Goal: Task Accomplishment & Management: Manage account settings

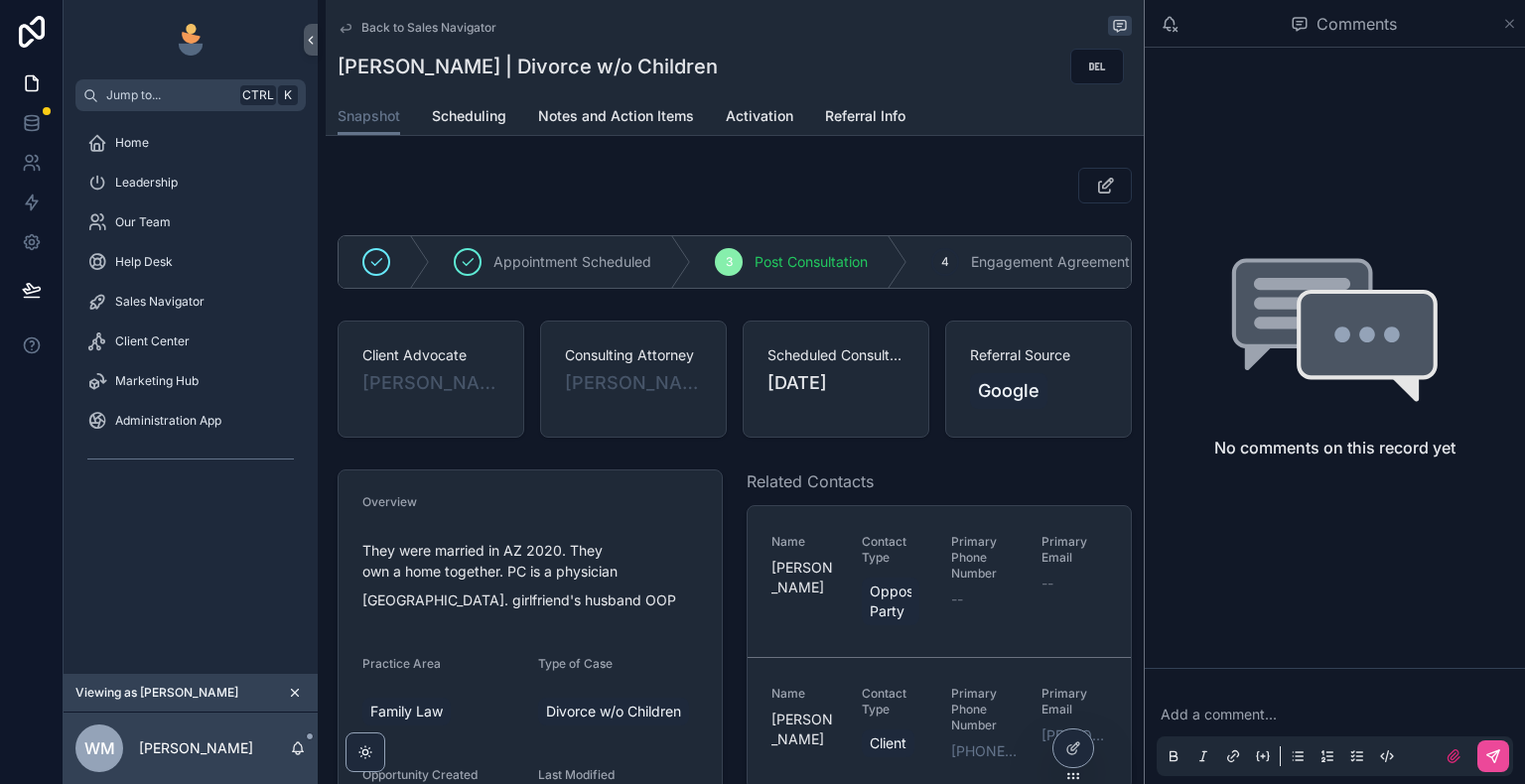
click at [1510, 26] on icon "scrollable content" at bounding box center [1509, 24] width 15 height 16
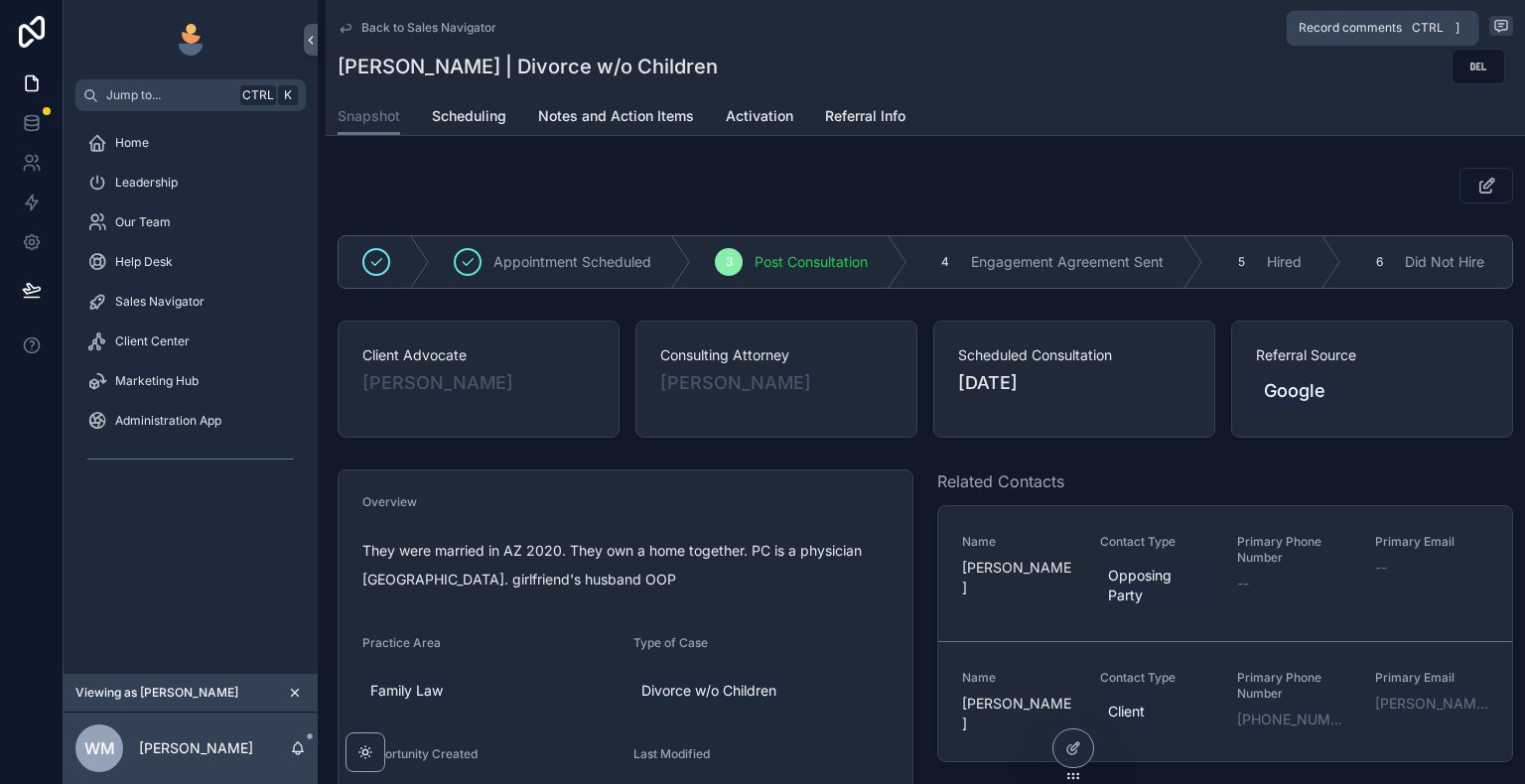
click at [1494, 26] on icon "scrollable content" at bounding box center [1501, 26] width 16 height 16
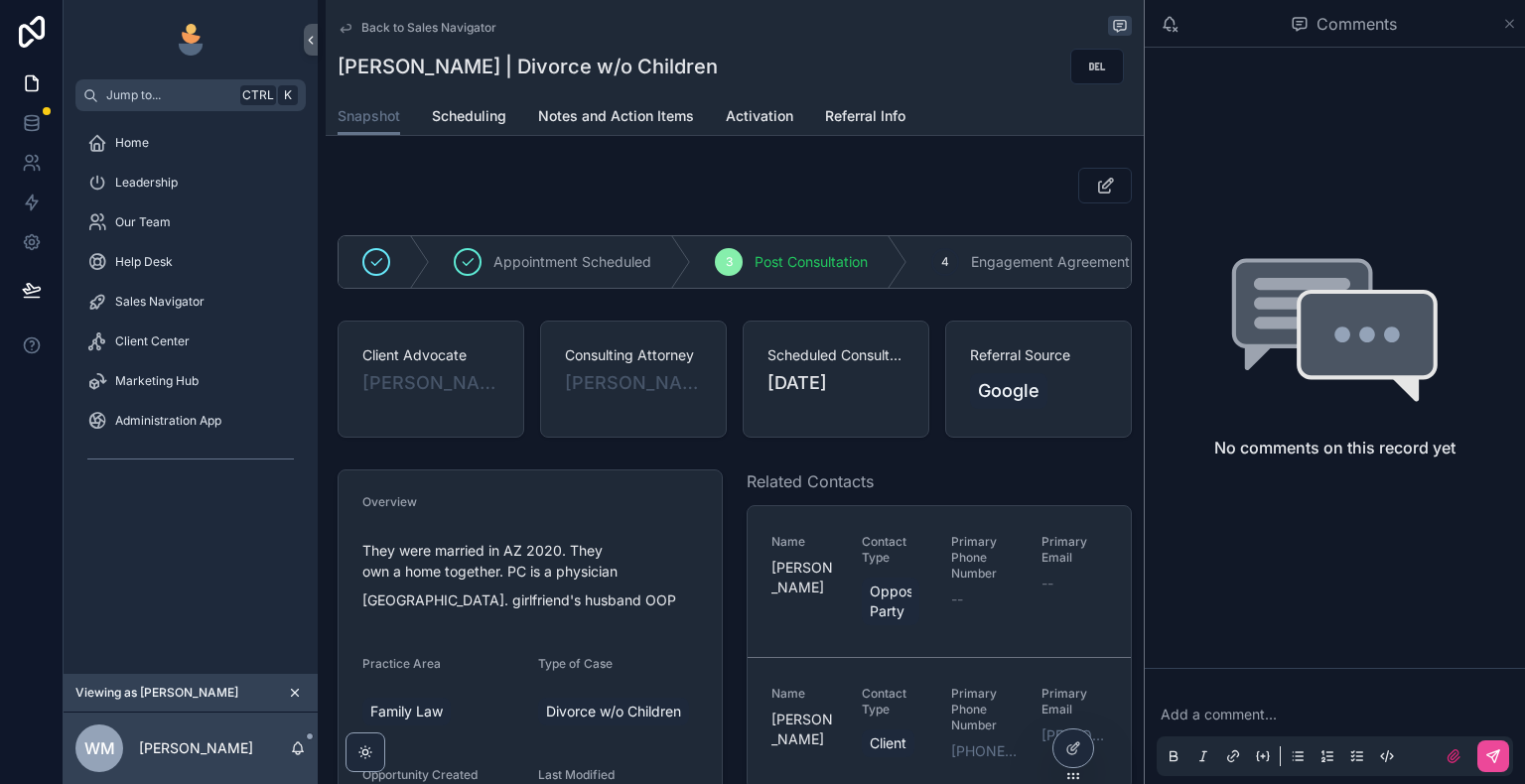
click at [1507, 25] on icon "scrollable content" at bounding box center [1510, 24] width 8 height 8
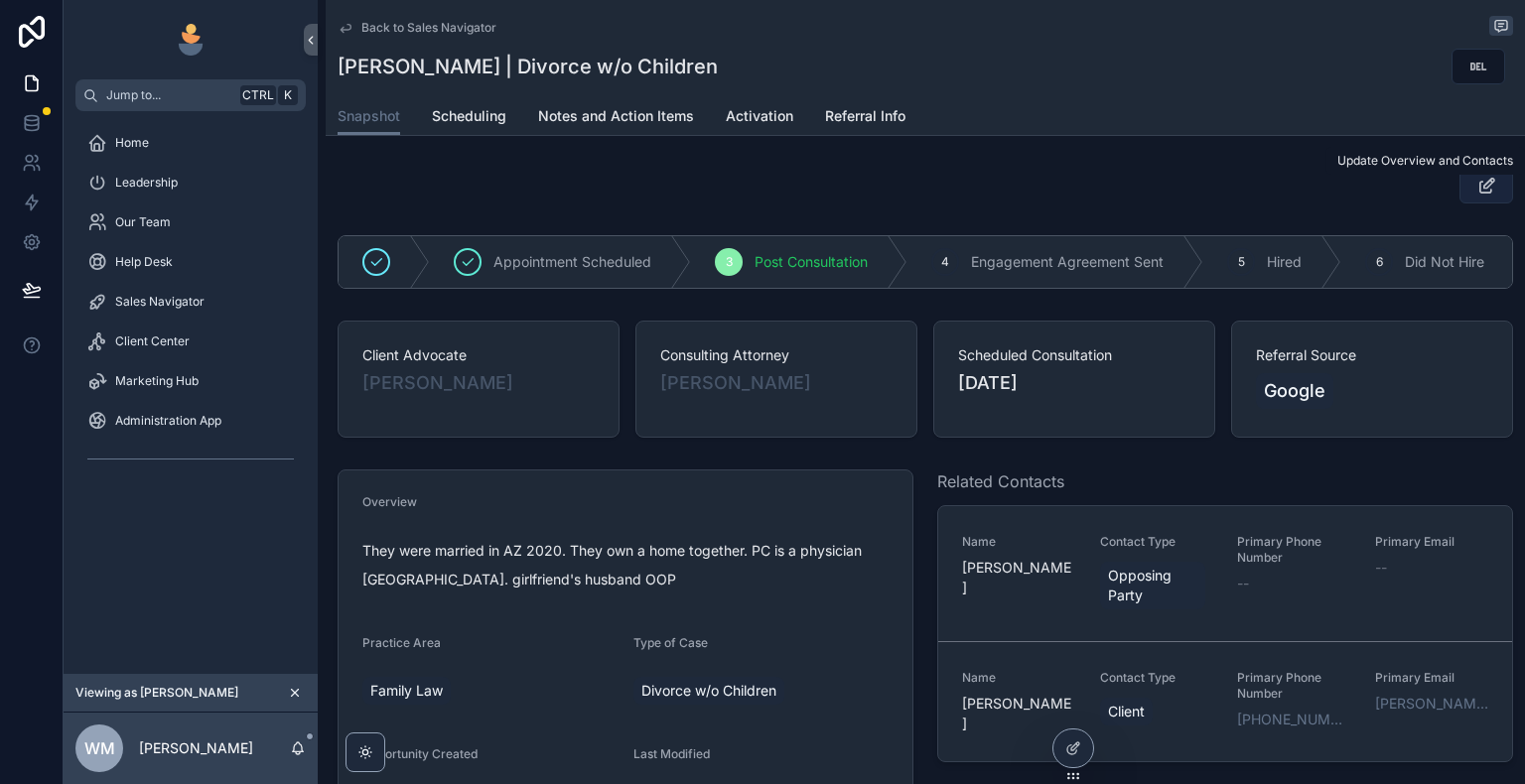
click at [1479, 190] on icon "scrollable content" at bounding box center [1486, 186] width 21 height 20
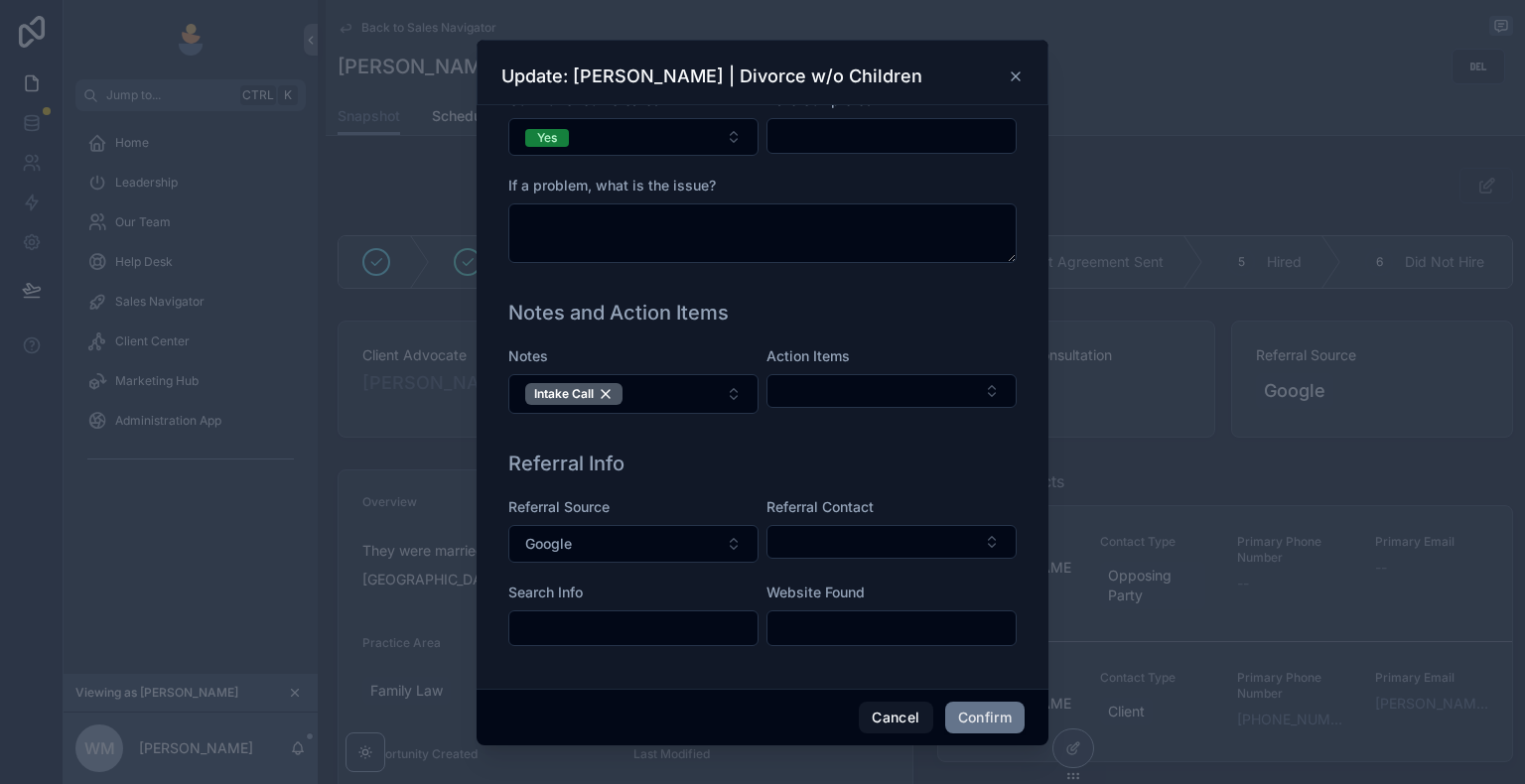
scroll to position [517, 0]
click at [914, 714] on button "Cancel" at bounding box center [896, 717] width 74 height 32
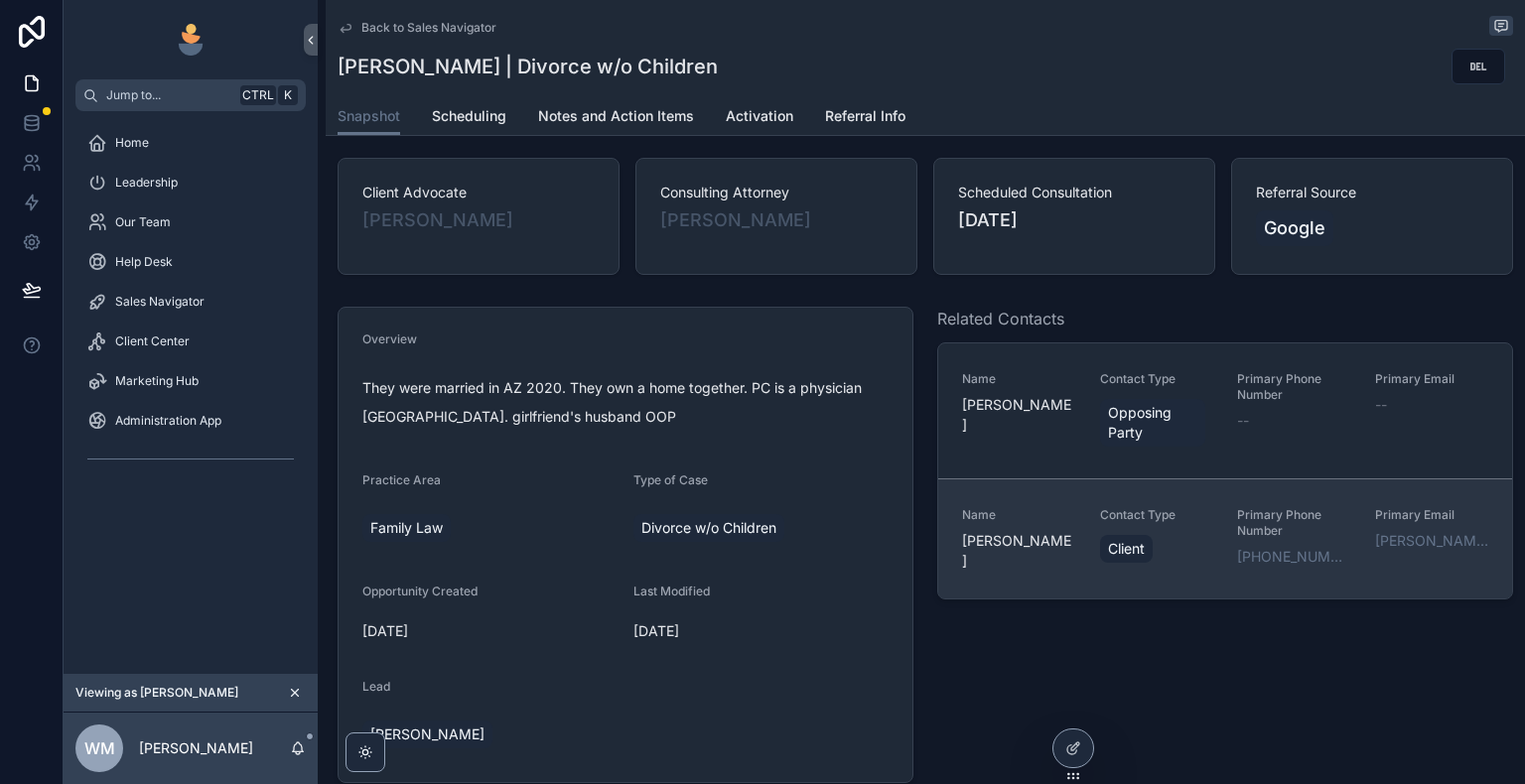
scroll to position [198, 0]
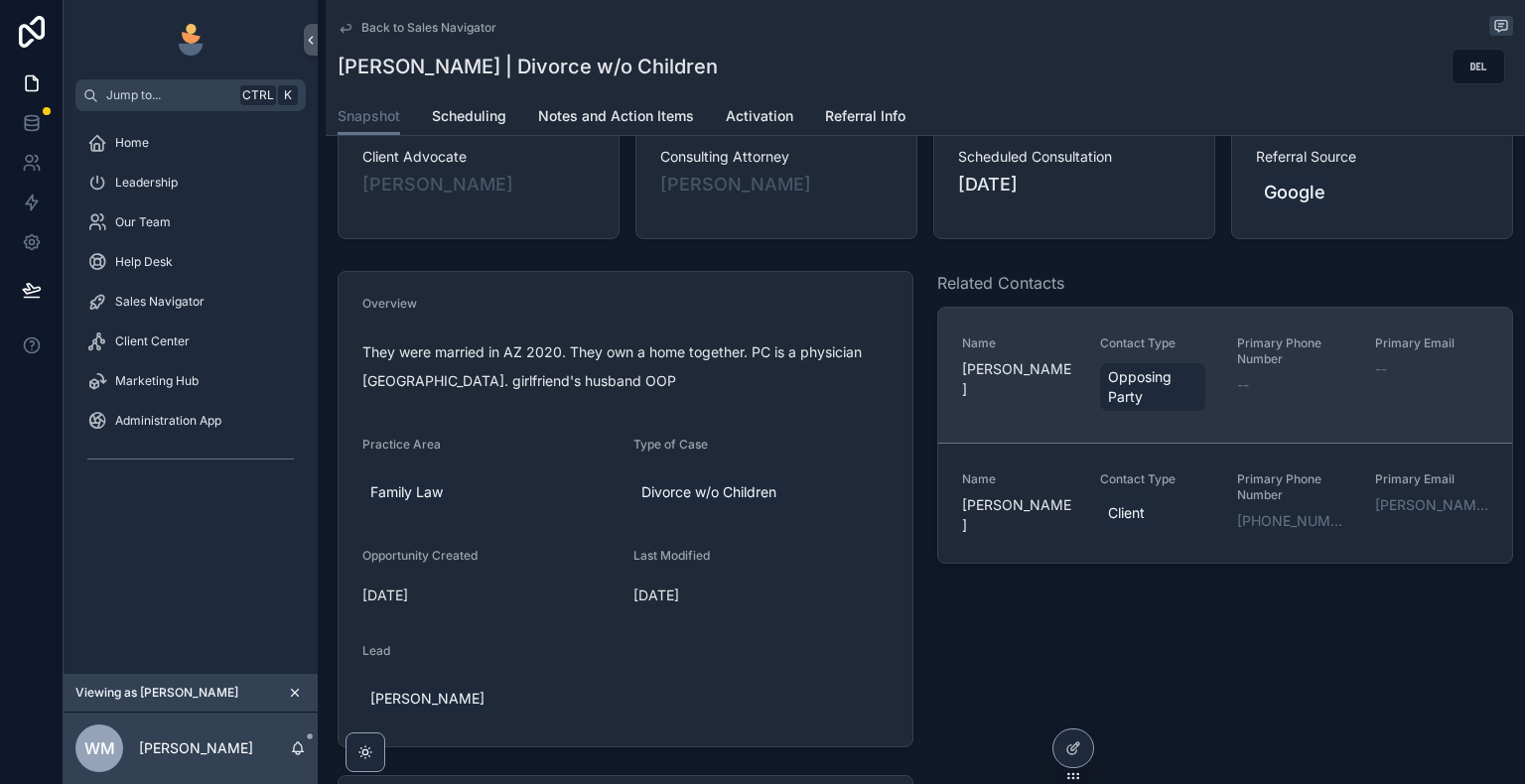
click at [1023, 407] on div "Name [PERSON_NAME]" at bounding box center [1018, 375] width 114 height 80
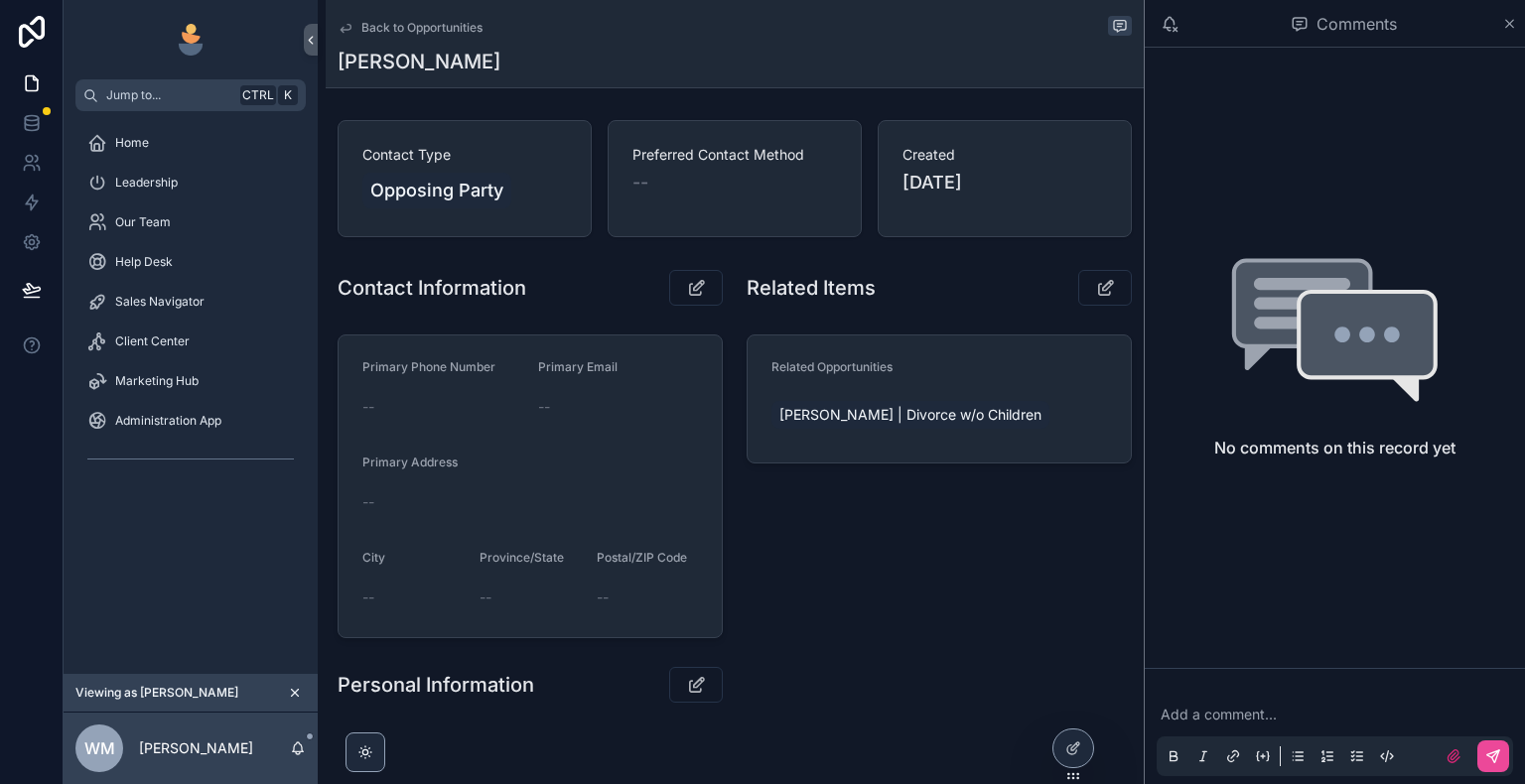
click at [1519, 25] on div "Comments" at bounding box center [1335, 24] width 380 height 48
click at [1513, 22] on icon "scrollable content" at bounding box center [1509, 24] width 15 height 16
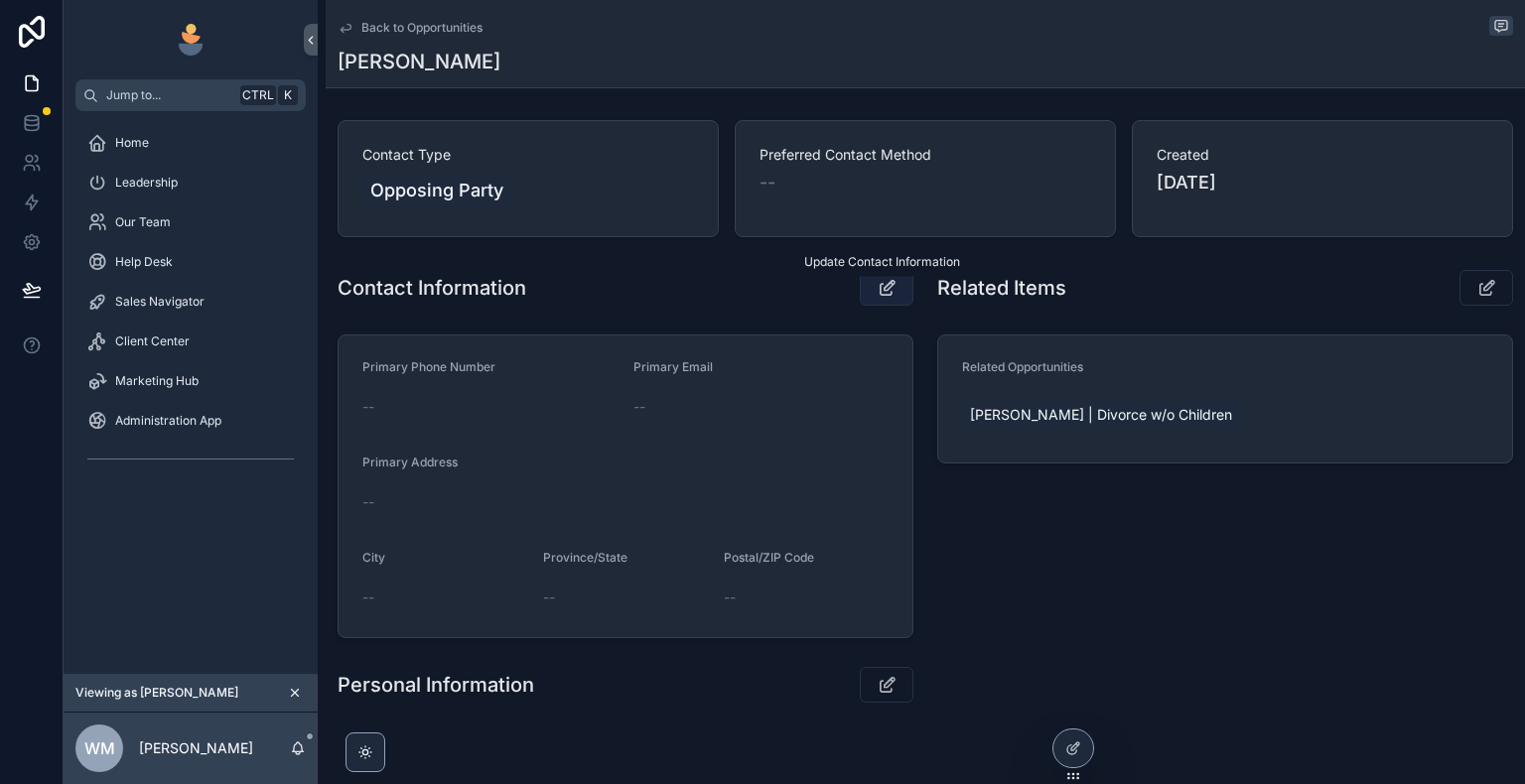
click at [888, 288] on icon "scrollable content" at bounding box center [887, 288] width 21 height 20
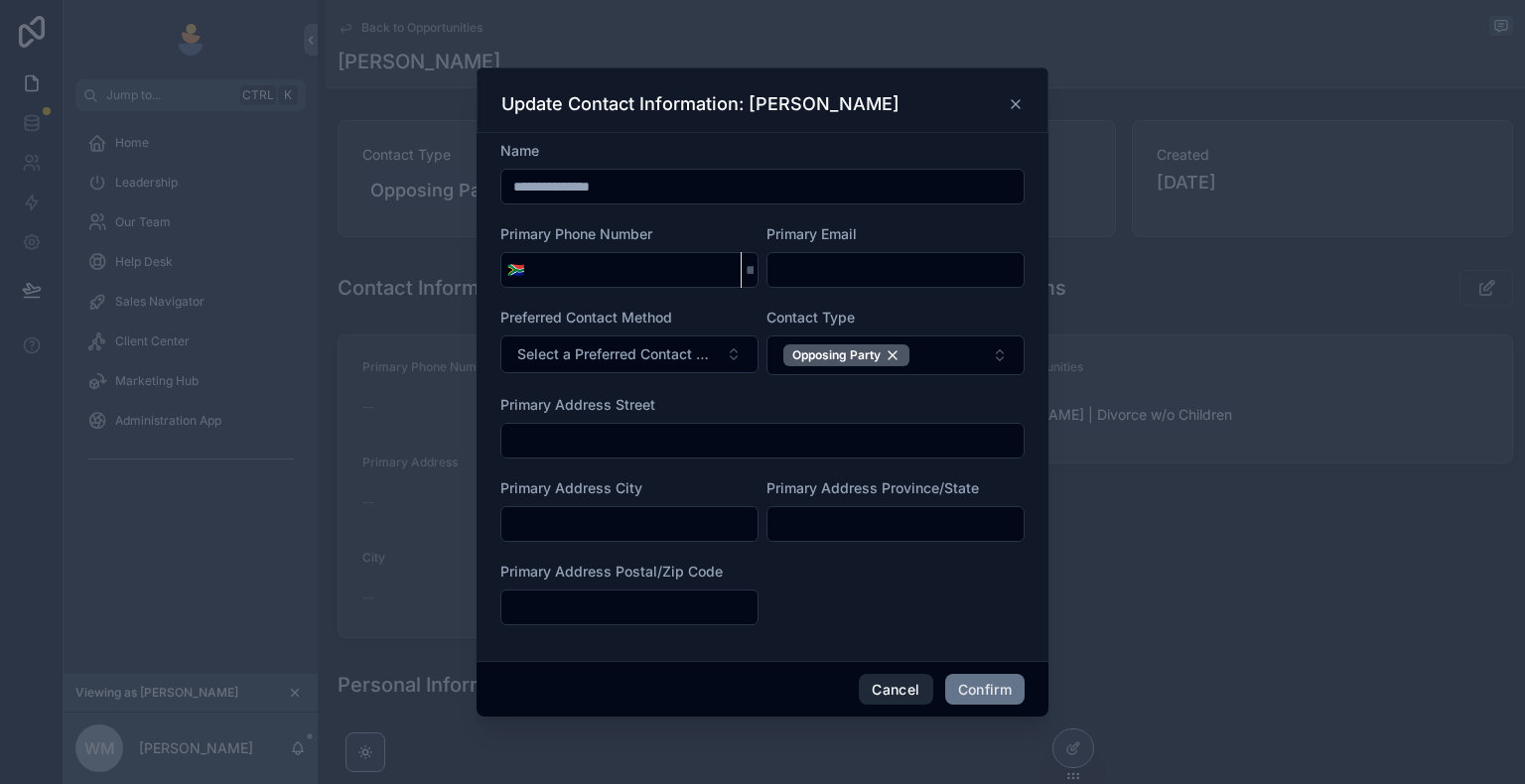
click at [898, 684] on button "Cancel" at bounding box center [896, 689] width 74 height 32
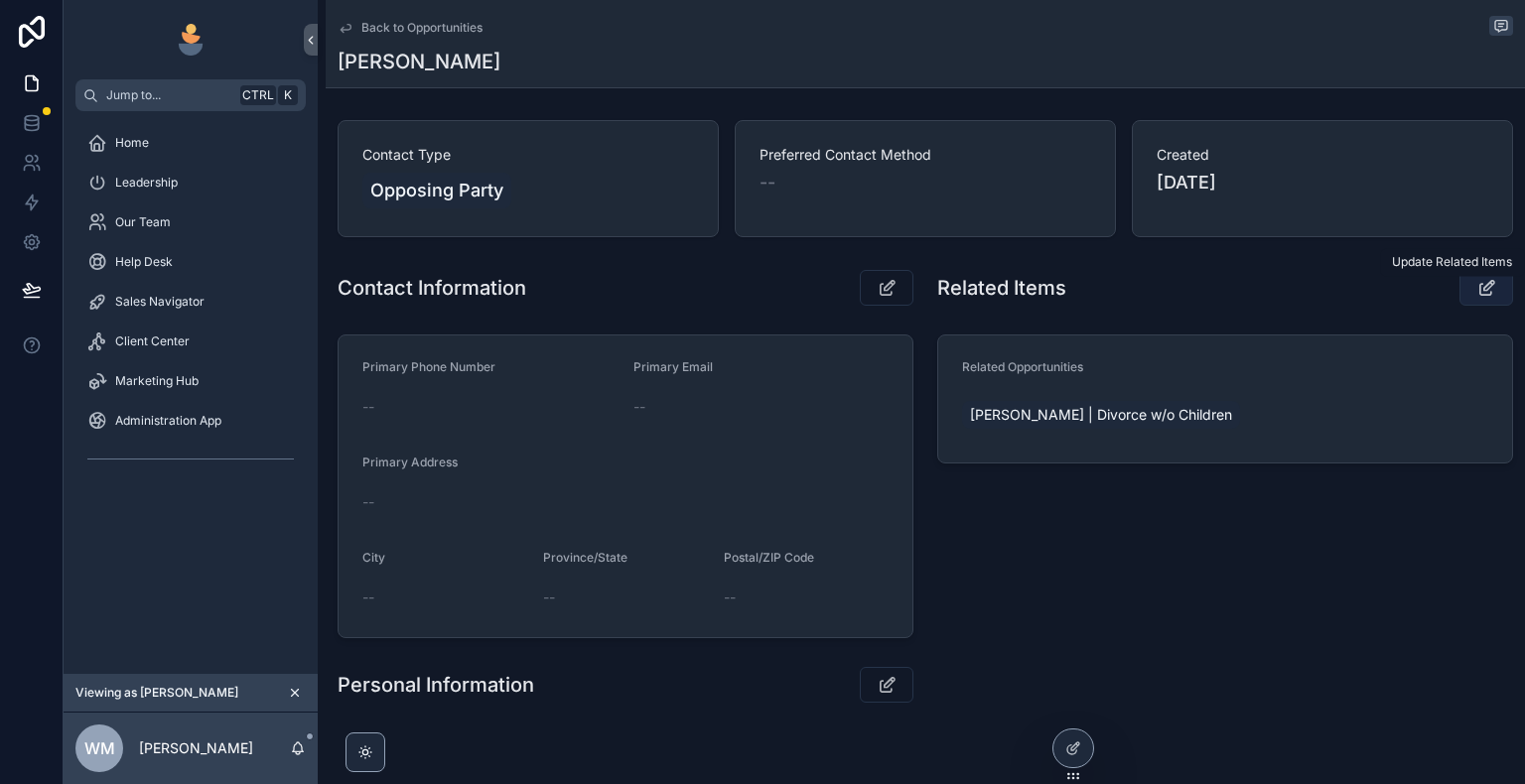
click at [1478, 288] on icon "scrollable content" at bounding box center [1486, 288] width 21 height 20
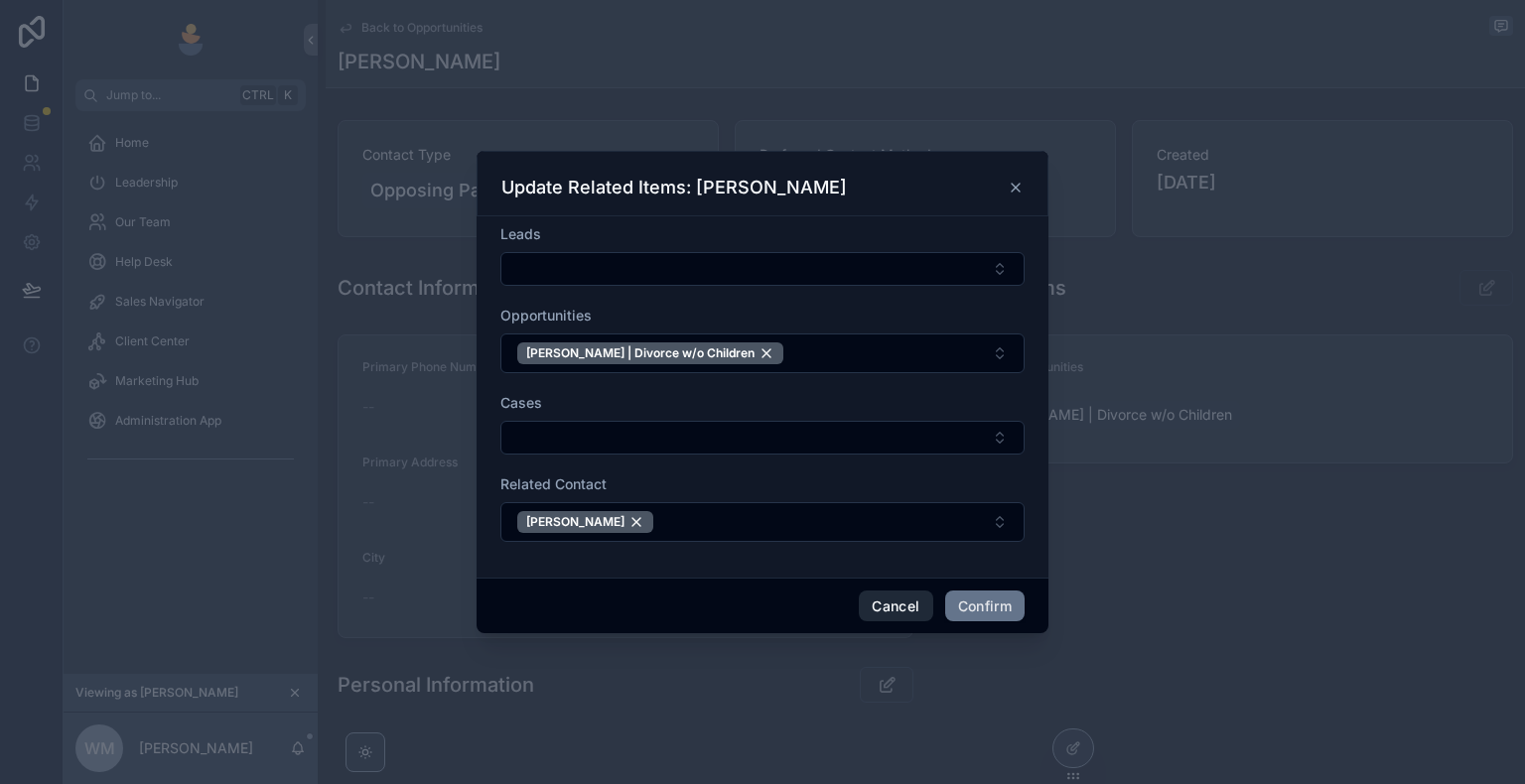
click at [926, 605] on button "Cancel" at bounding box center [896, 606] width 74 height 32
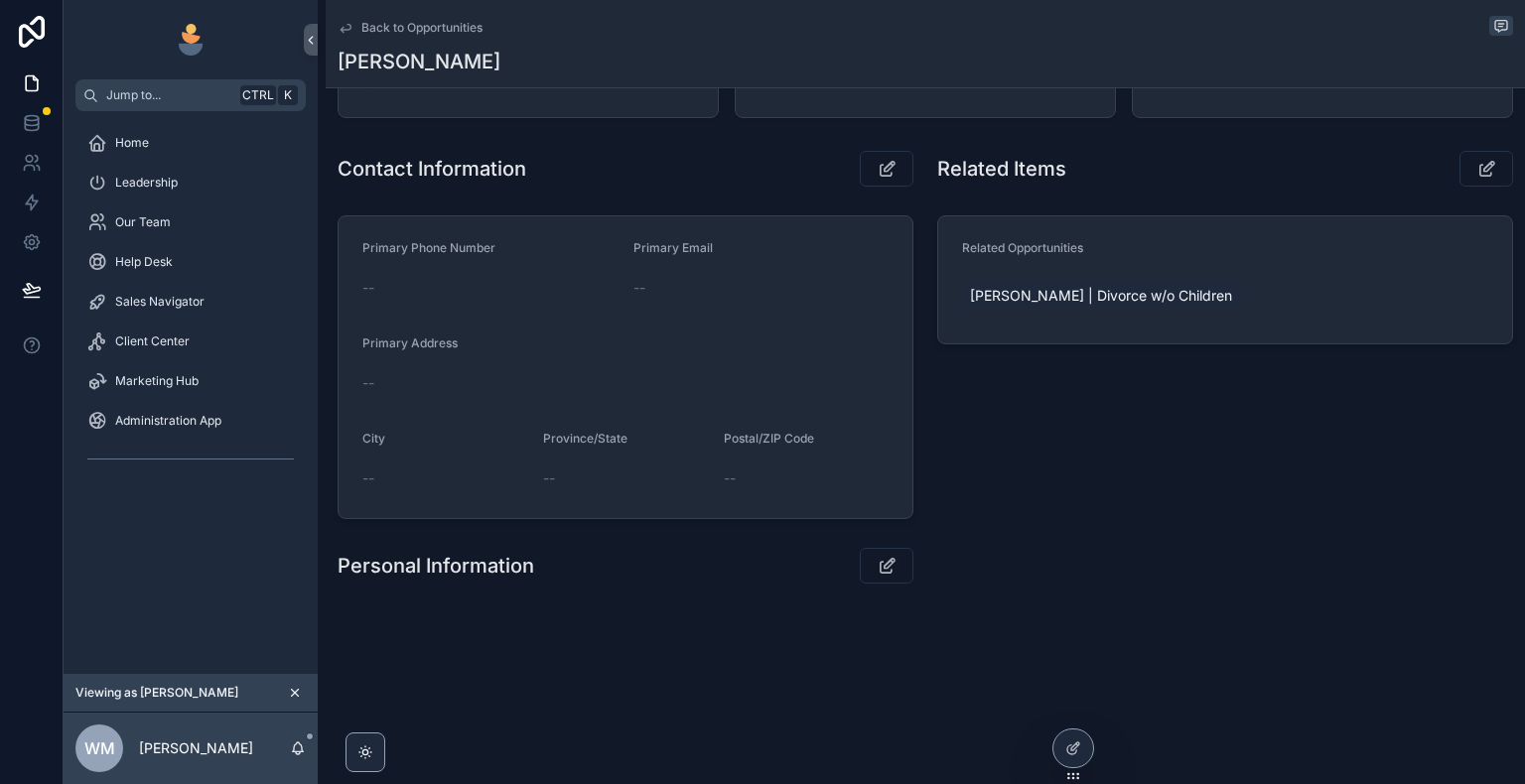
scroll to position [180, 0]
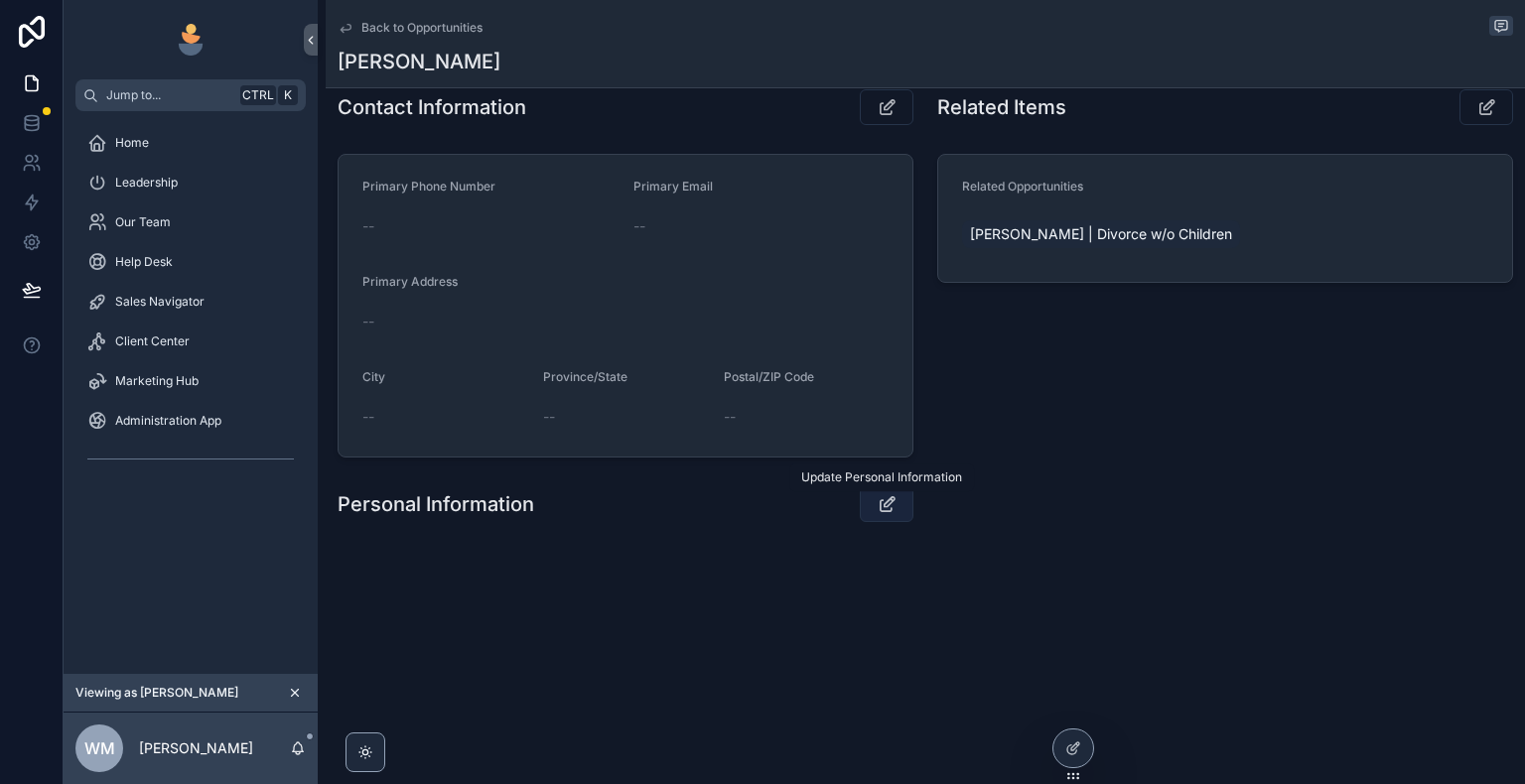
click at [884, 502] on icon "scrollable content" at bounding box center [887, 504] width 21 height 20
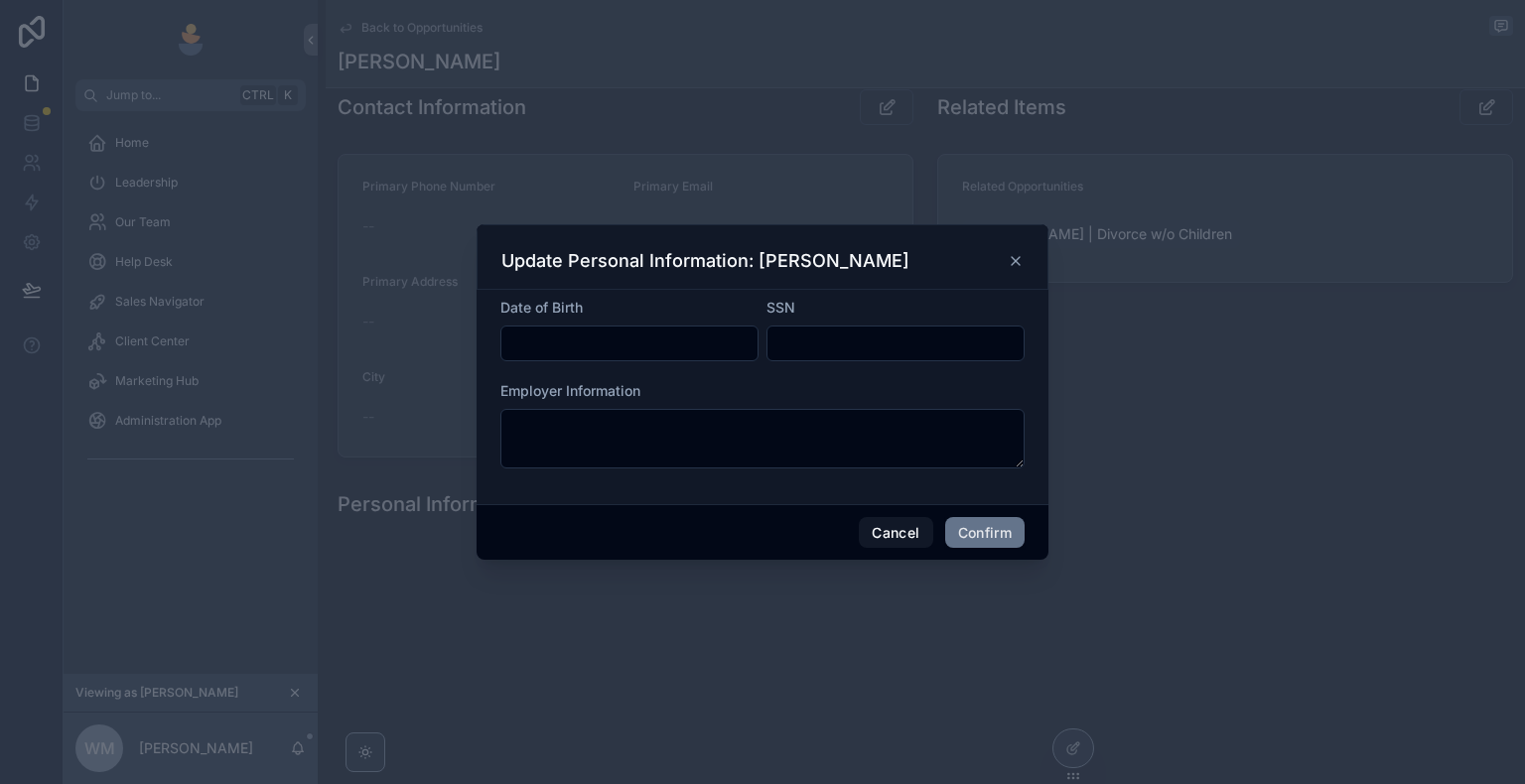
click at [1009, 246] on div "Update Personal Information: [PERSON_NAME]" at bounding box center [762, 257] width 571 height 66
click at [1022, 248] on div "Update Personal Information: [PERSON_NAME]" at bounding box center [762, 257] width 571 height 66
click at [1011, 258] on icon at bounding box center [1015, 261] width 16 height 16
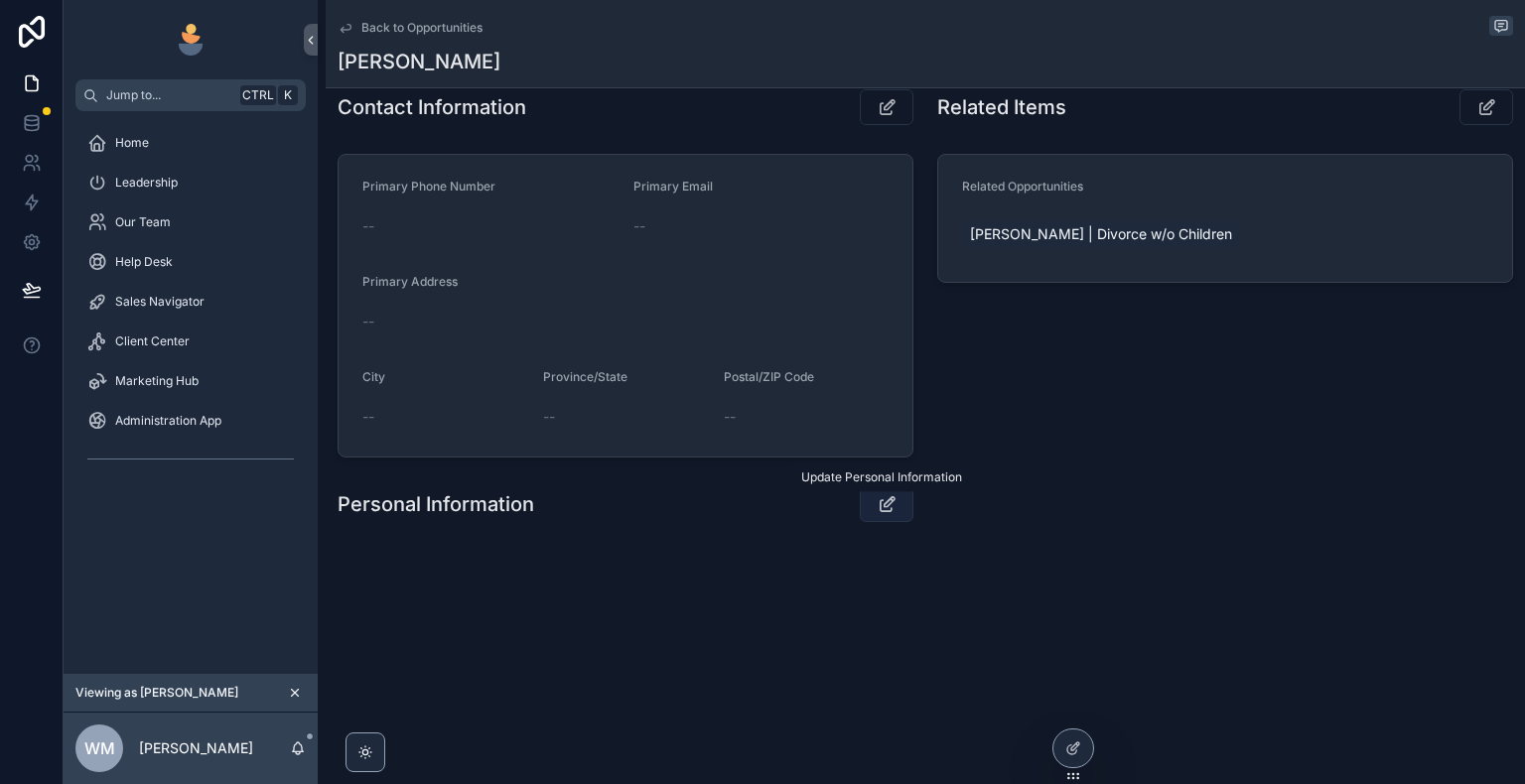
click at [884, 498] on icon "scrollable content" at bounding box center [887, 504] width 21 height 20
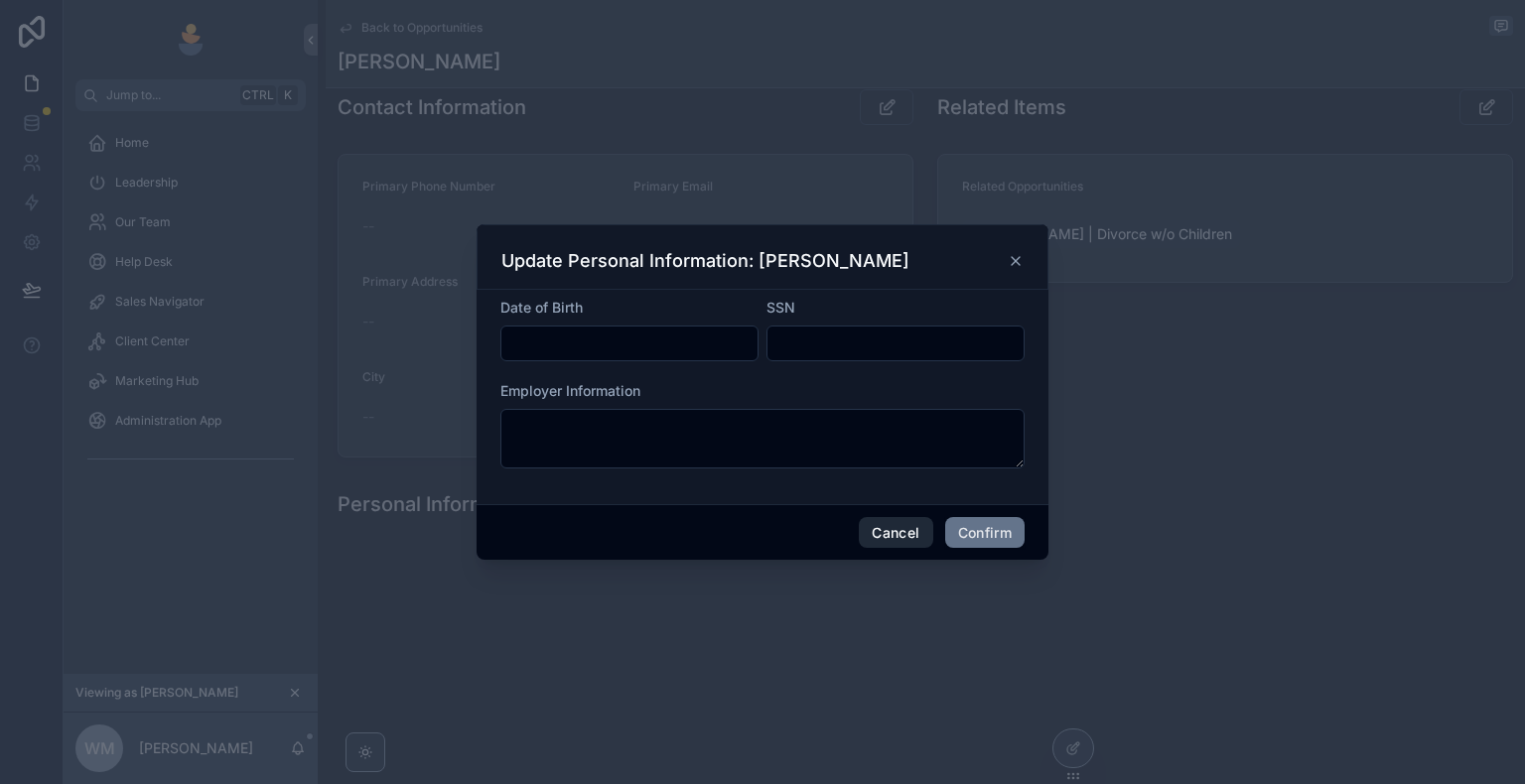
click at [901, 533] on button "Cancel" at bounding box center [896, 533] width 74 height 32
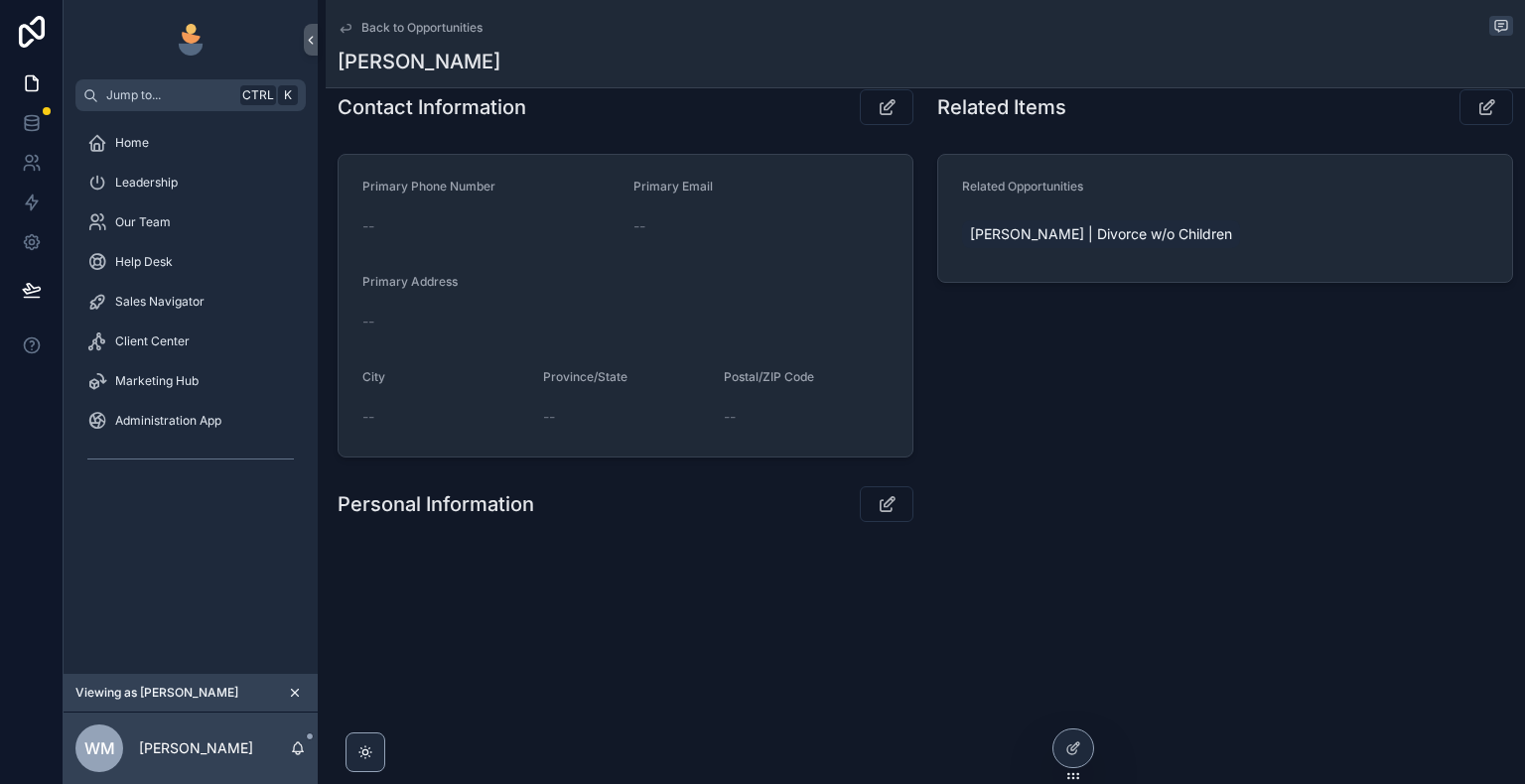
click at [374, 28] on span "Back to Opportunities" at bounding box center [422, 28] width 121 height 16
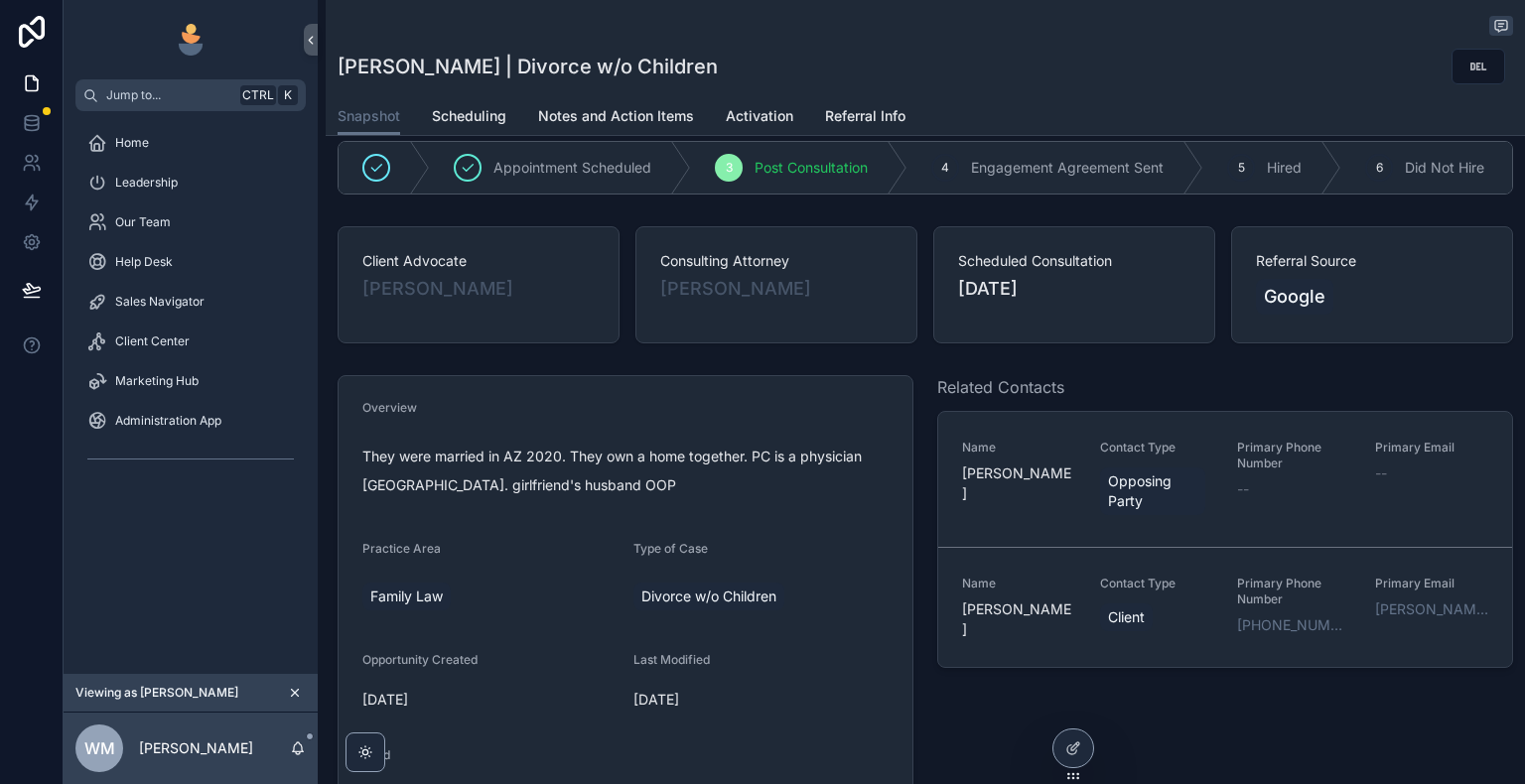
scroll to position [49, 0]
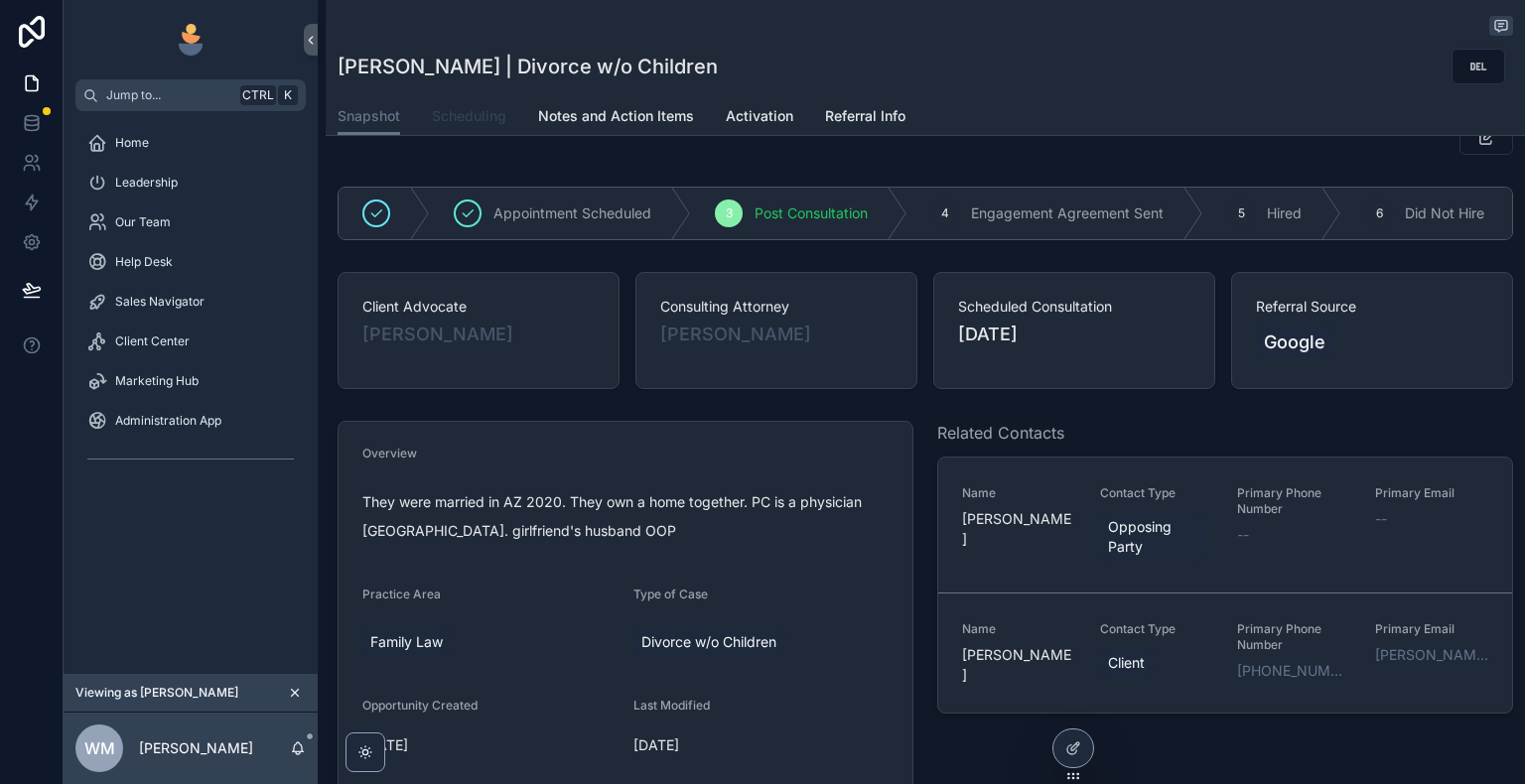
click at [466, 119] on span "Scheduling" at bounding box center [469, 116] width 75 height 20
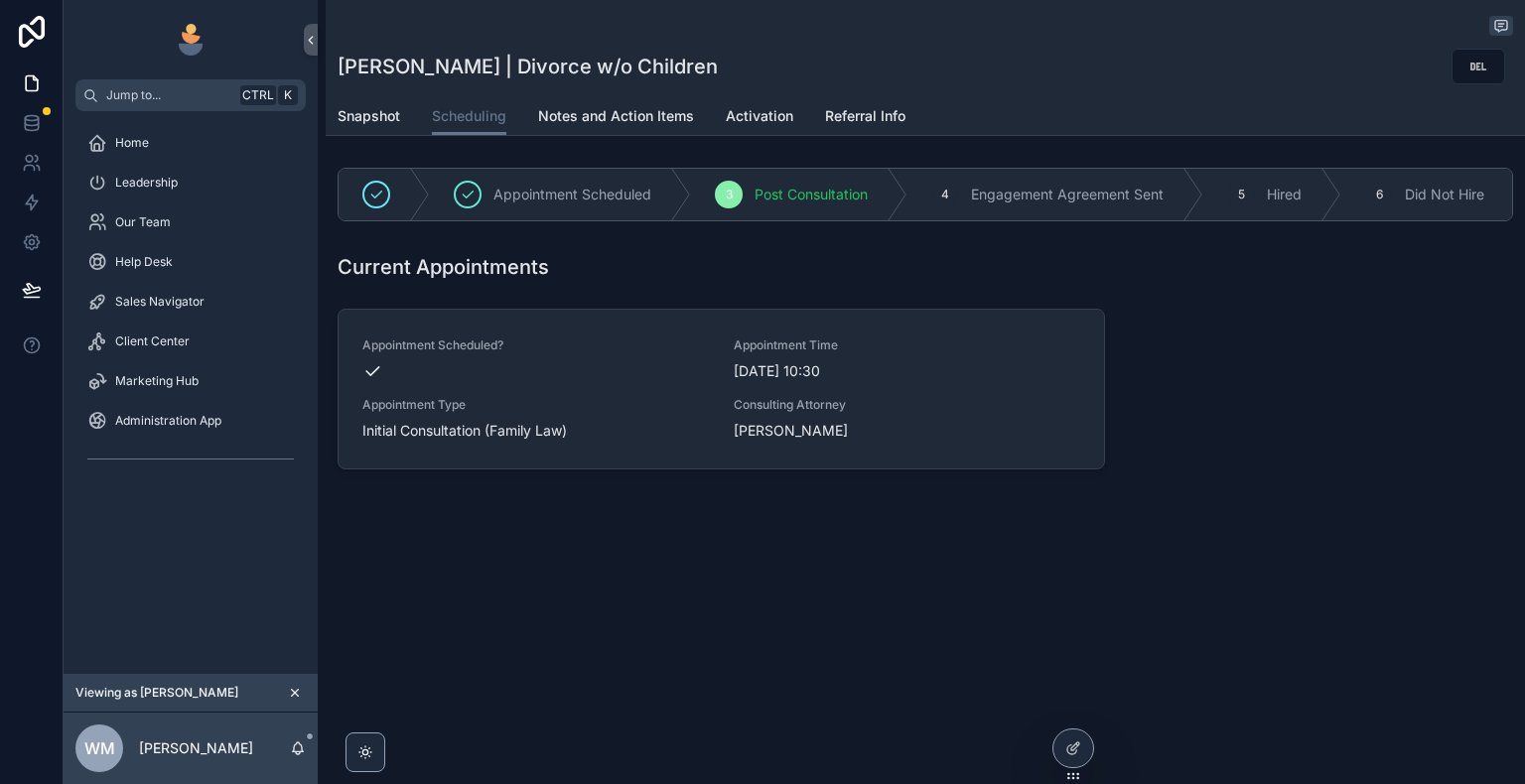
click at [0, 0] on icon "scrollable content" at bounding box center [0, 0] width 0 height 0
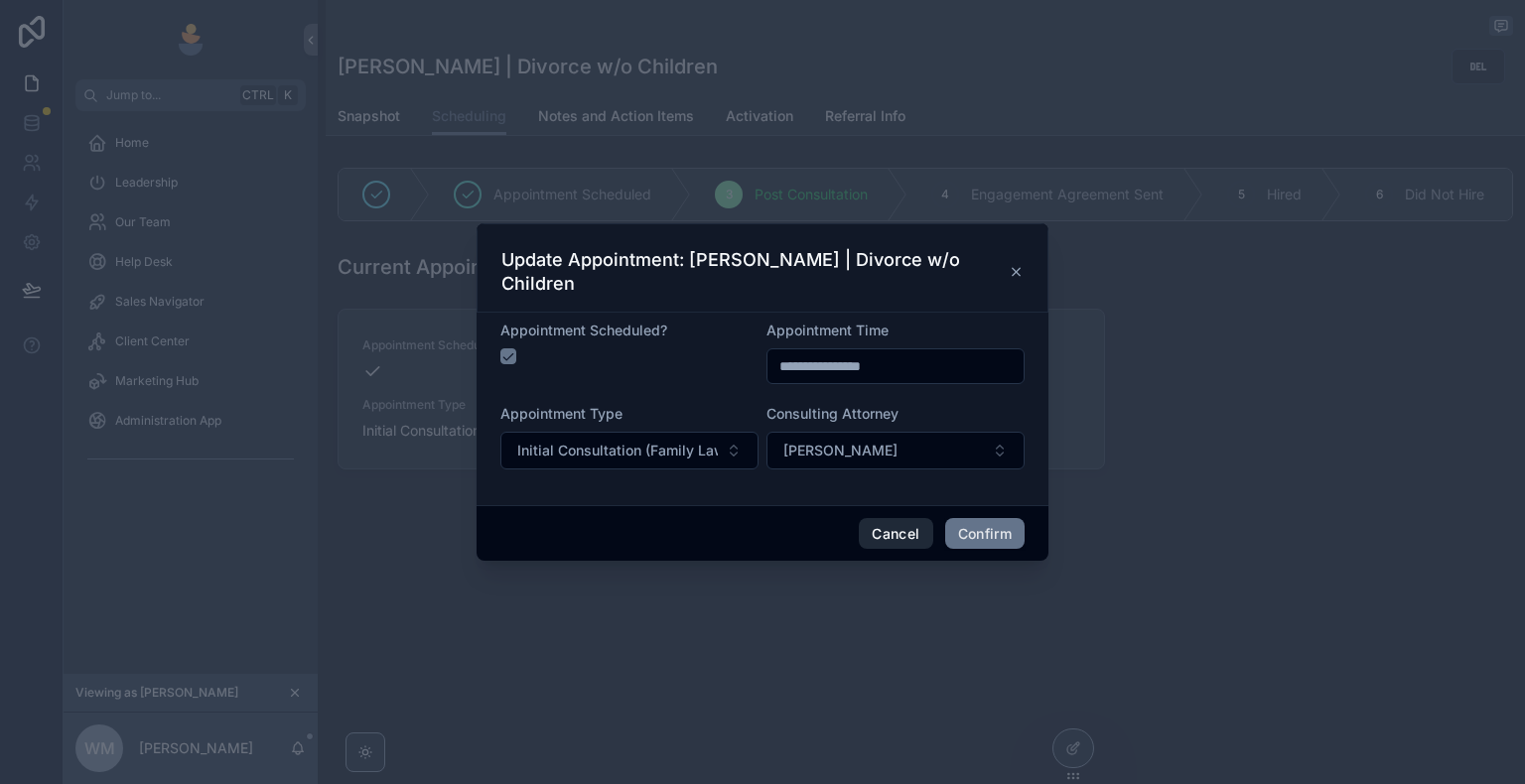
click at [919, 521] on button "Cancel" at bounding box center [896, 534] width 74 height 32
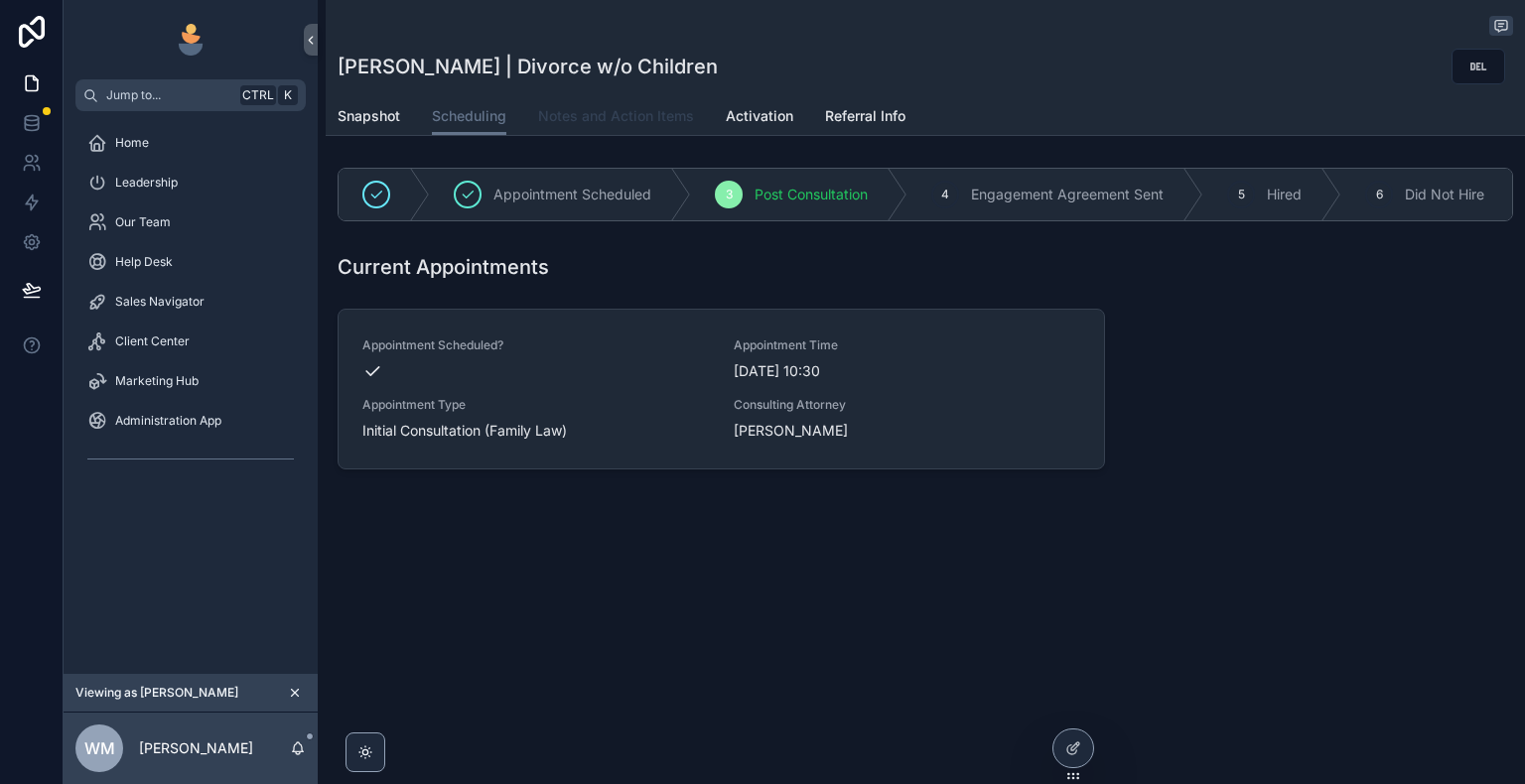
click at [591, 117] on span "Notes and Action Items" at bounding box center [616, 116] width 156 height 20
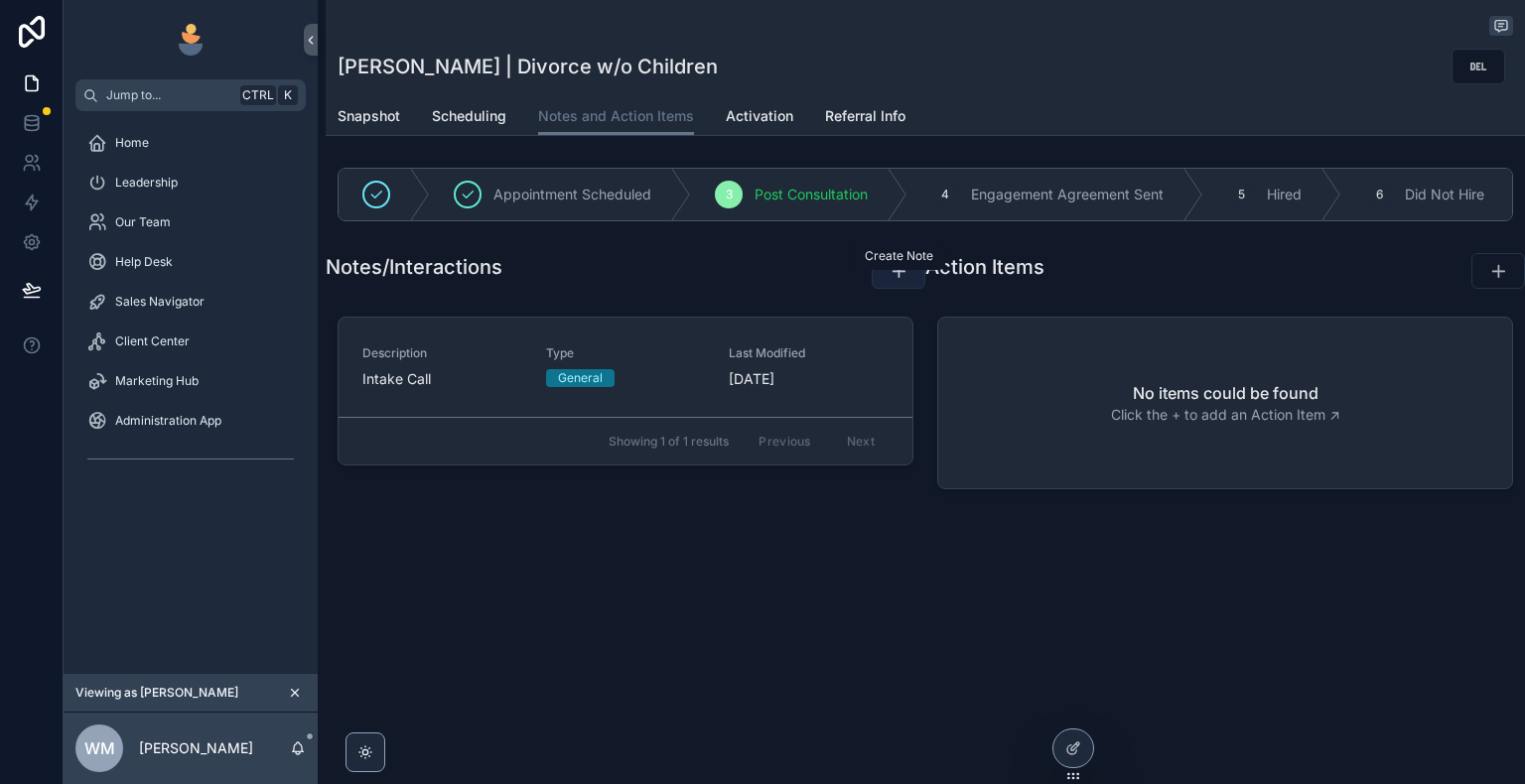
click at [891, 281] on icon "scrollable content" at bounding box center [899, 271] width 20 height 20
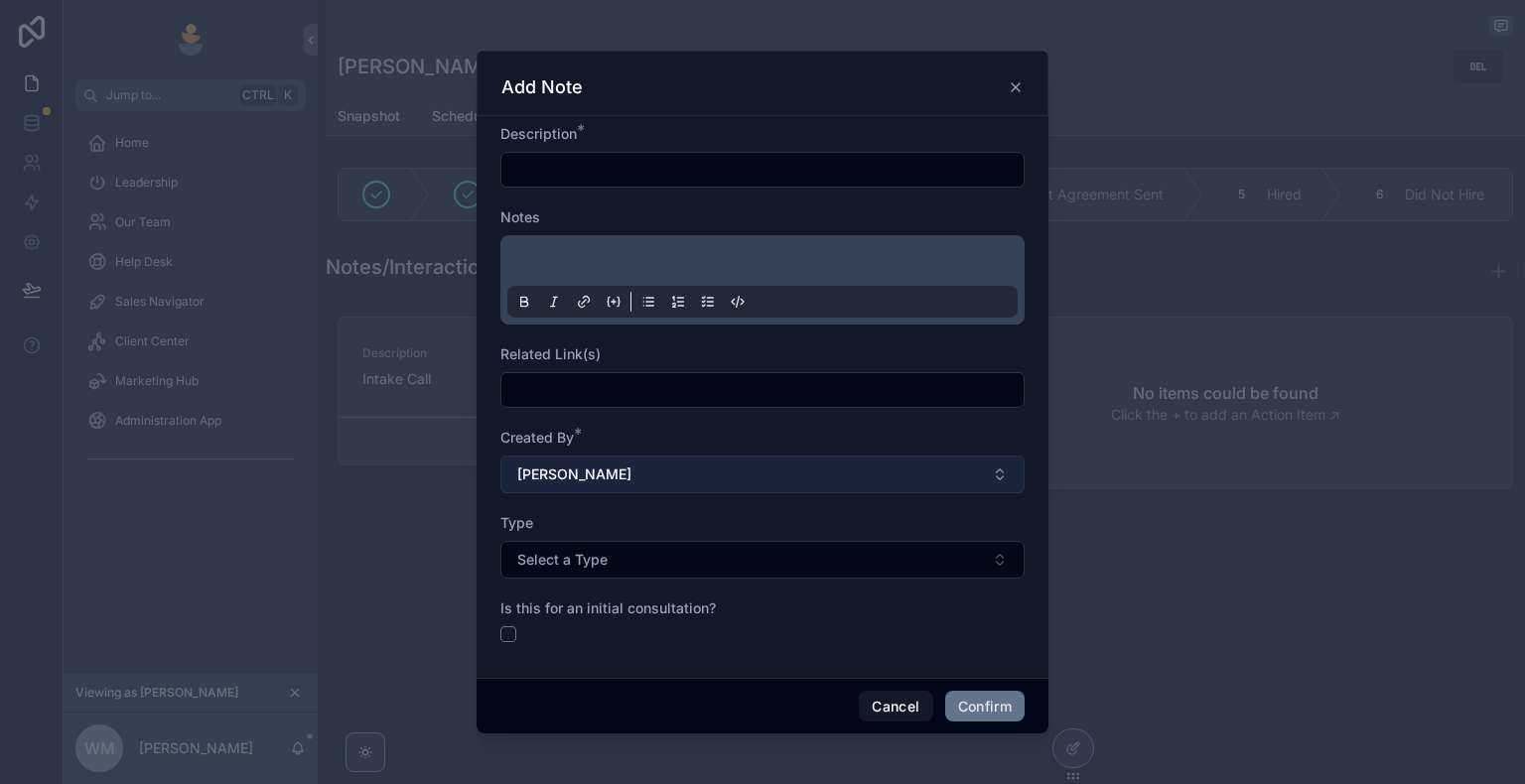
click at [719, 486] on button "[PERSON_NAME]" at bounding box center [762, 475] width 525 height 38
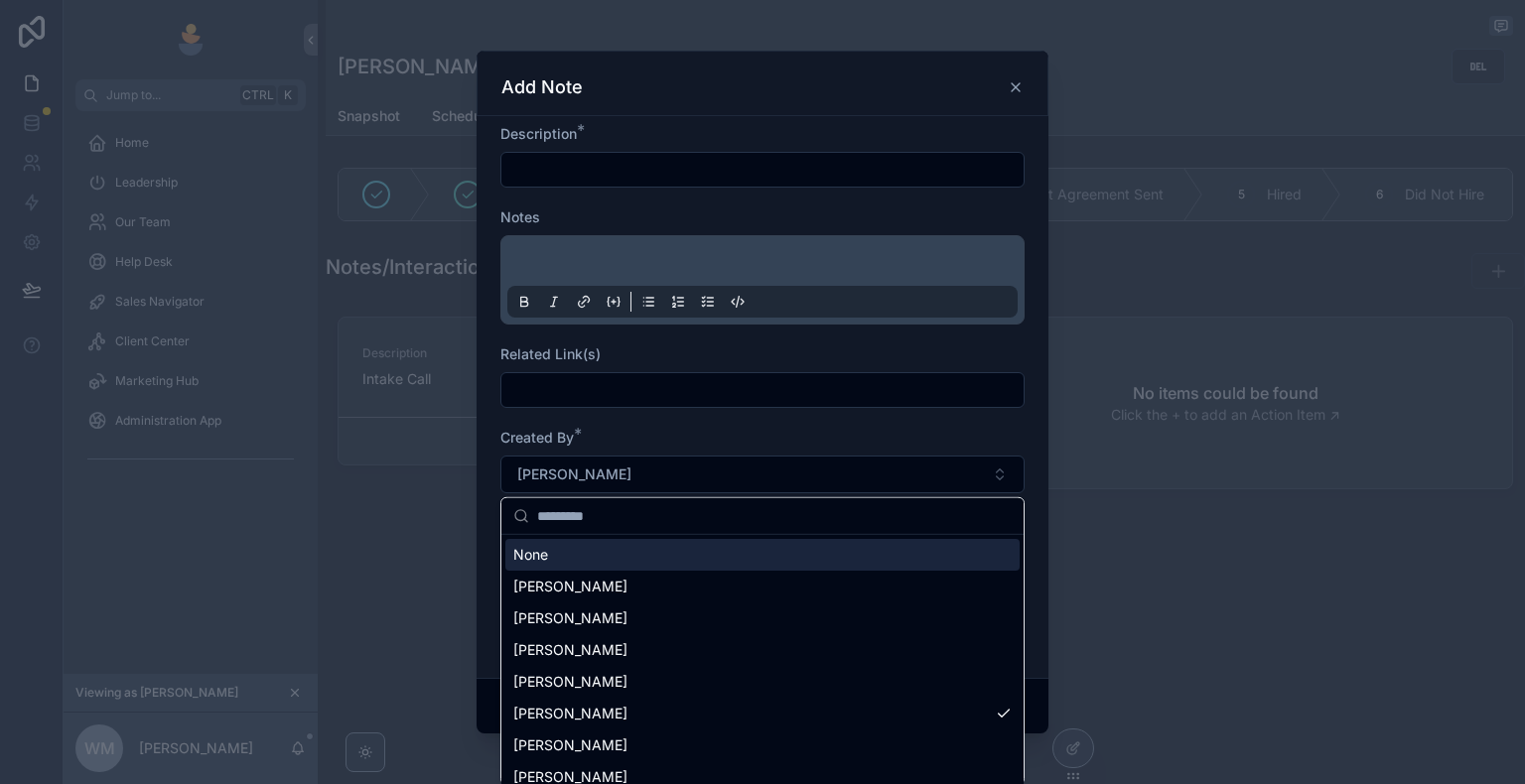
click at [734, 432] on div "Created By *" at bounding box center [762, 438] width 525 height 20
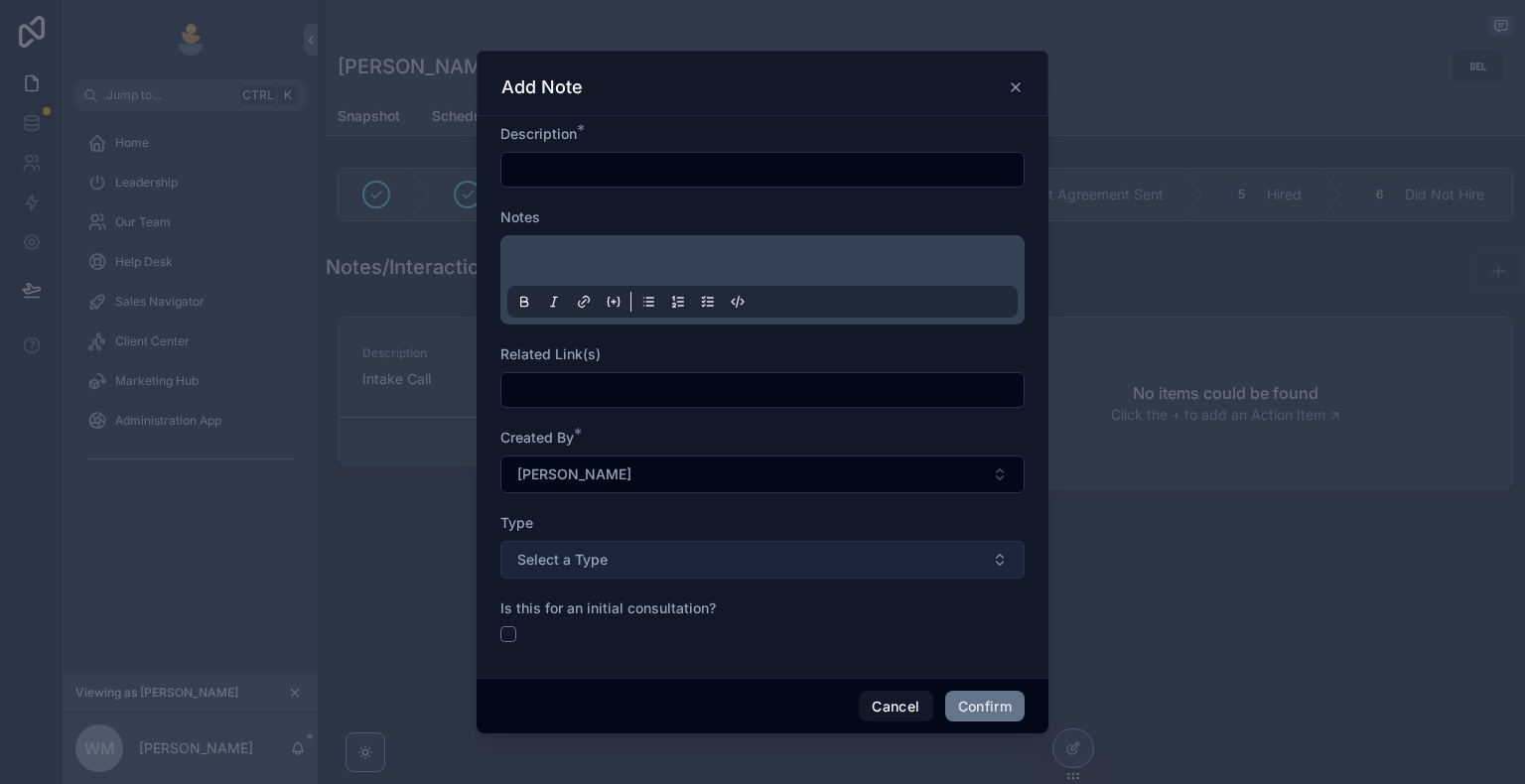
click at [727, 555] on button "Select a Type" at bounding box center [762, 559] width 525 height 38
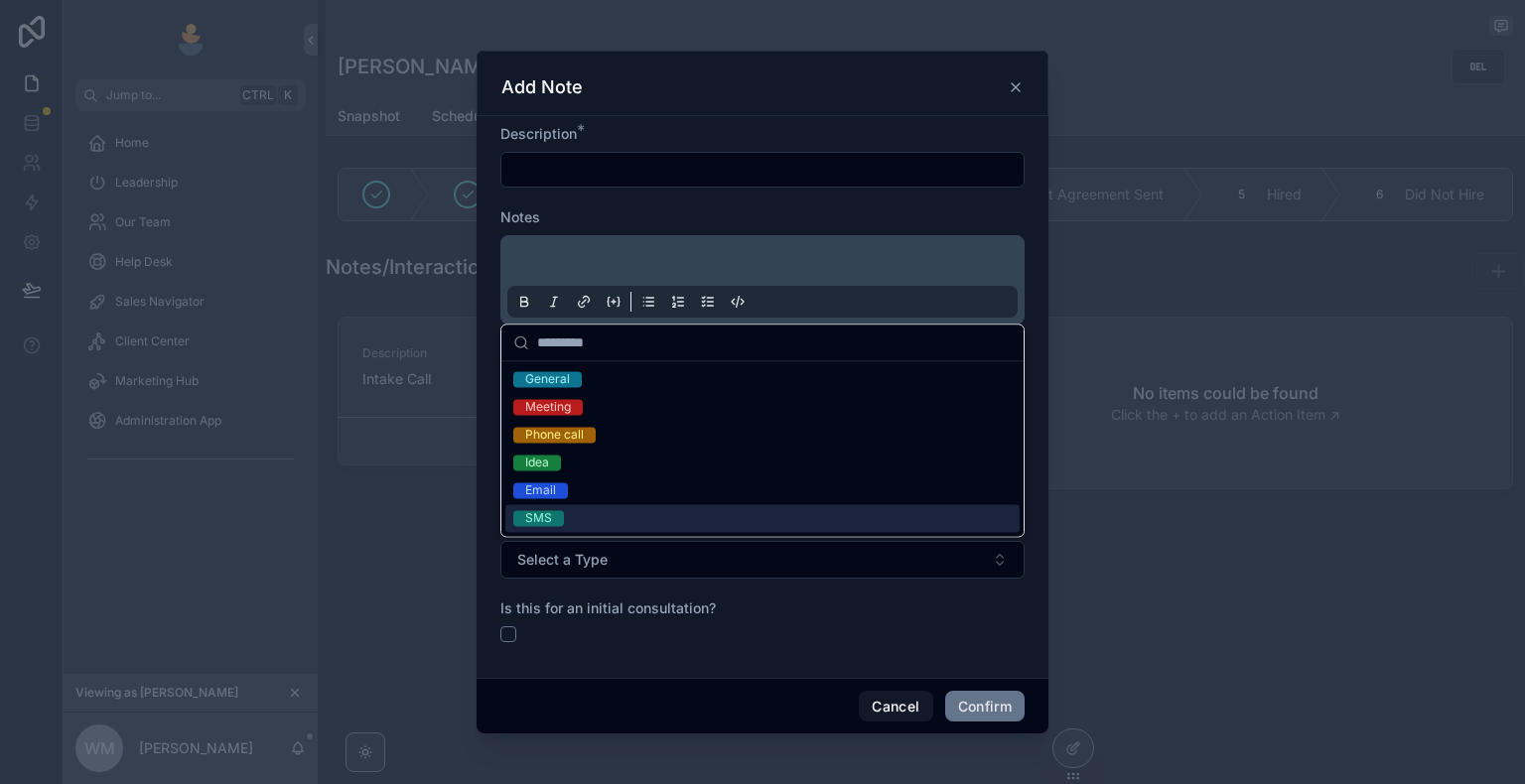
click at [778, 623] on div "Is this for an initial consultation?" at bounding box center [762, 620] width 525 height 44
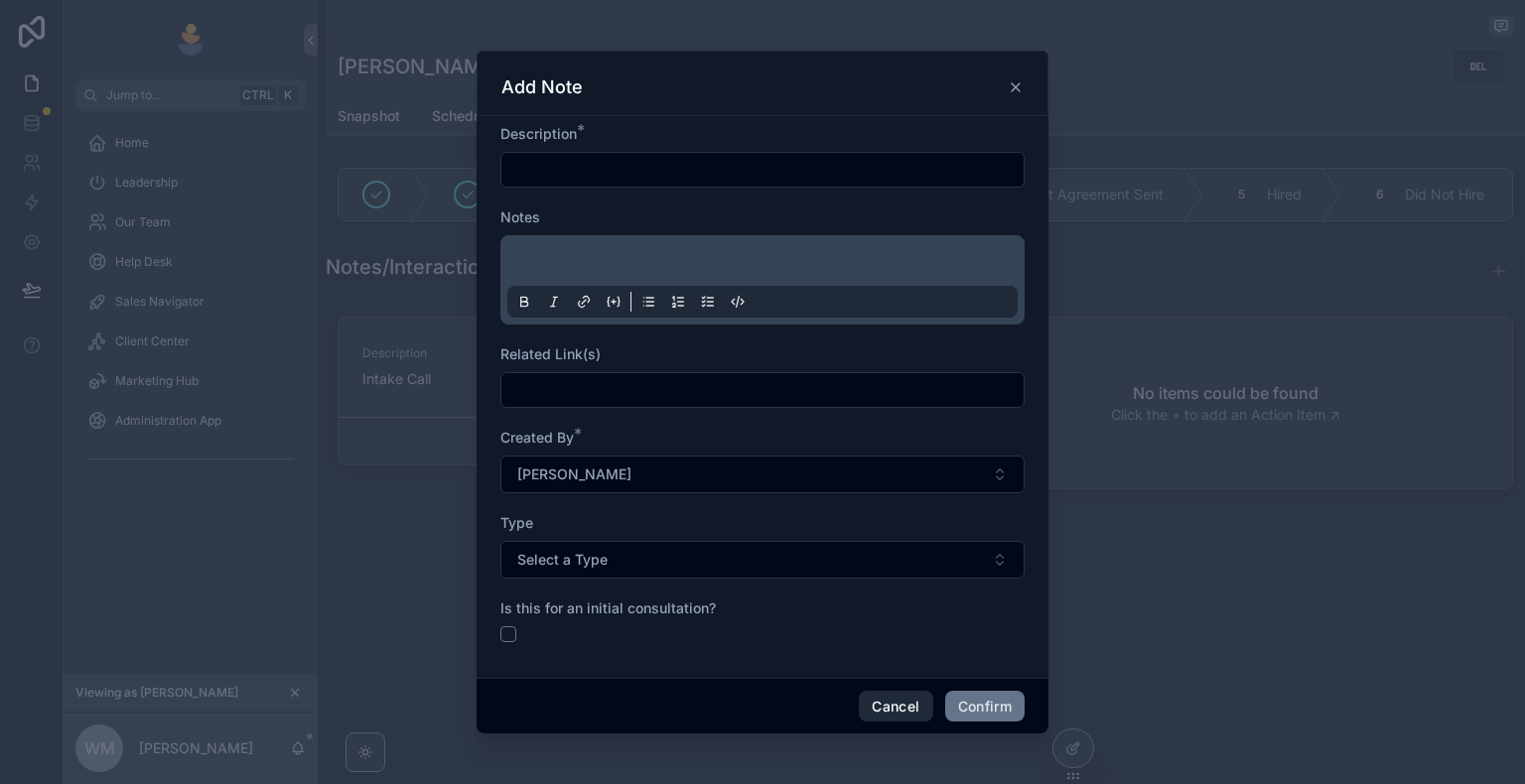
click at [915, 708] on button "Cancel" at bounding box center [896, 706] width 74 height 32
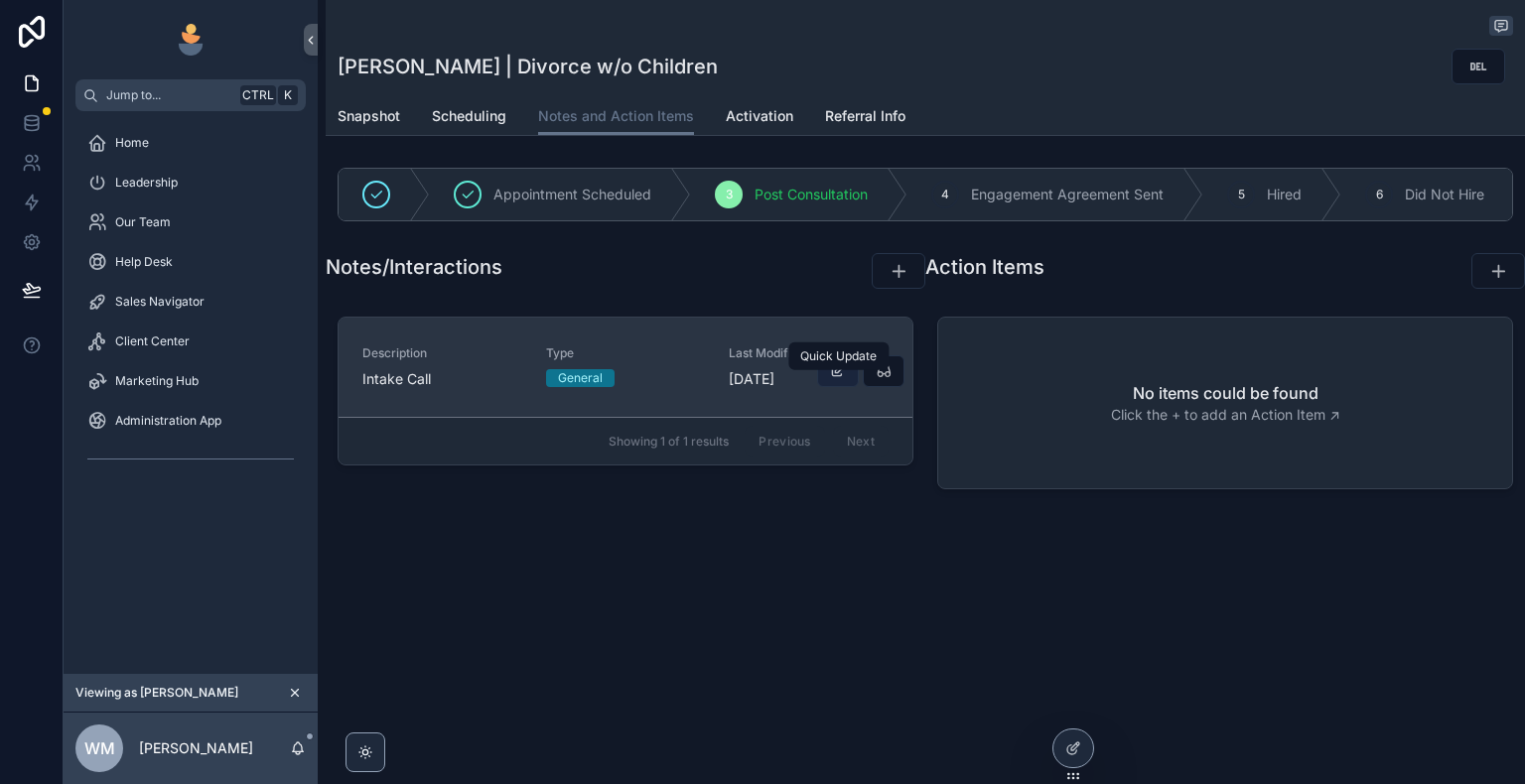
click at [846, 379] on icon "scrollable content" at bounding box center [838, 371] width 16 height 16
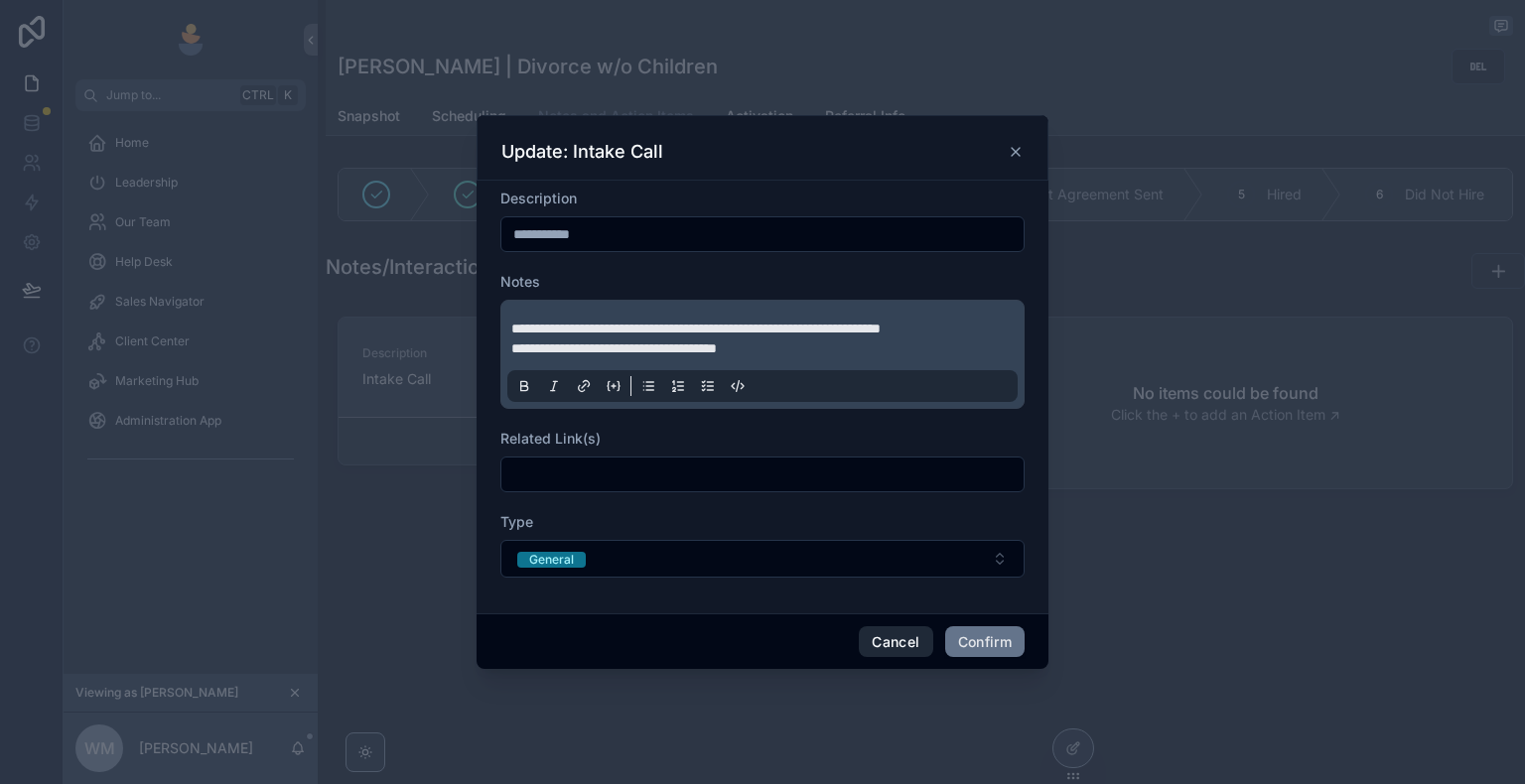
click at [916, 638] on button "Cancel" at bounding box center [896, 642] width 74 height 32
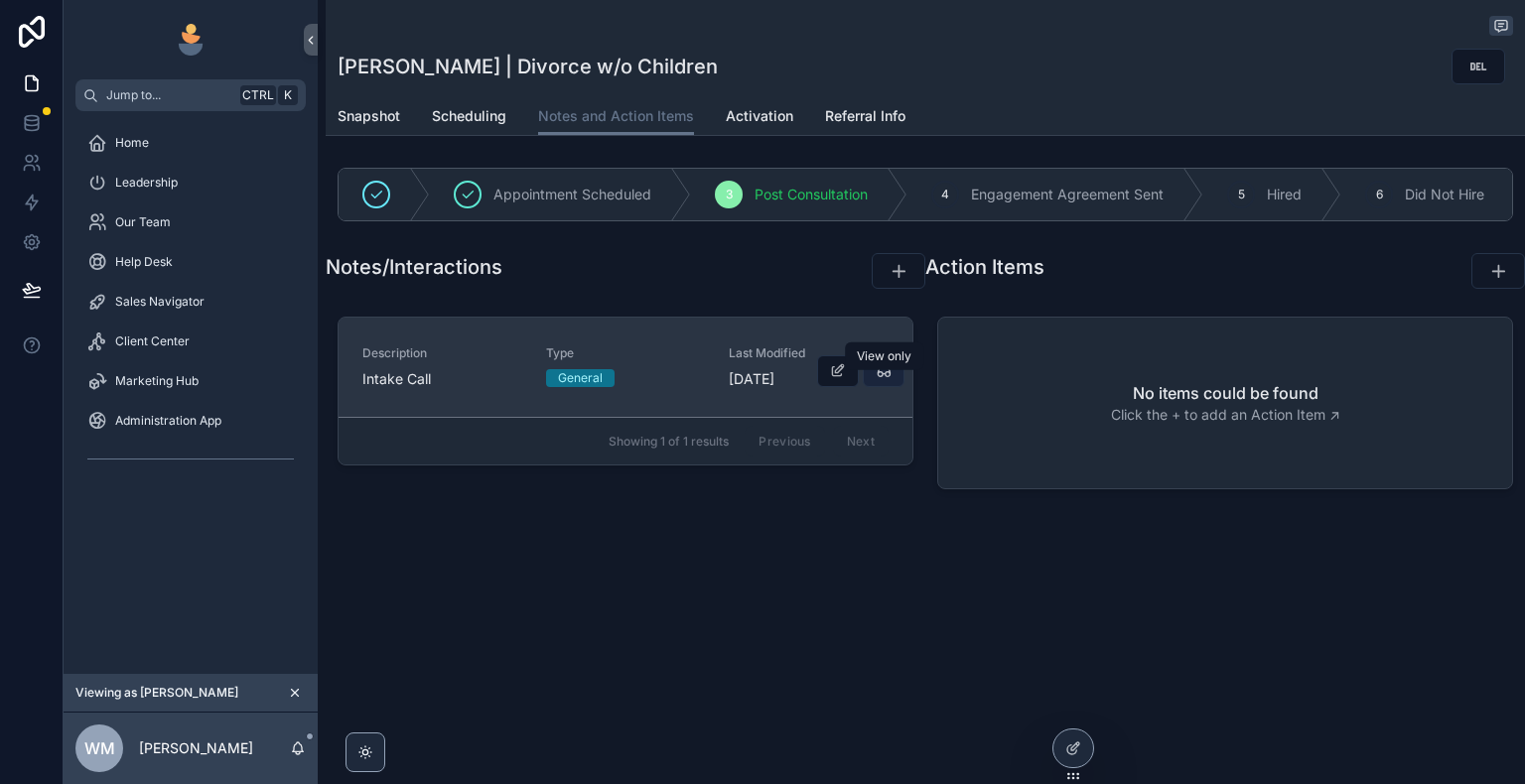
click at [885, 379] on icon "scrollable content" at bounding box center [884, 371] width 16 height 16
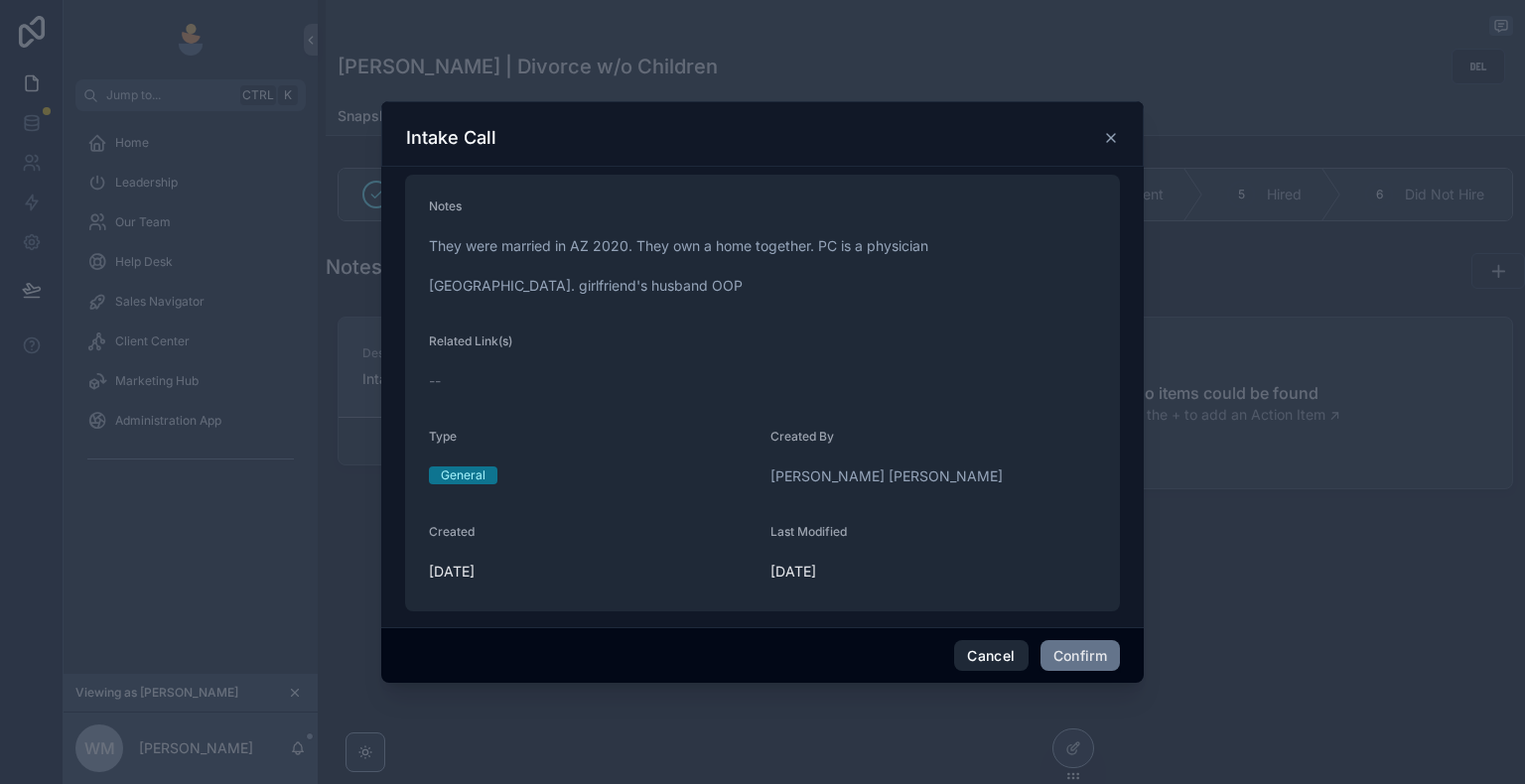
click at [984, 645] on button "Cancel" at bounding box center [990, 656] width 74 height 32
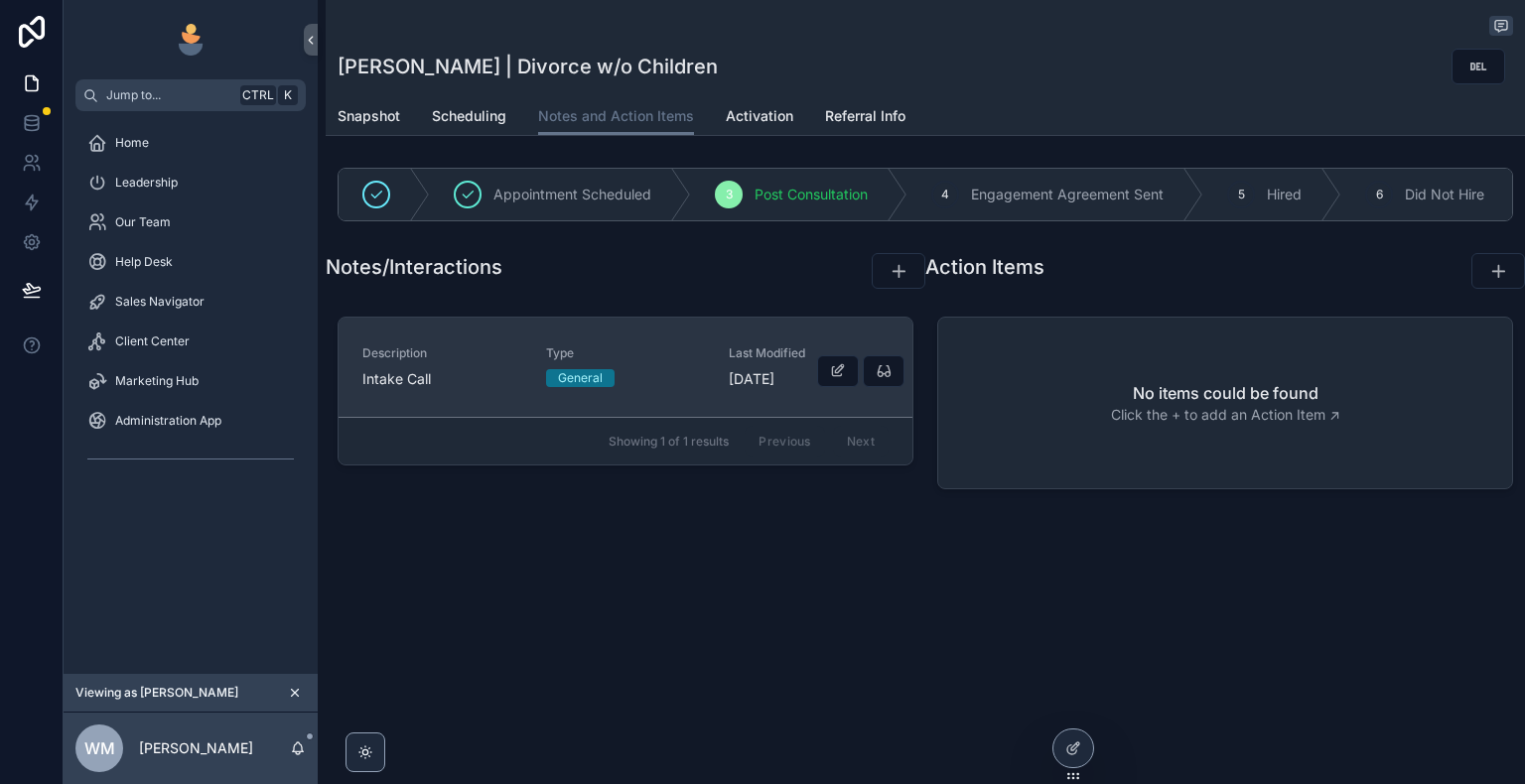
click at [673, 361] on span "Type" at bounding box center [625, 353] width 160 height 16
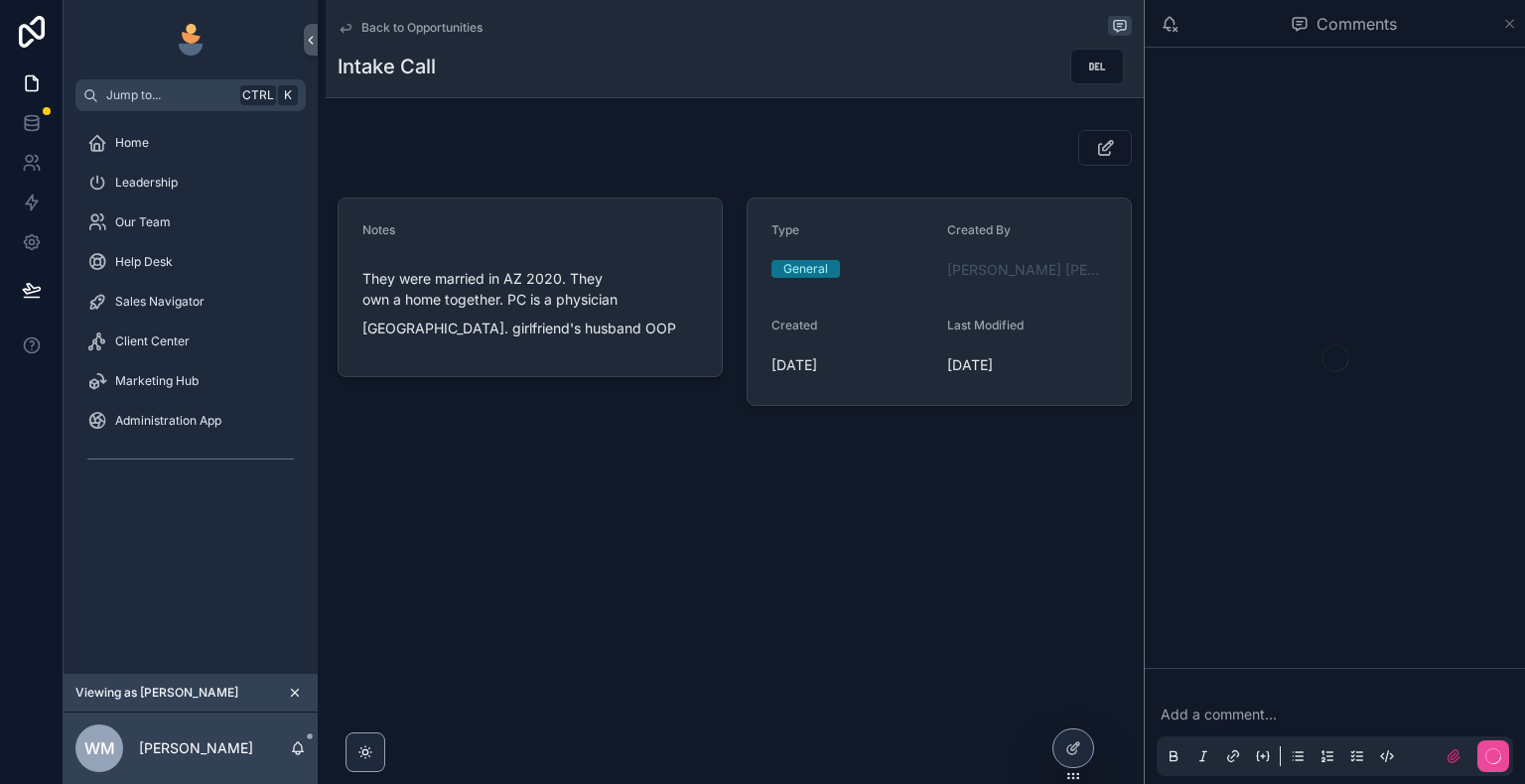
click at [1509, 26] on icon "scrollable content" at bounding box center [1509, 24] width 15 height 16
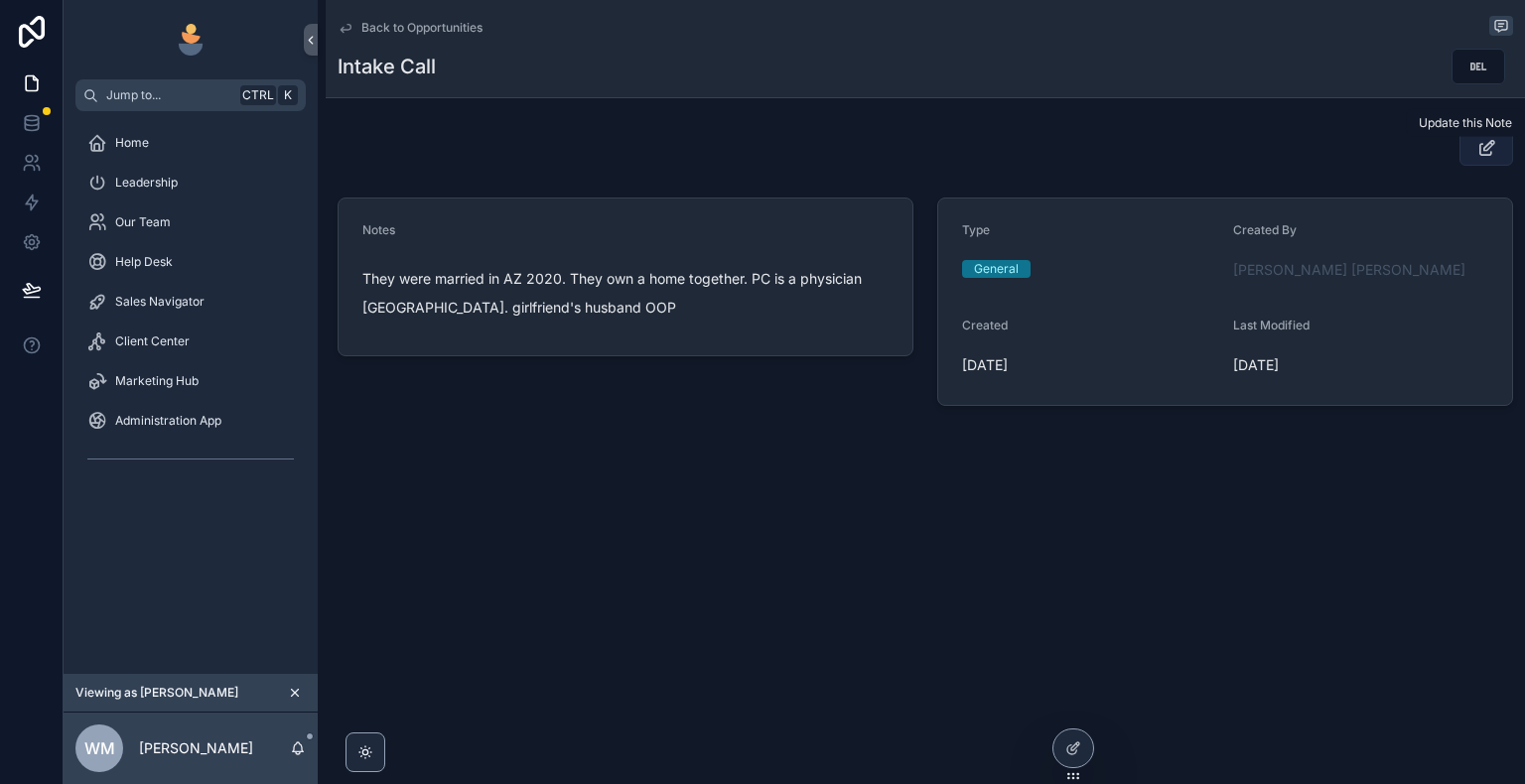
click at [1488, 152] on icon "scrollable content" at bounding box center [1486, 148] width 21 height 20
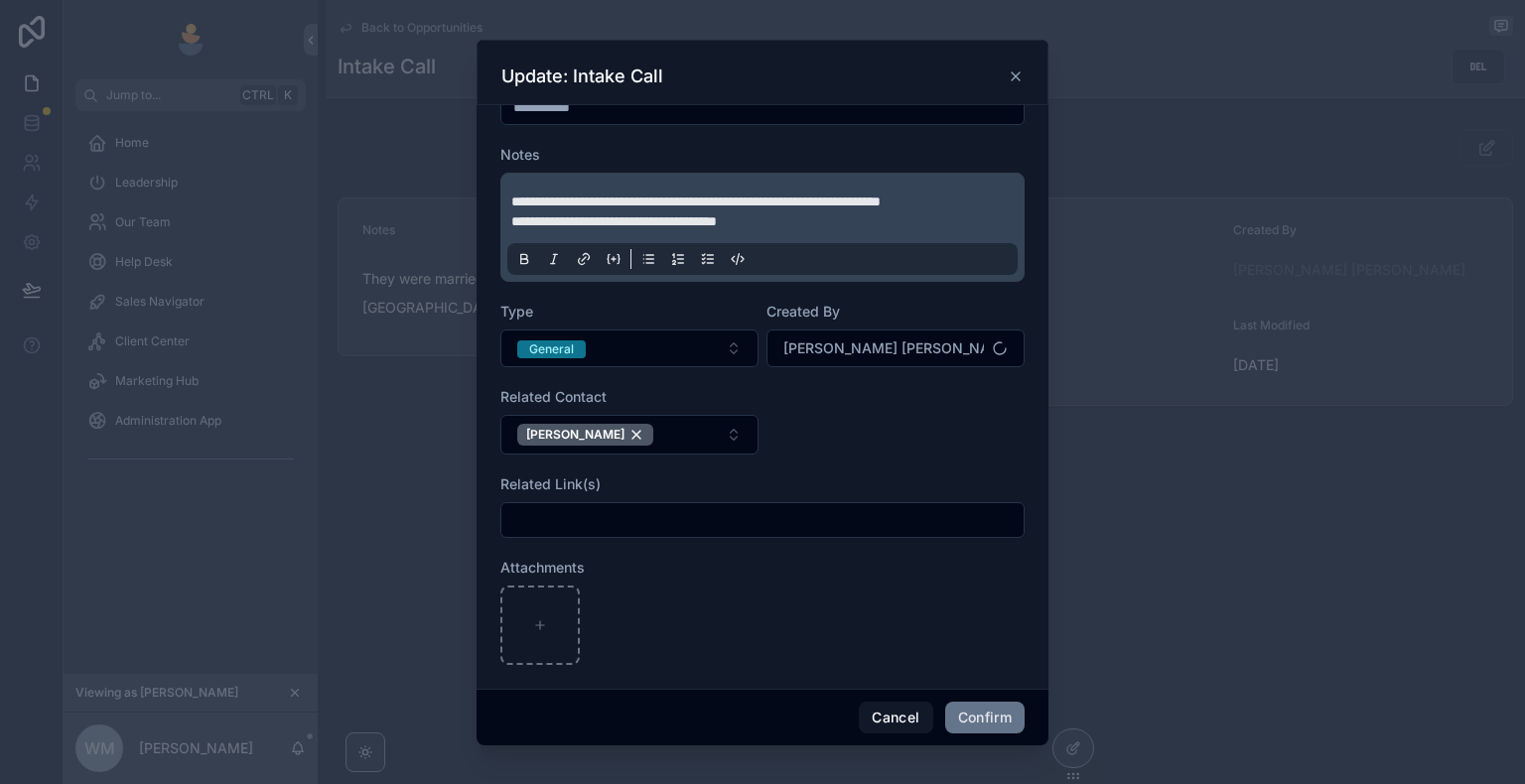
scroll to position [80, 0]
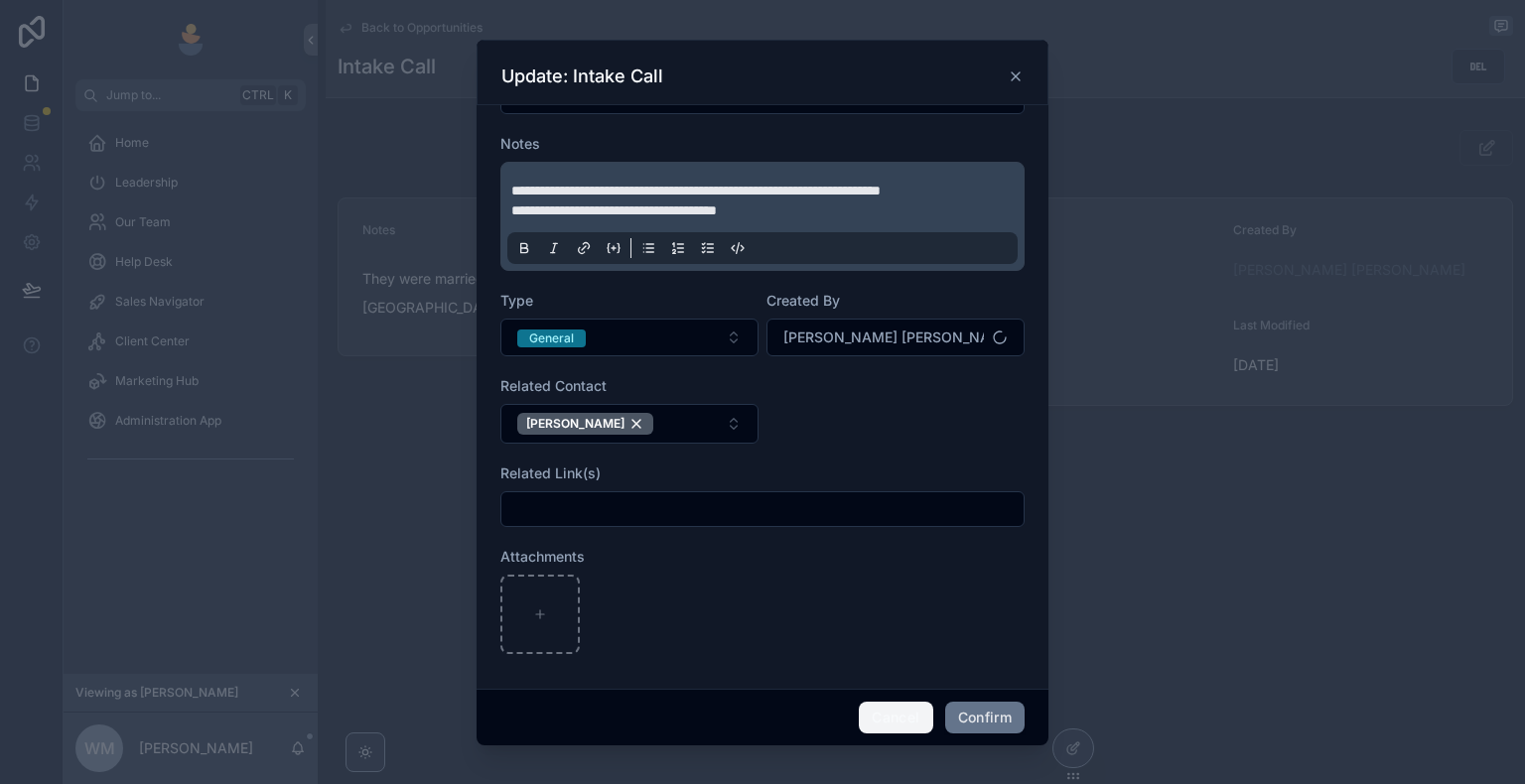
click at [898, 720] on button "Cancel" at bounding box center [896, 717] width 74 height 32
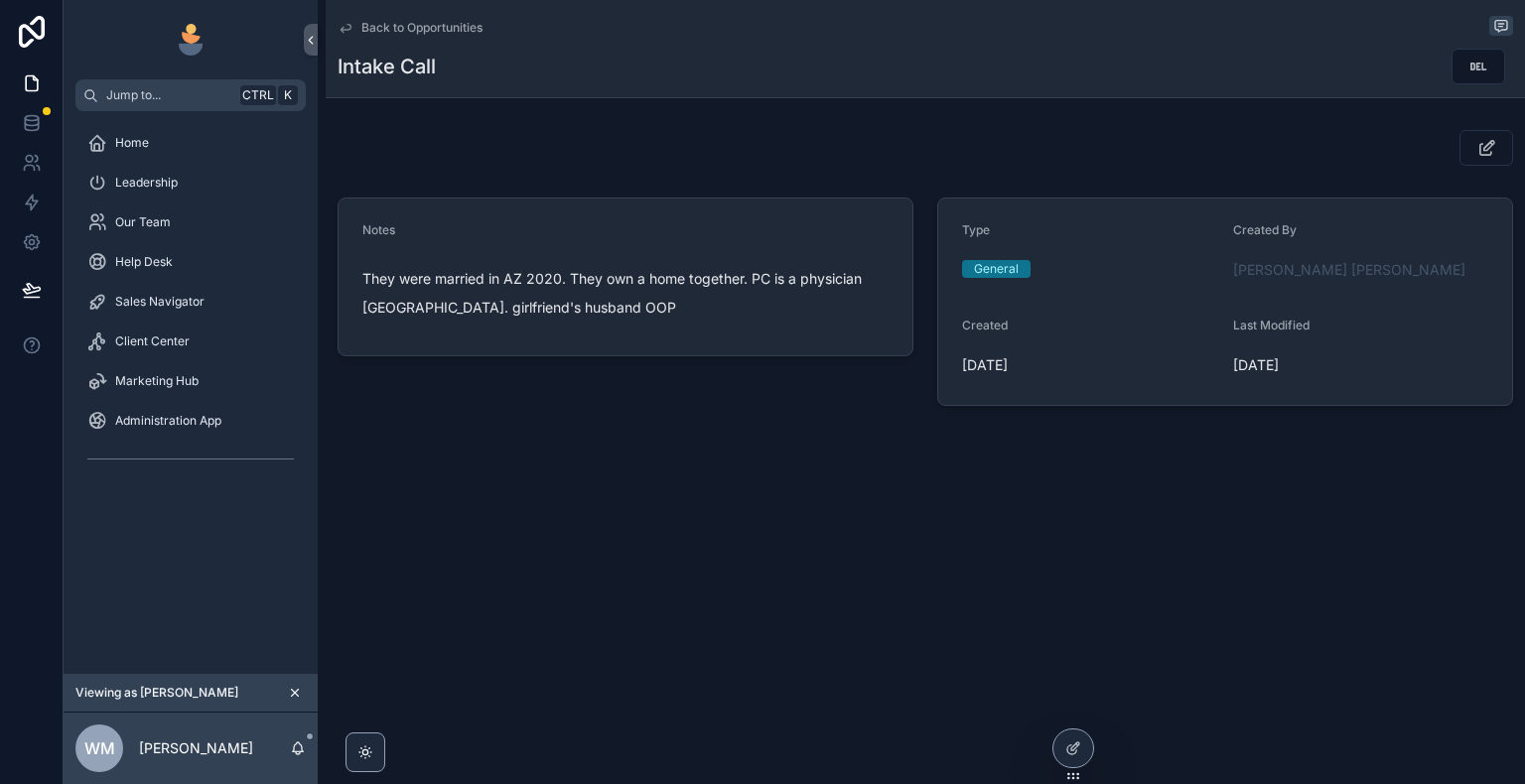
click at [351, 25] on icon "scrollable content" at bounding box center [345, 28] width 16 height 16
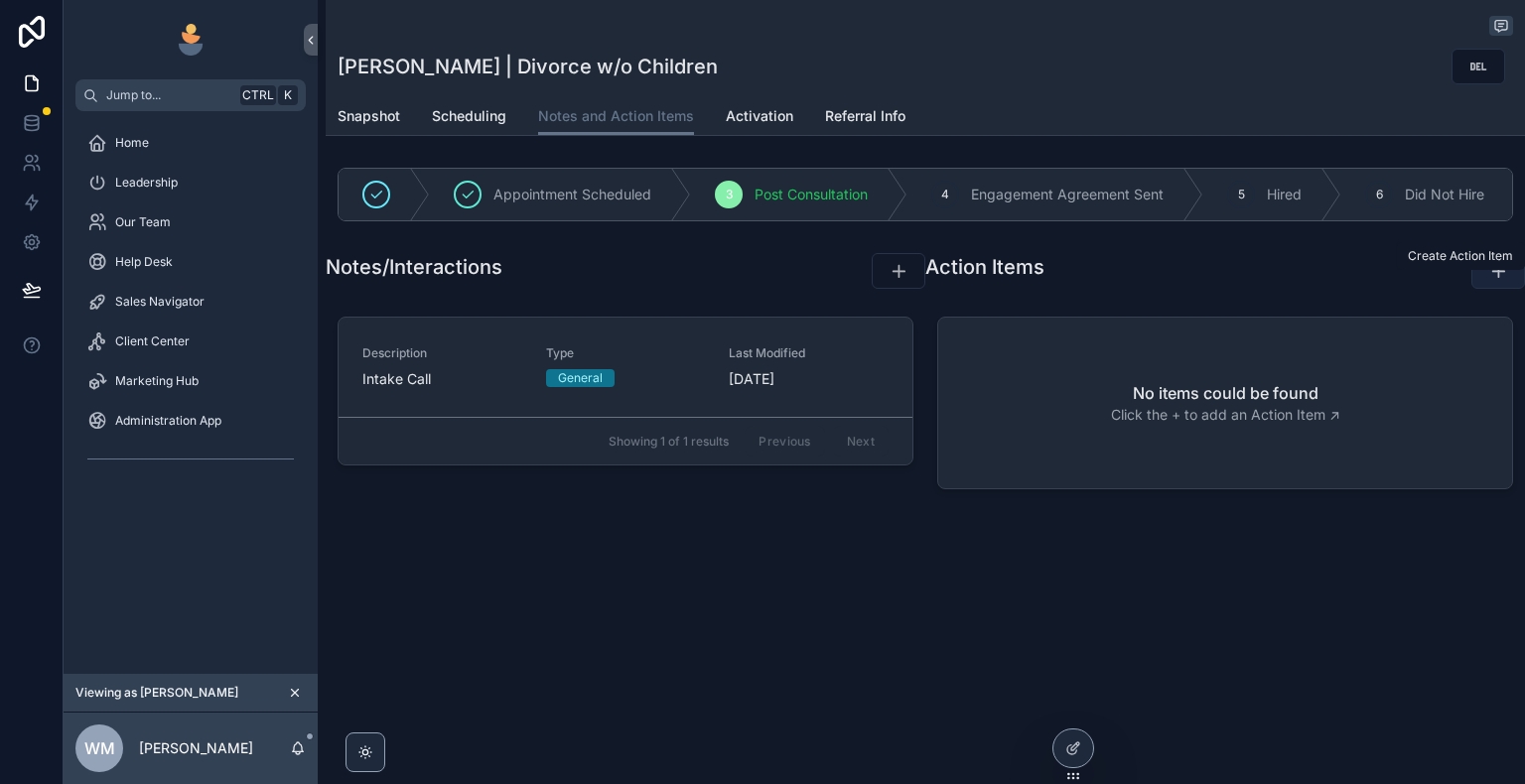
click at [1490, 281] on icon "scrollable content" at bounding box center [1498, 271] width 20 height 20
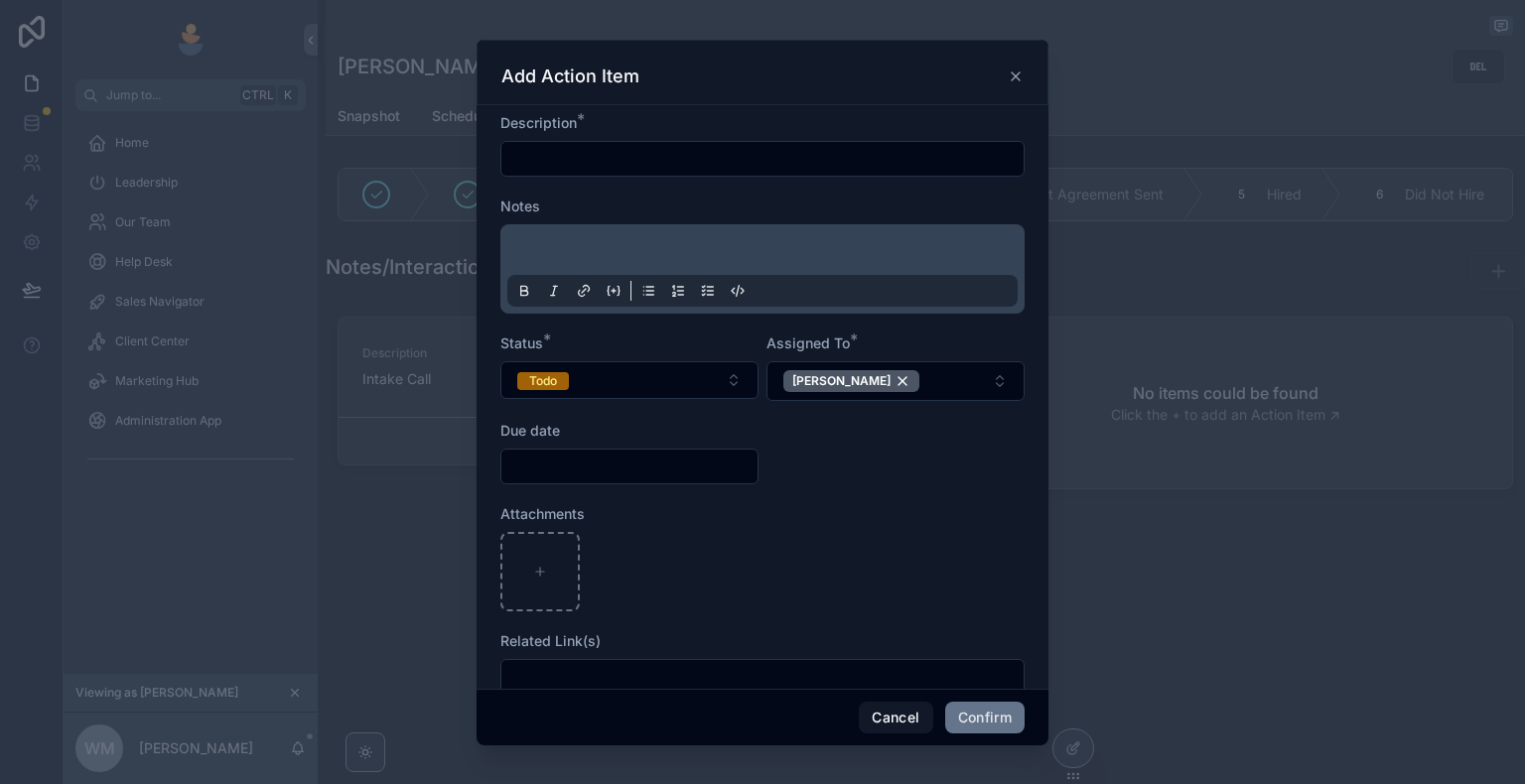
click at [675, 157] on input "text" at bounding box center [762, 159] width 523 height 28
type input "*"
type input "*******"
click at [691, 204] on div "Notes" at bounding box center [762, 206] width 525 height 20
click at [635, 253] on p at bounding box center [766, 253] width 511 height 20
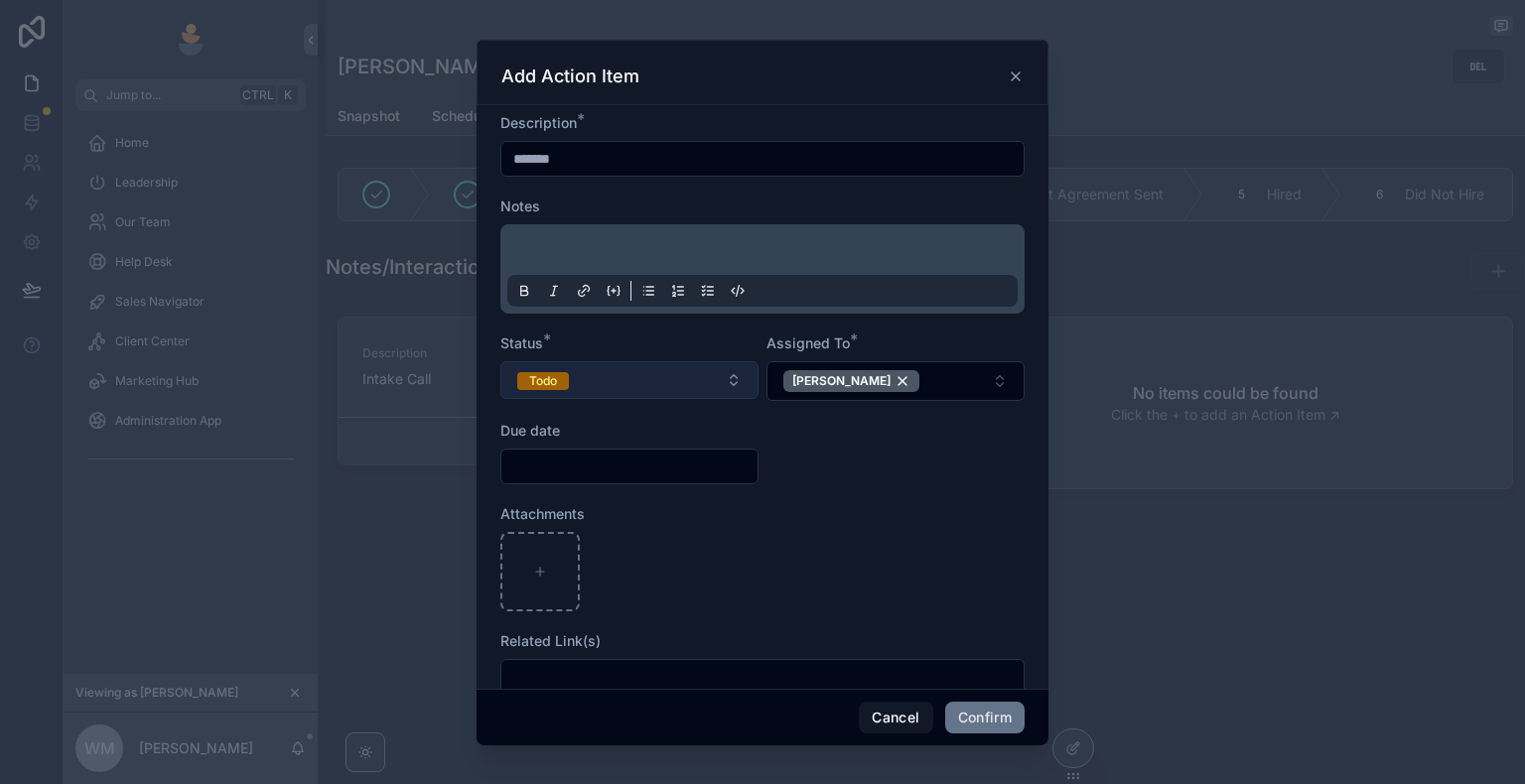
click at [616, 383] on button "Todo" at bounding box center [629, 380] width 258 height 38
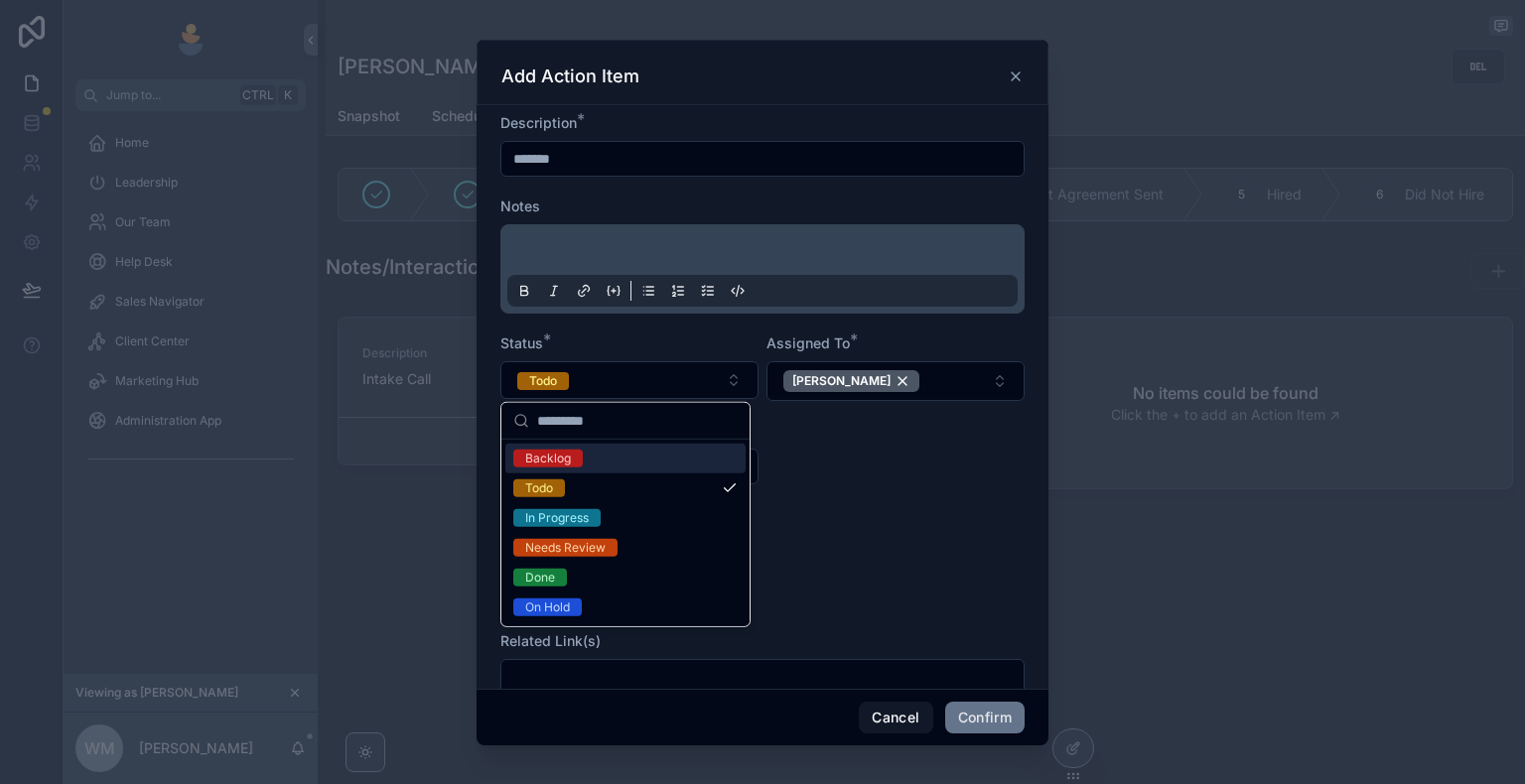
click at [723, 336] on div "Status *" at bounding box center [629, 343] width 258 height 20
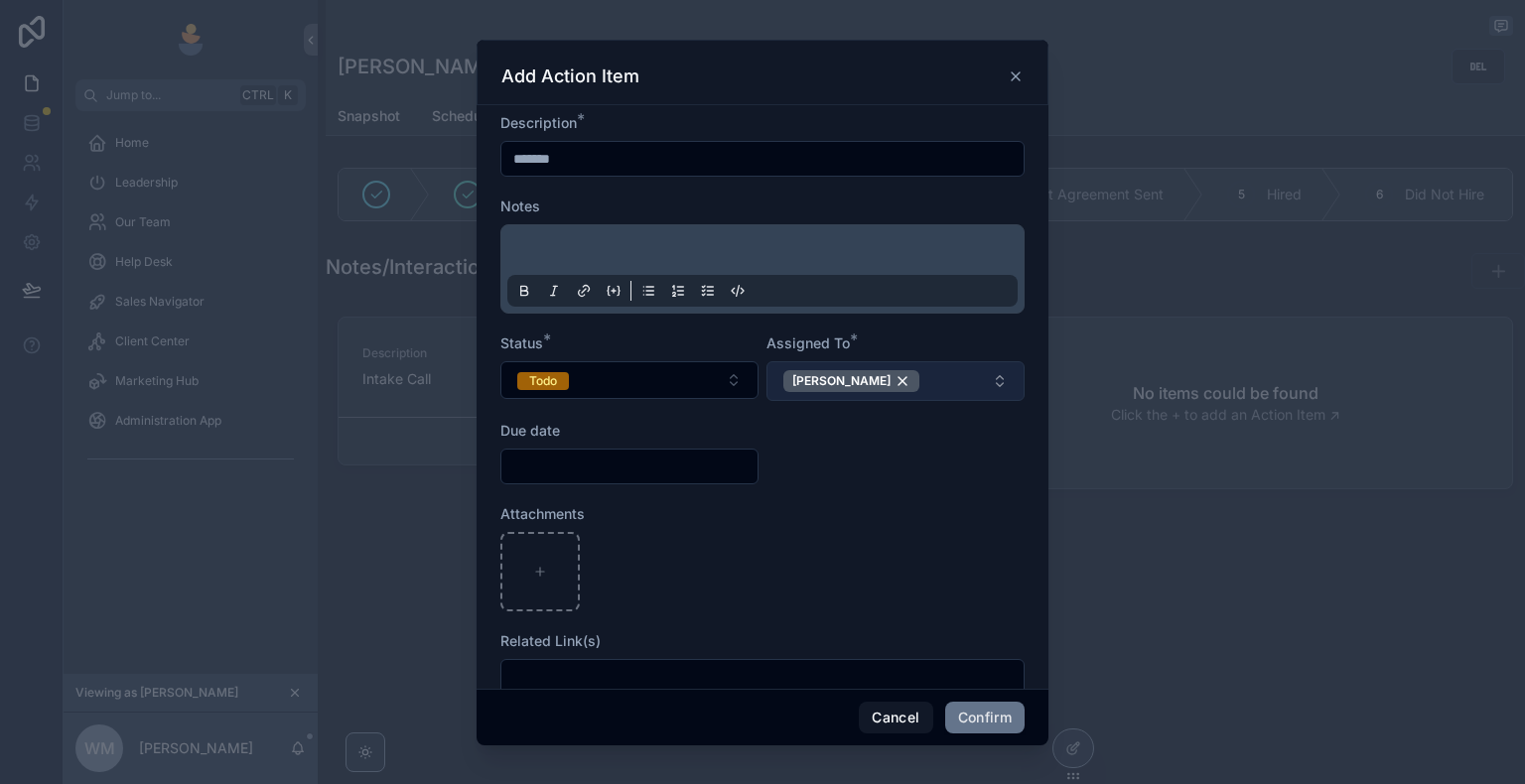
click at [917, 382] on button "[PERSON_NAME]" at bounding box center [895, 381] width 258 height 40
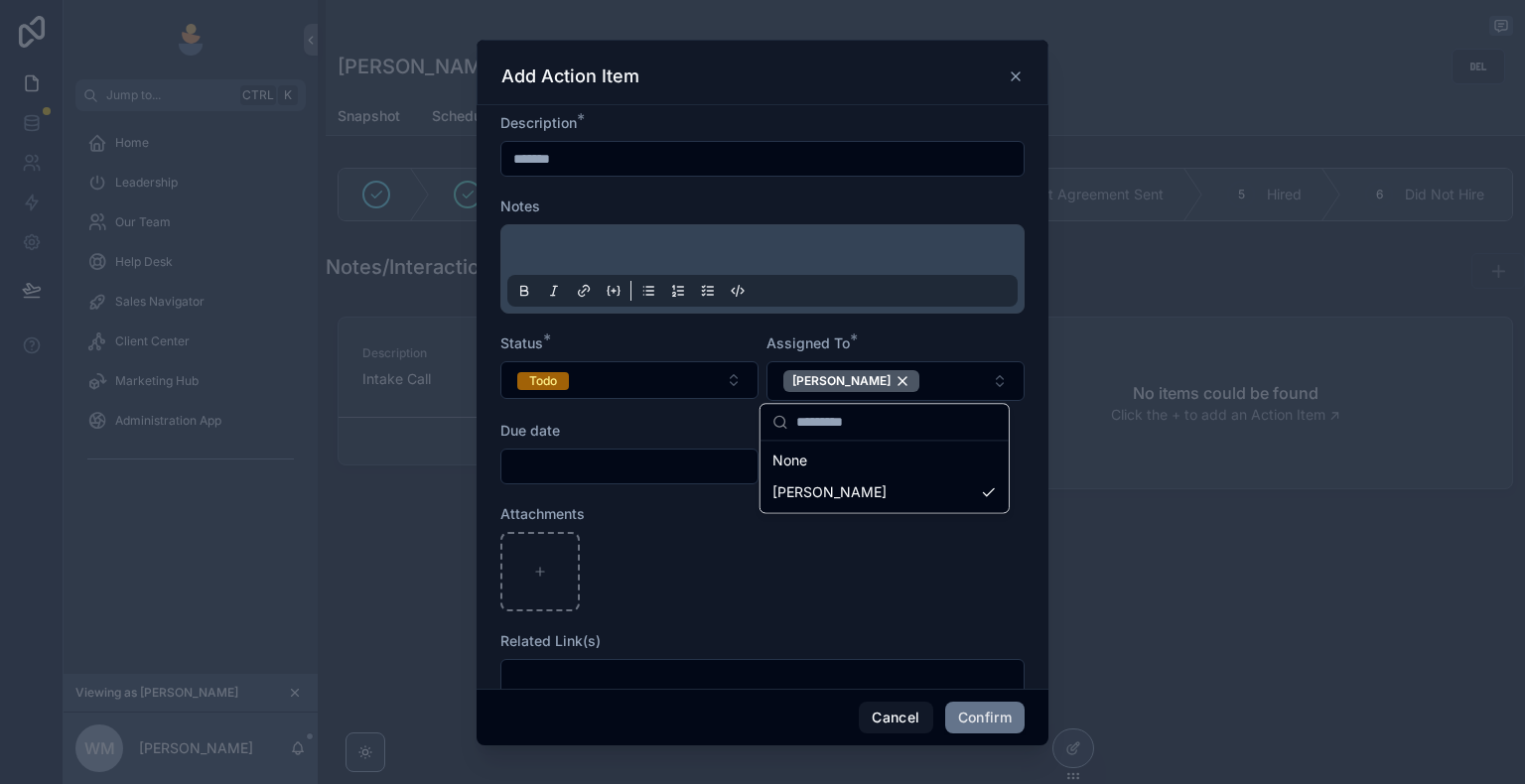
click at [666, 418] on form "Description * ******* Notes Status * Todo Assigned To * [PERSON_NAME] Due date …" at bounding box center [762, 414] width 525 height 601
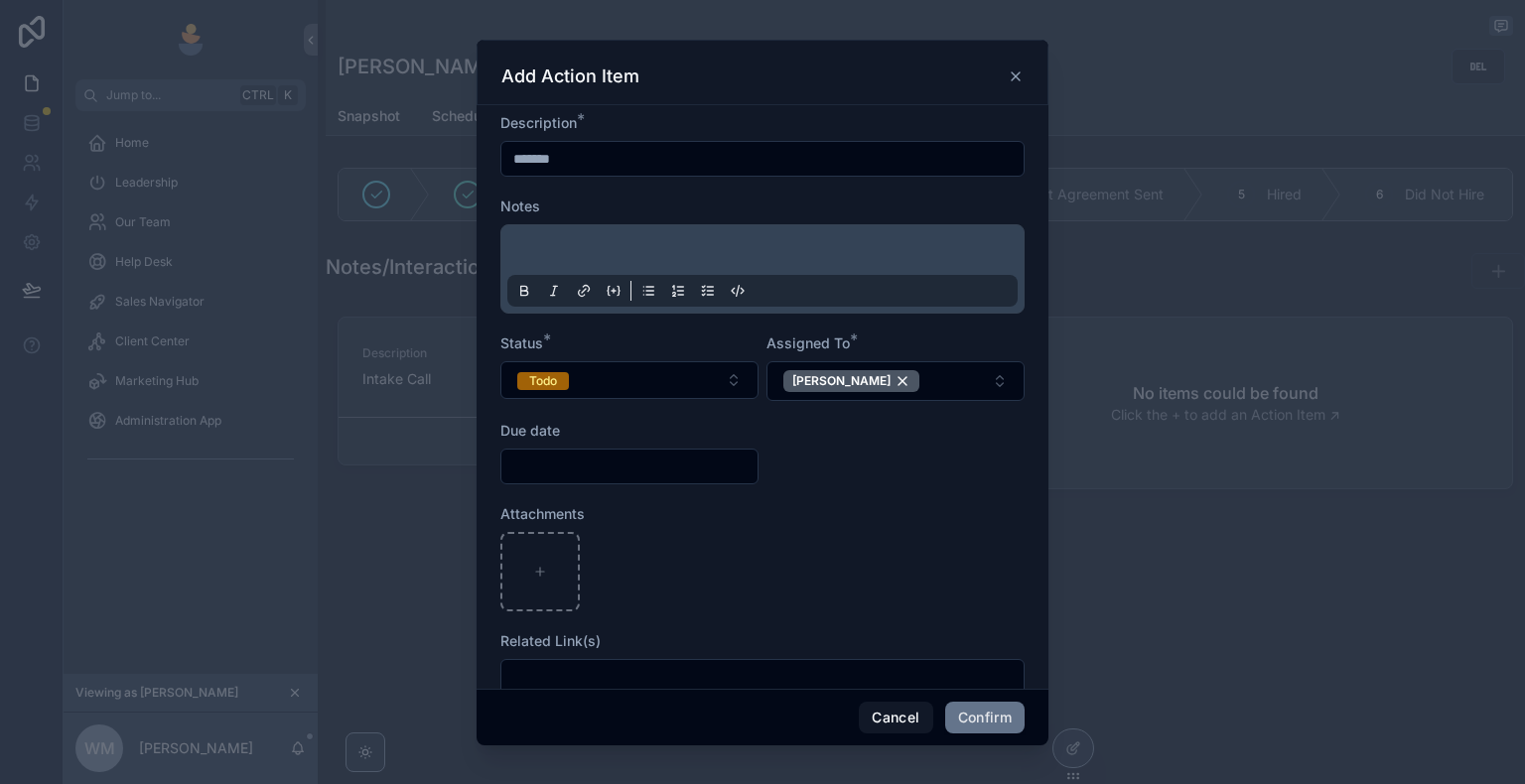
click at [639, 470] on input "text" at bounding box center [629, 467] width 256 height 28
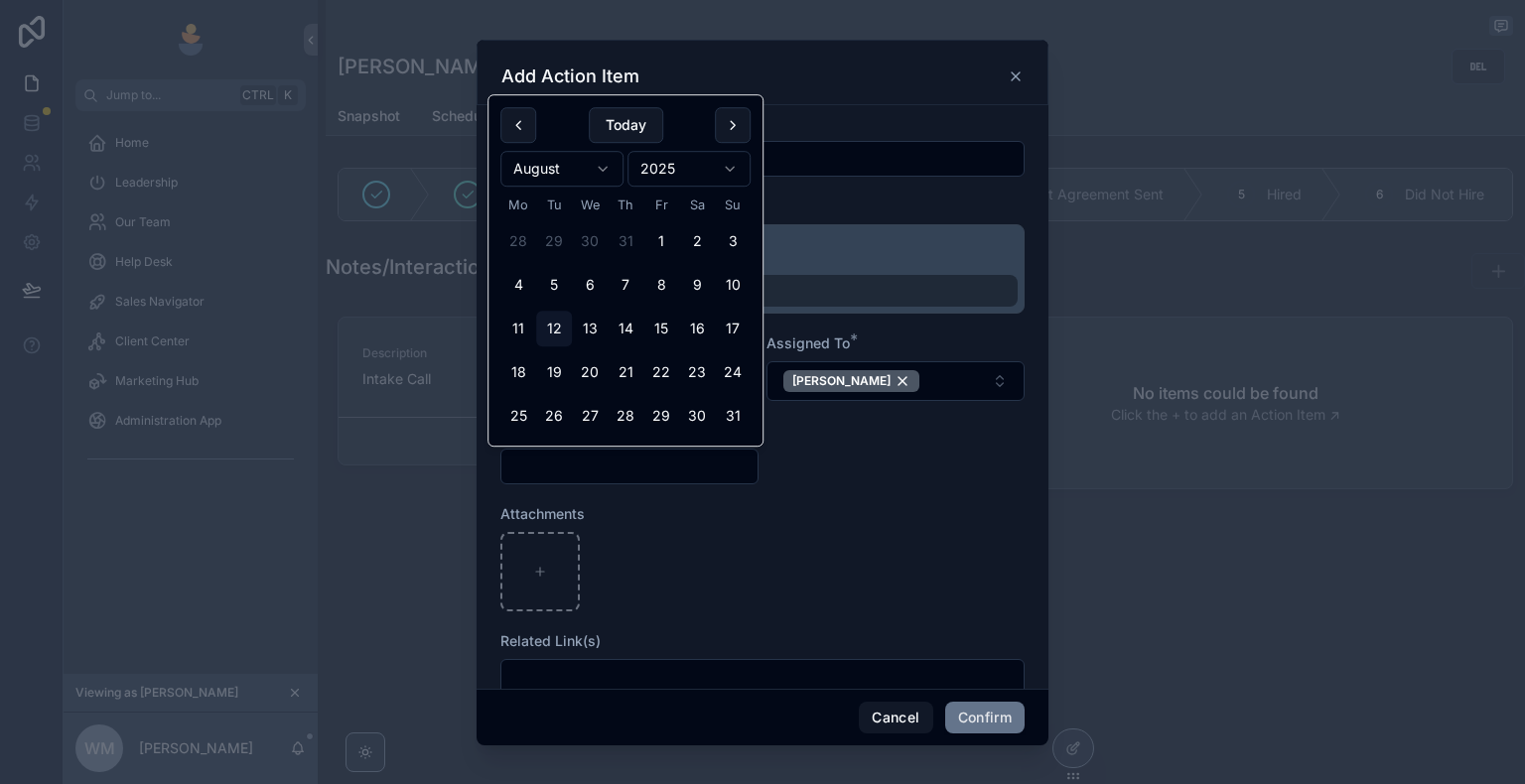
click at [718, 542] on div at bounding box center [762, 572] width 525 height 80
click at [641, 472] on input "text" at bounding box center [629, 467] width 256 height 28
click at [750, 498] on form "Description * ******* Notes Status * Todo Assigned To * [PERSON_NAME] Due date …" at bounding box center [762, 414] width 525 height 601
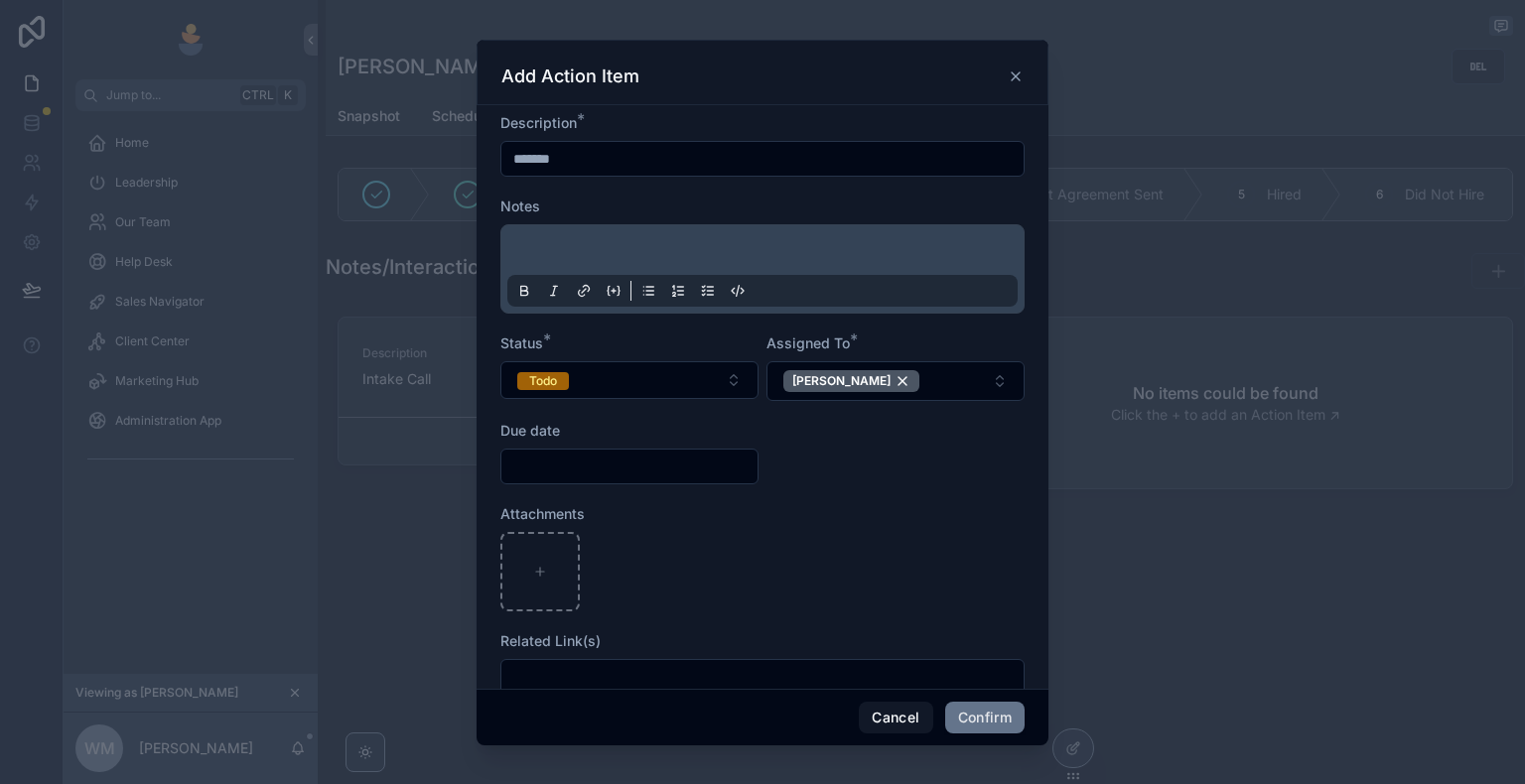
click at [675, 465] on input "text" at bounding box center [629, 467] width 256 height 28
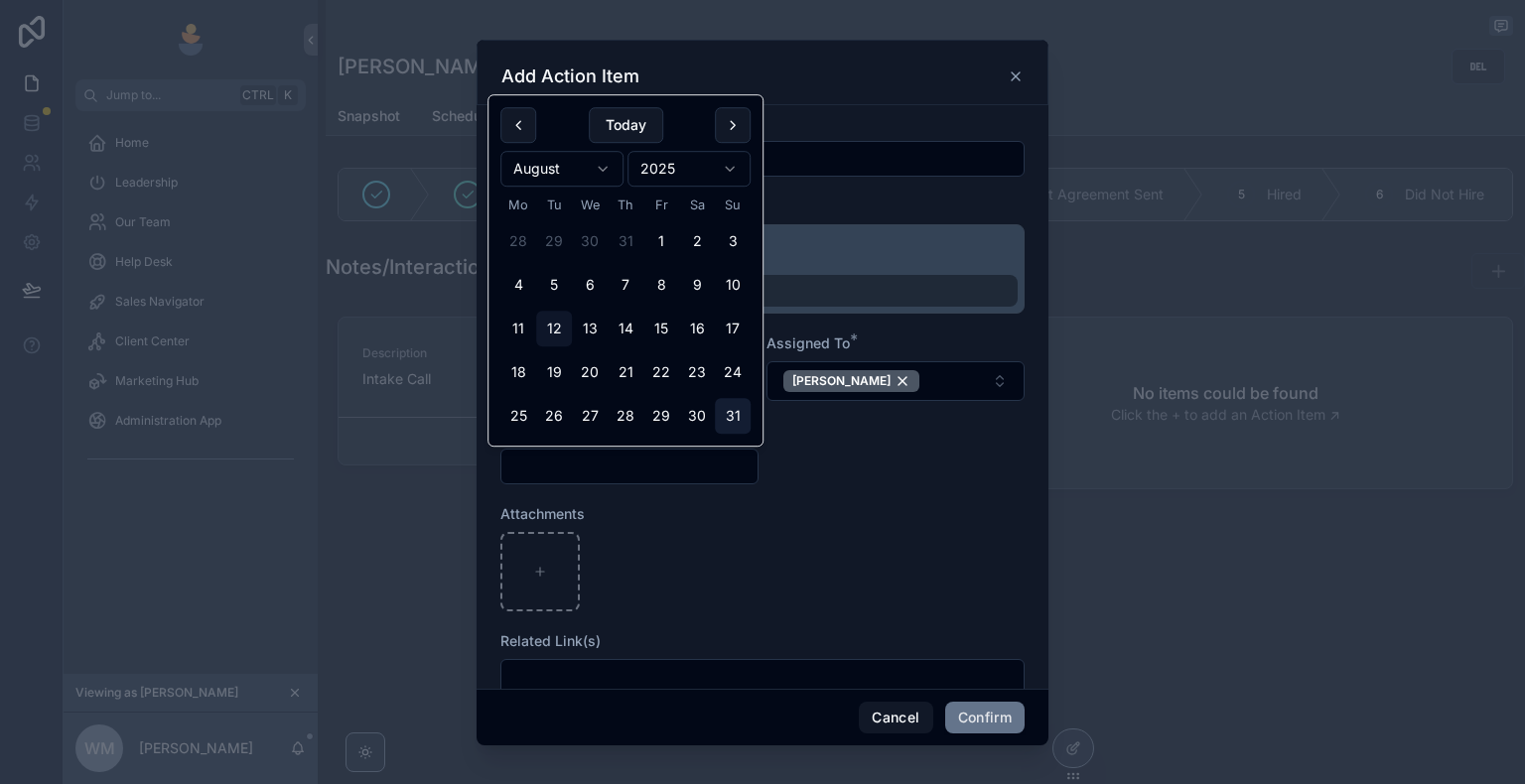
click at [723, 423] on button "31" at bounding box center [733, 416] width 36 height 36
type input "**********"
click at [803, 445] on form "**********" at bounding box center [762, 414] width 525 height 601
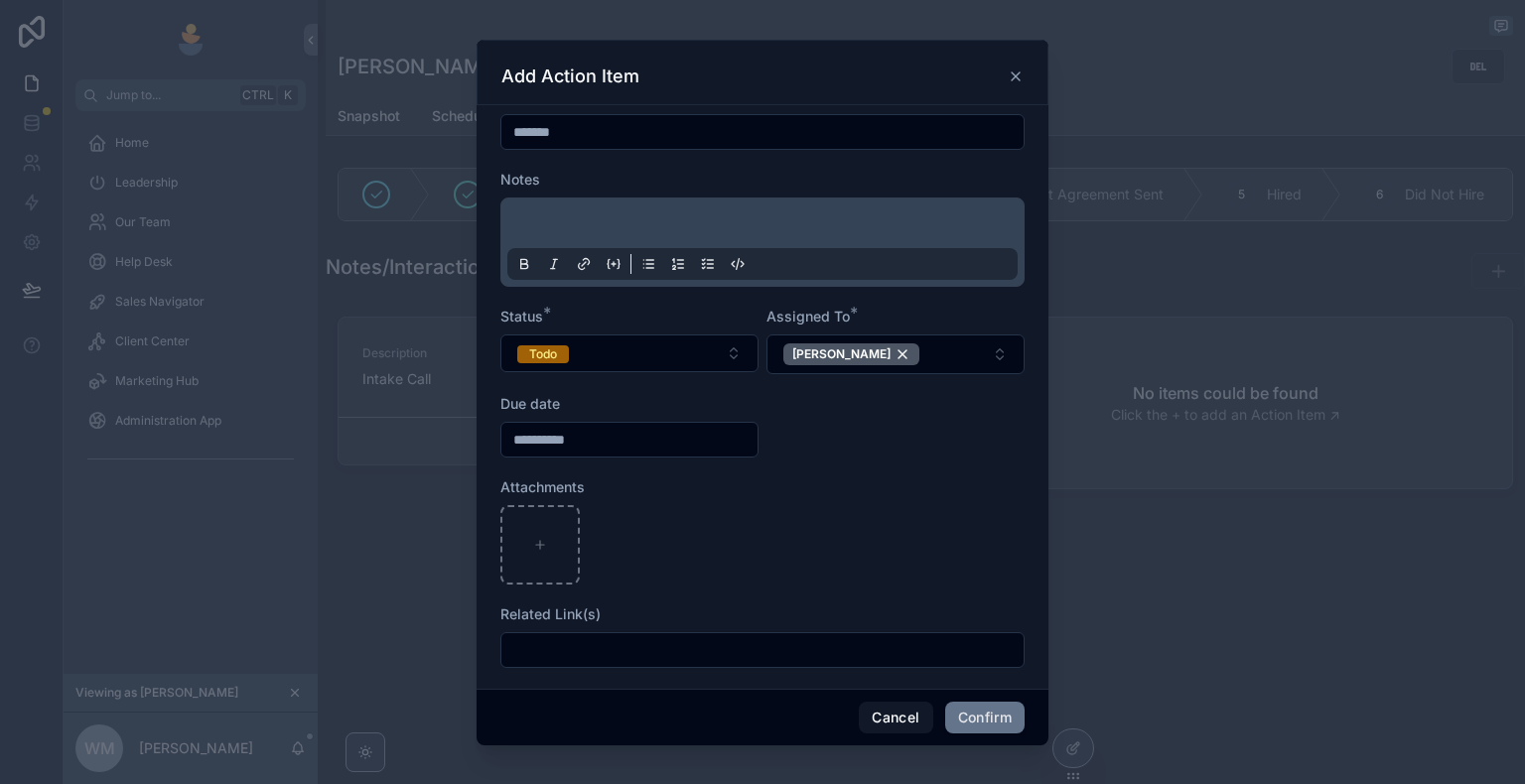
scroll to position [39, 0]
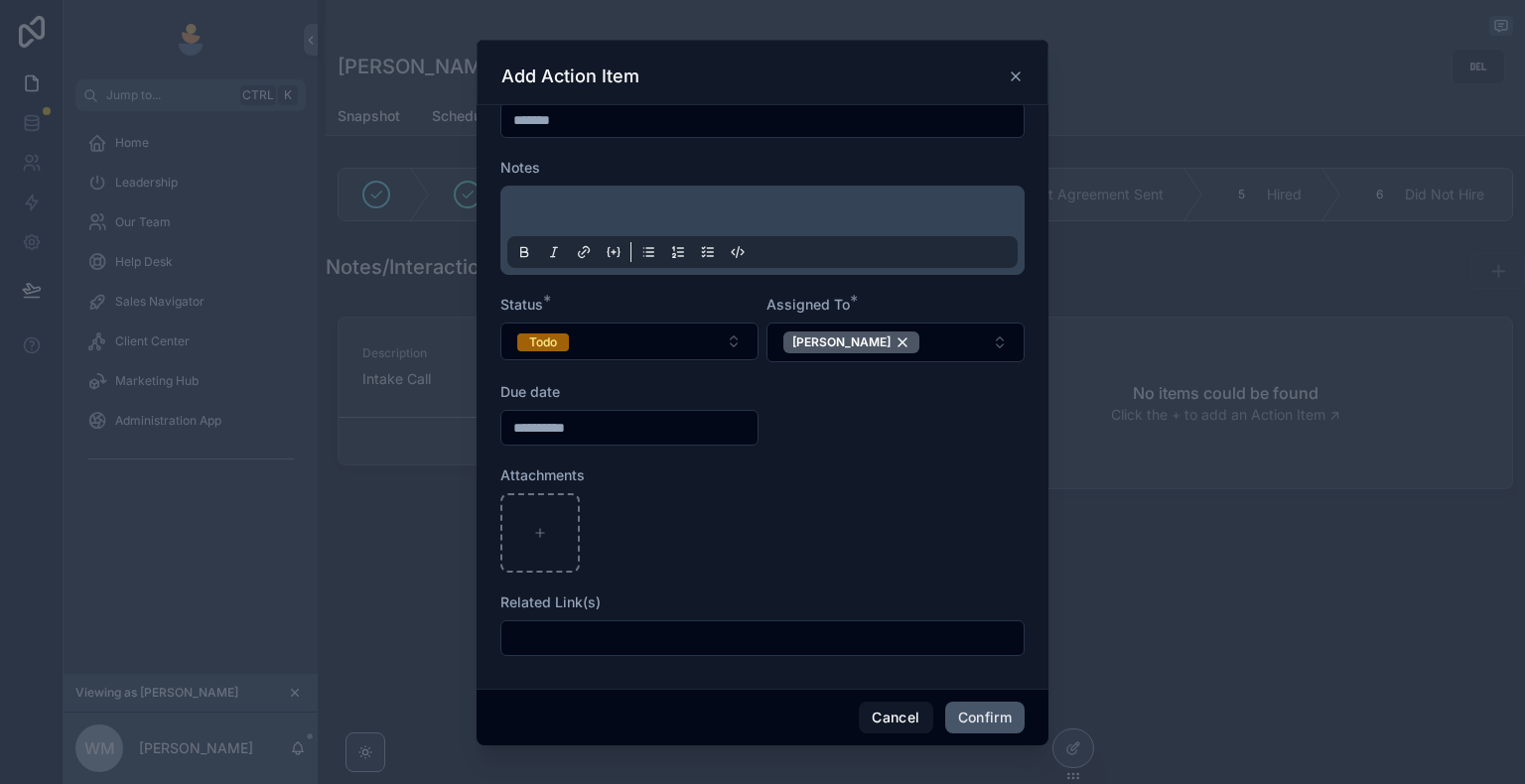
click at [979, 720] on button "Confirm" at bounding box center [984, 717] width 80 height 32
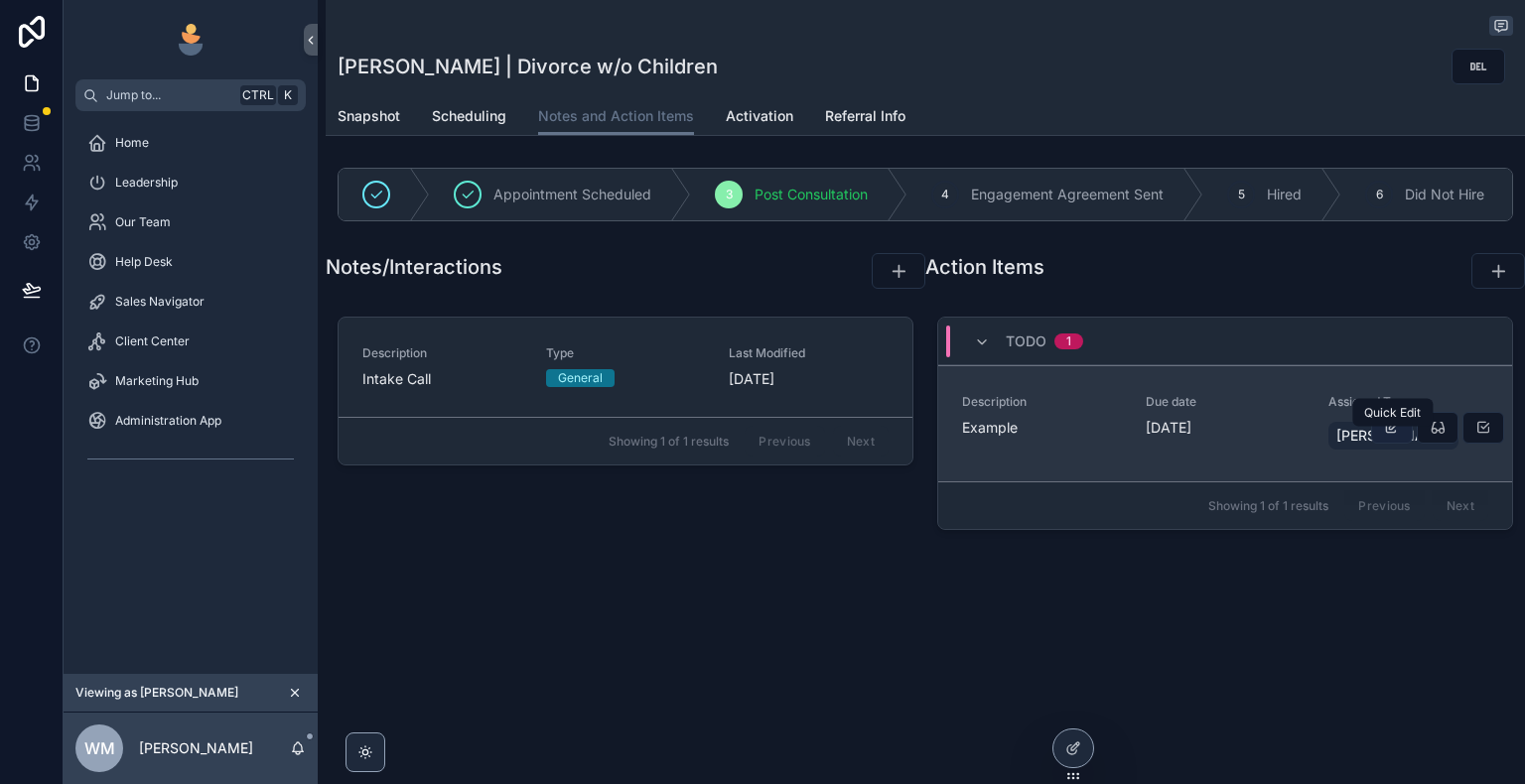
click at [1397, 436] on icon "scrollable content" at bounding box center [1392, 428] width 16 height 16
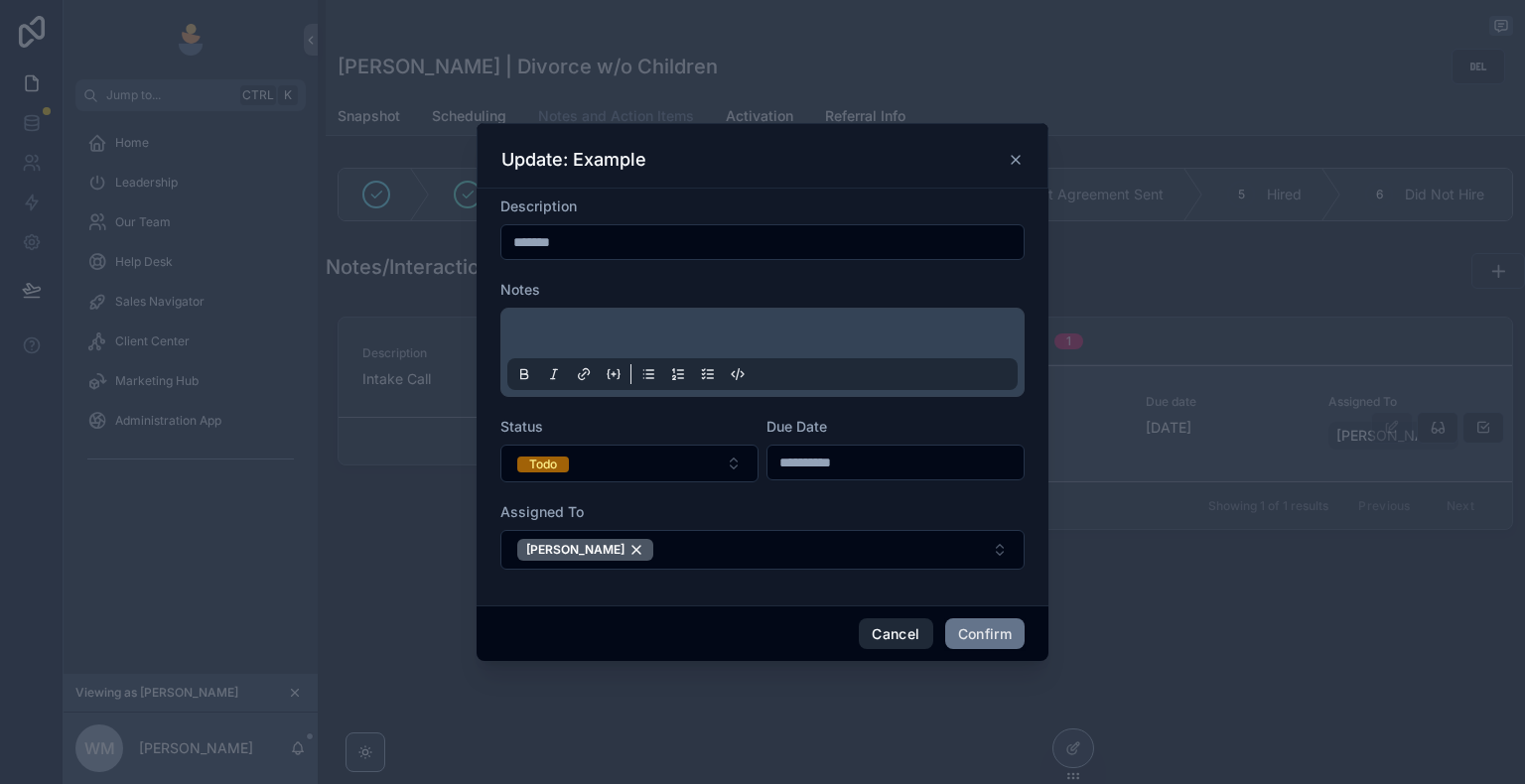
click at [901, 626] on button "Cancel" at bounding box center [896, 634] width 74 height 32
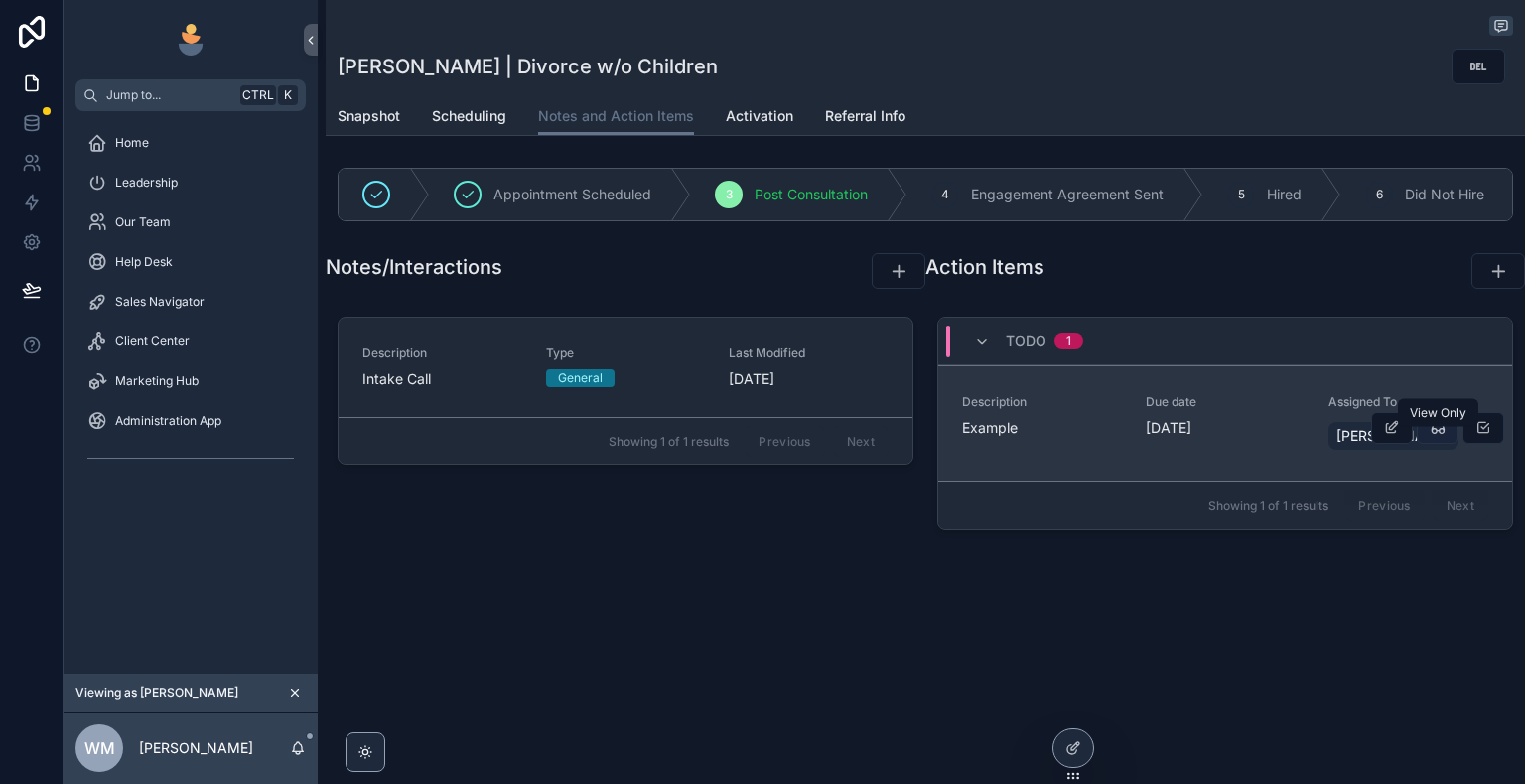
click at [1437, 436] on icon "scrollable content" at bounding box center [1437, 428] width 16 height 16
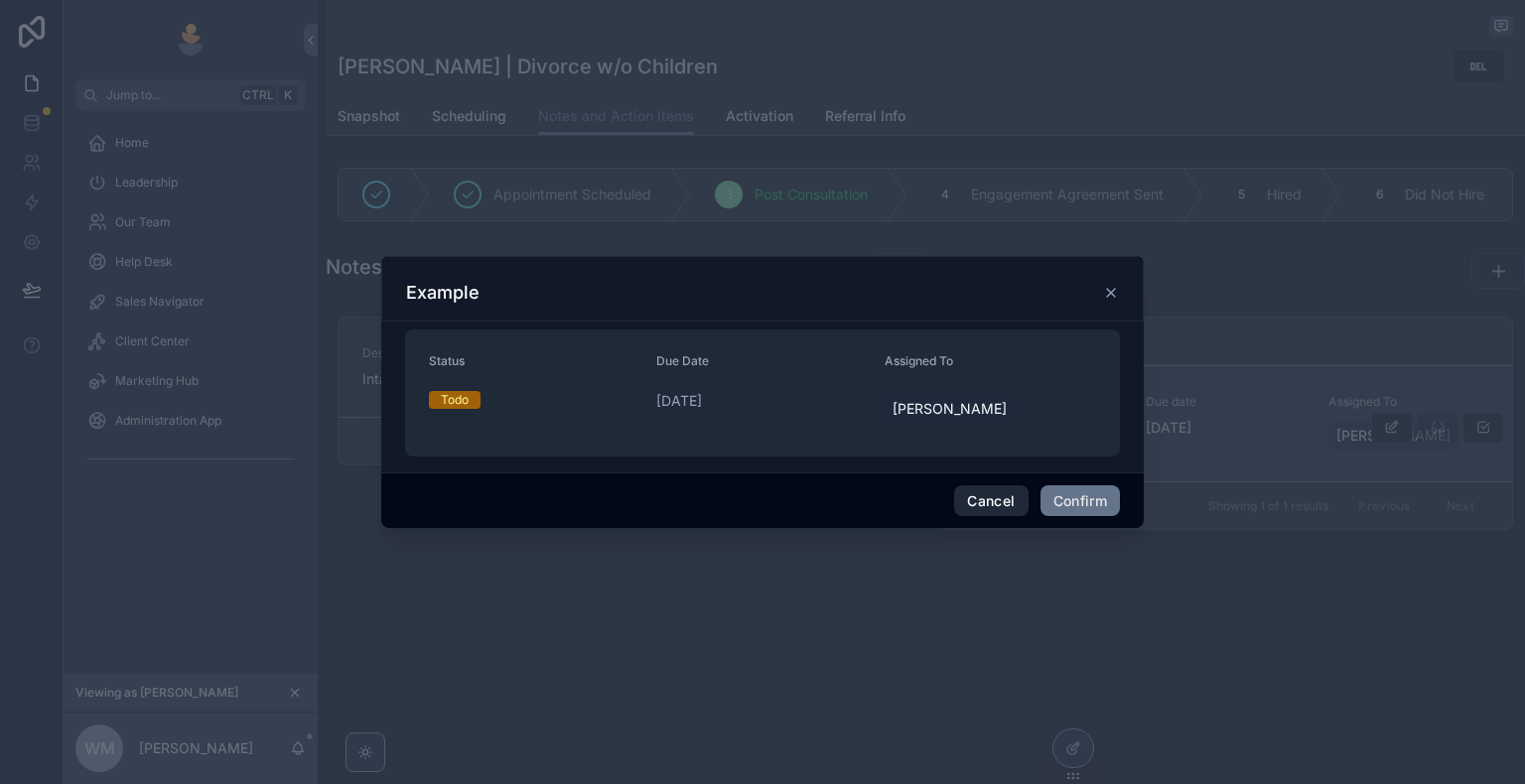
click at [992, 507] on button "Cancel" at bounding box center [990, 501] width 74 height 32
click at [992, 507] on div "Showing 1 of 1 results Previous Next" at bounding box center [1224, 505] width 573 height 48
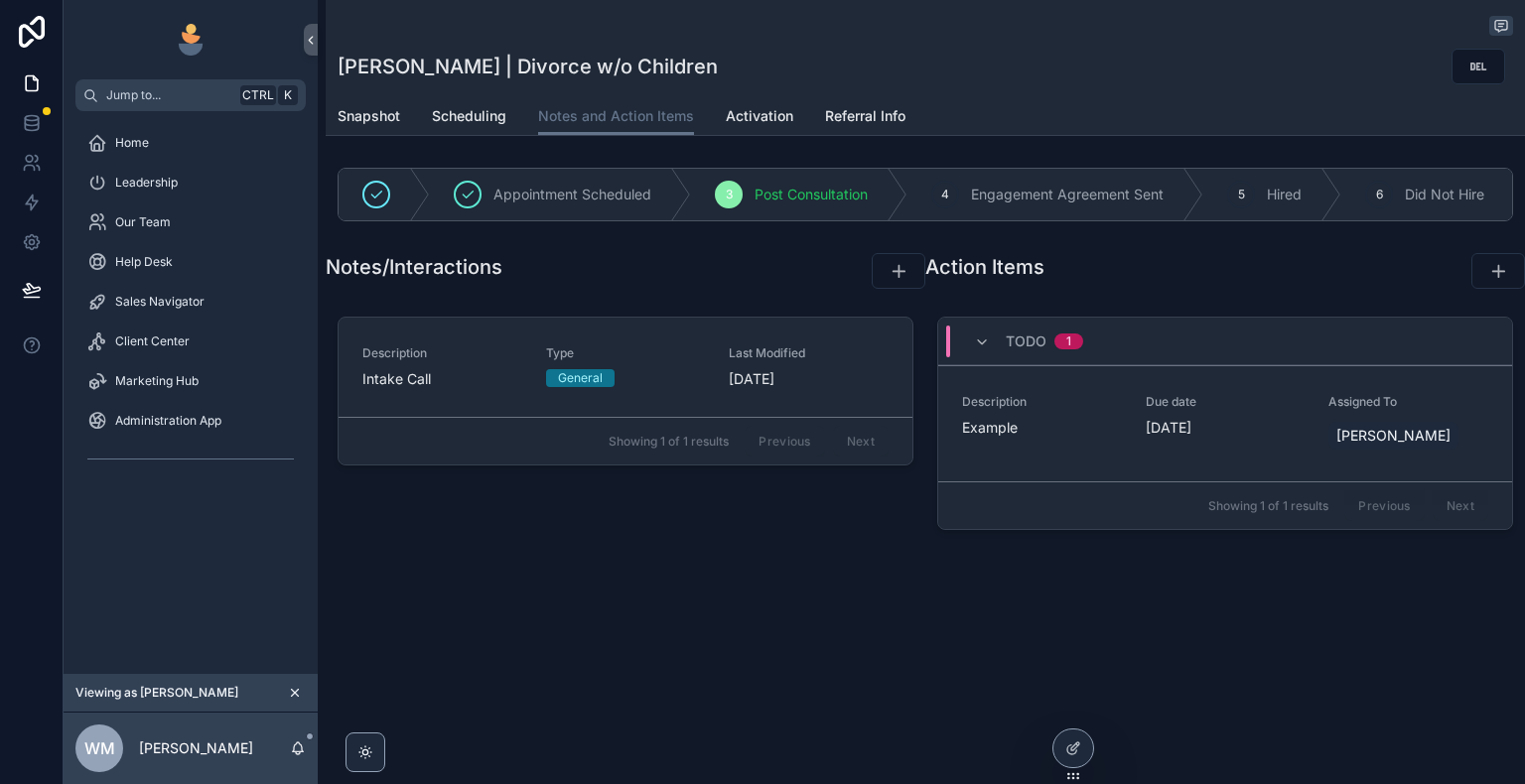
click at [1369, 530] on div "Todo 1 Description Example Due date [DATE] Assigned To [PERSON_NAME] Showing 1 …" at bounding box center [1224, 423] width 575 height 213
click at [0, 0] on icon "scrollable content" at bounding box center [0, 0] width 0 height 0
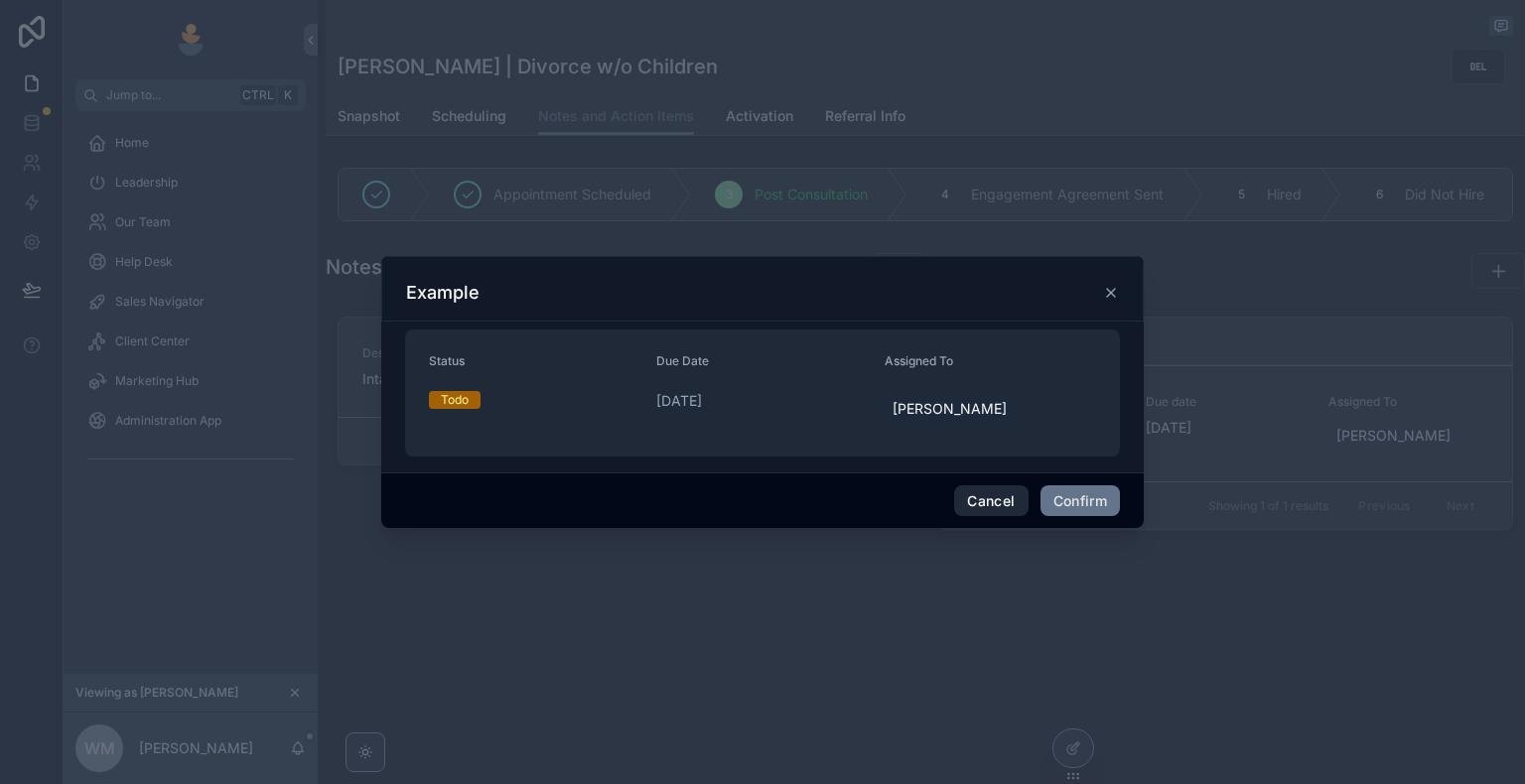
click at [1007, 505] on button "Cancel" at bounding box center [990, 501] width 74 height 32
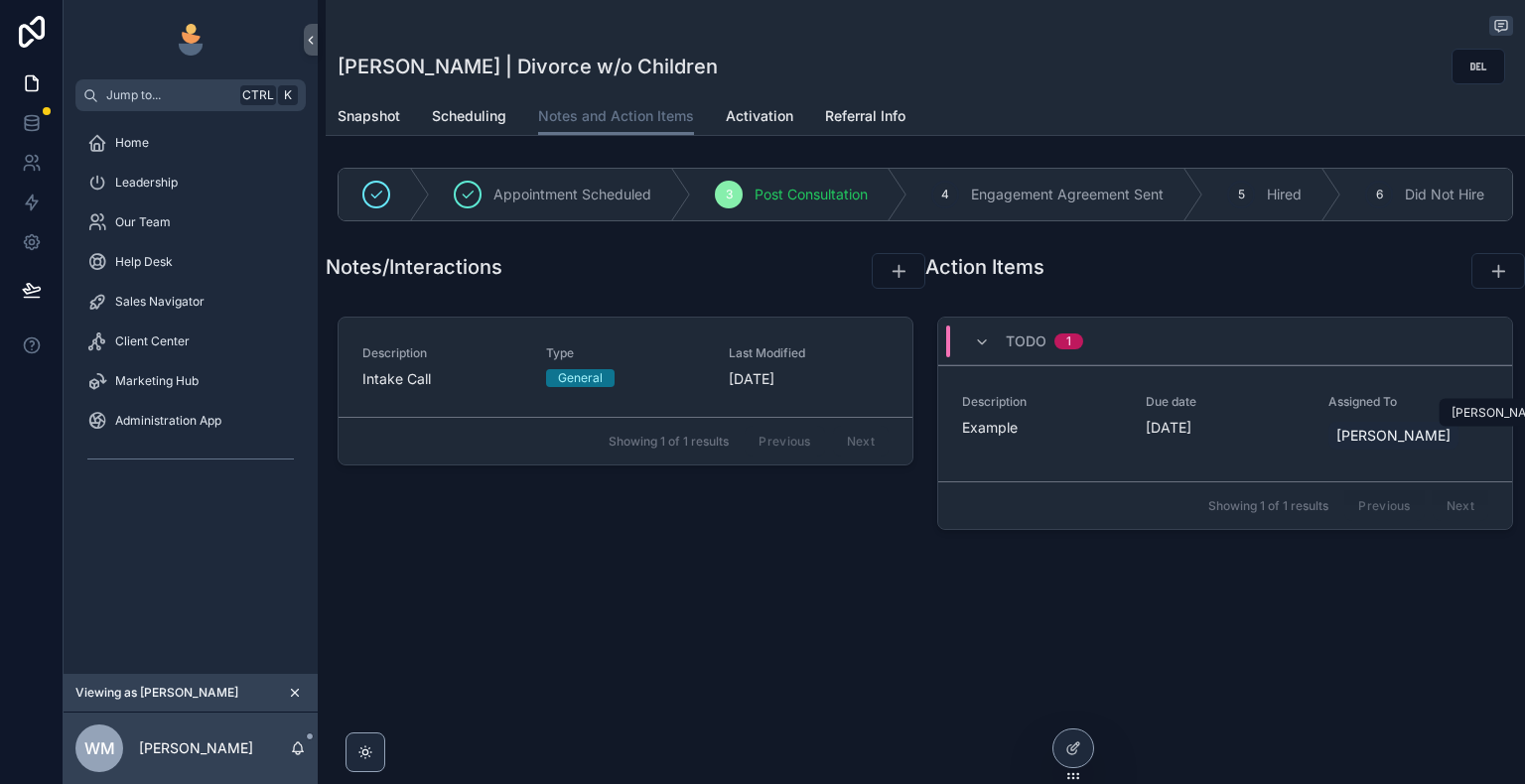
click at [0, 0] on icon "scrollable content" at bounding box center [0, 0] width 0 height 0
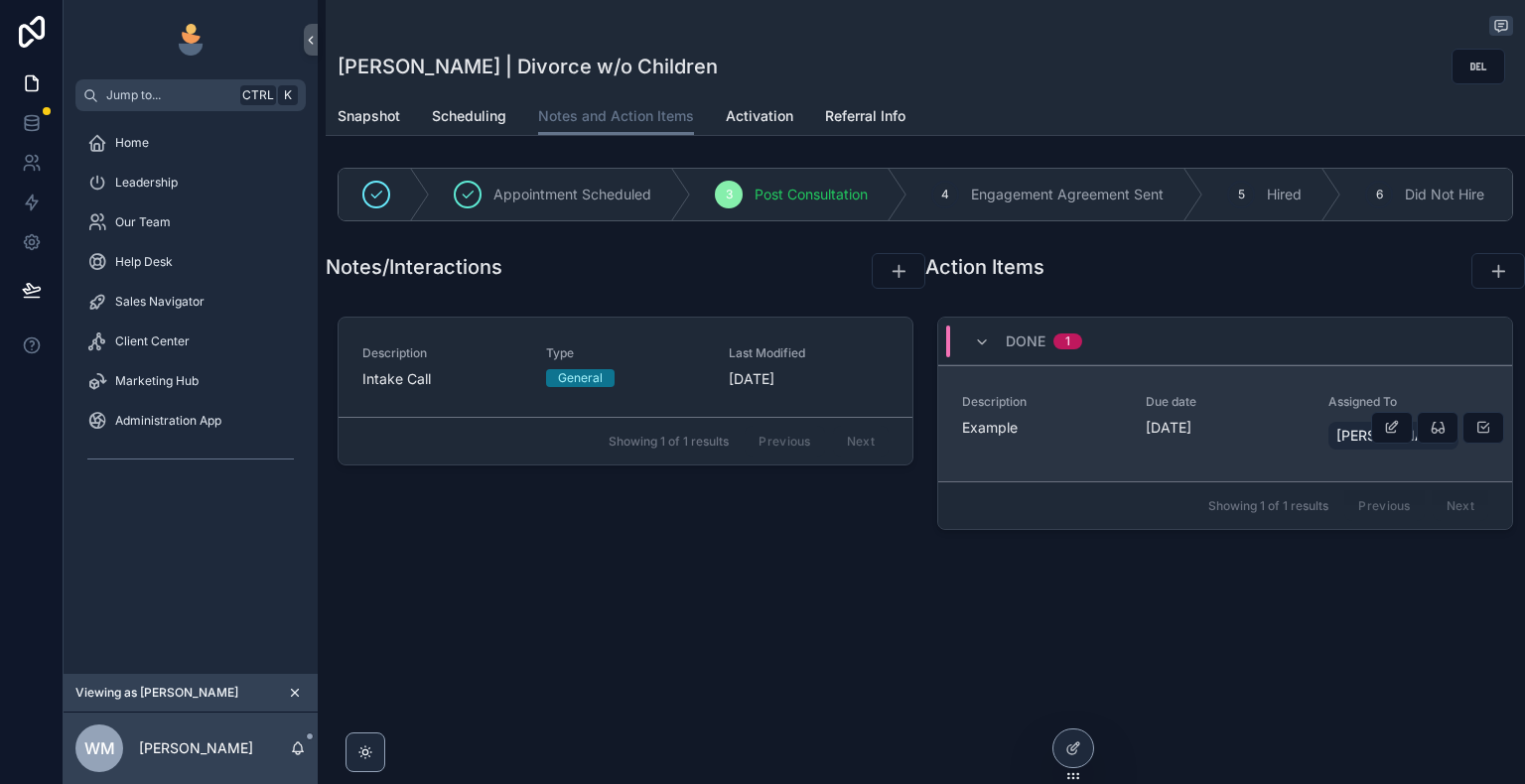
click at [1100, 431] on span "Example" at bounding box center [1041, 428] width 160 height 20
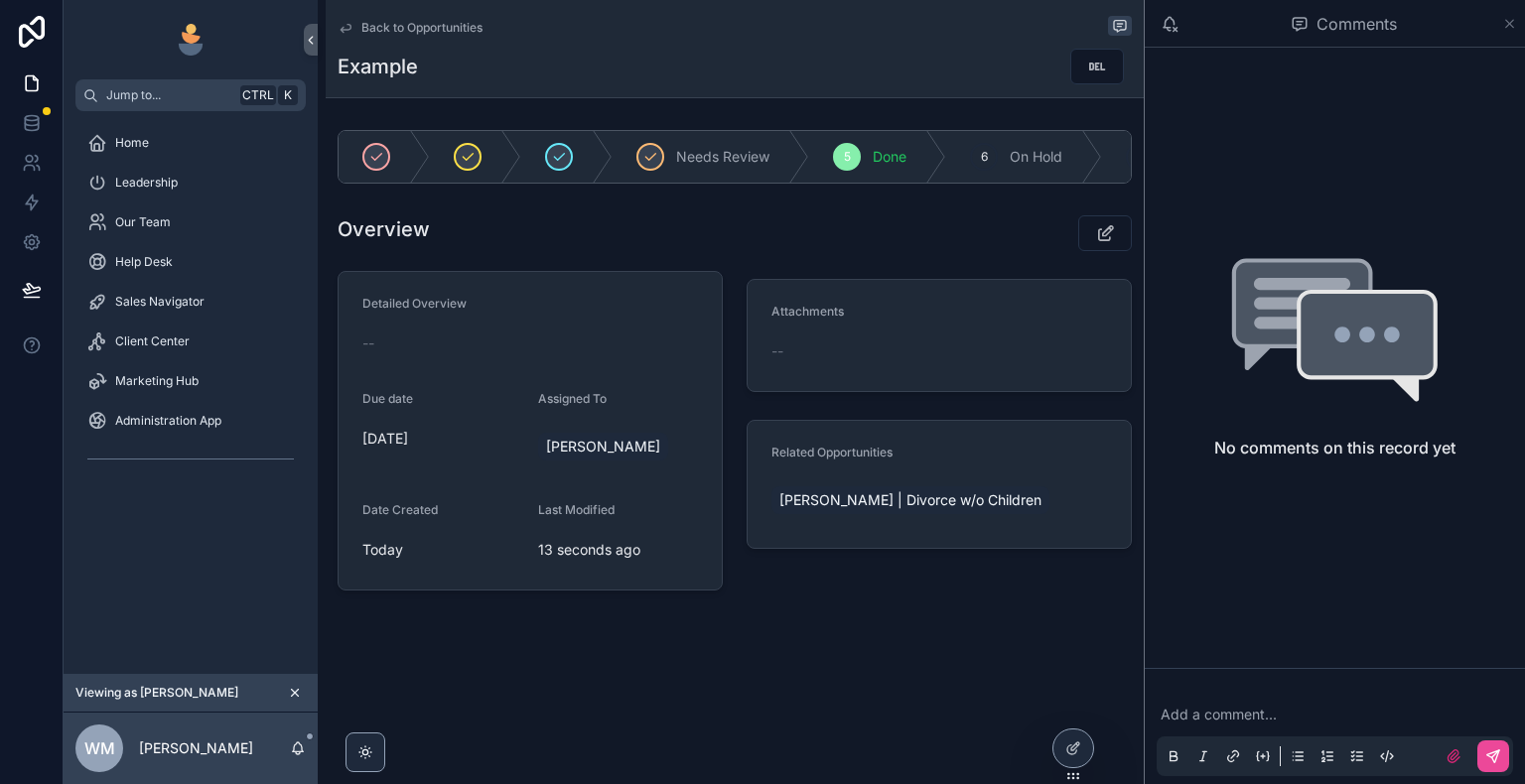
click at [1515, 22] on icon "scrollable content" at bounding box center [1509, 24] width 15 height 16
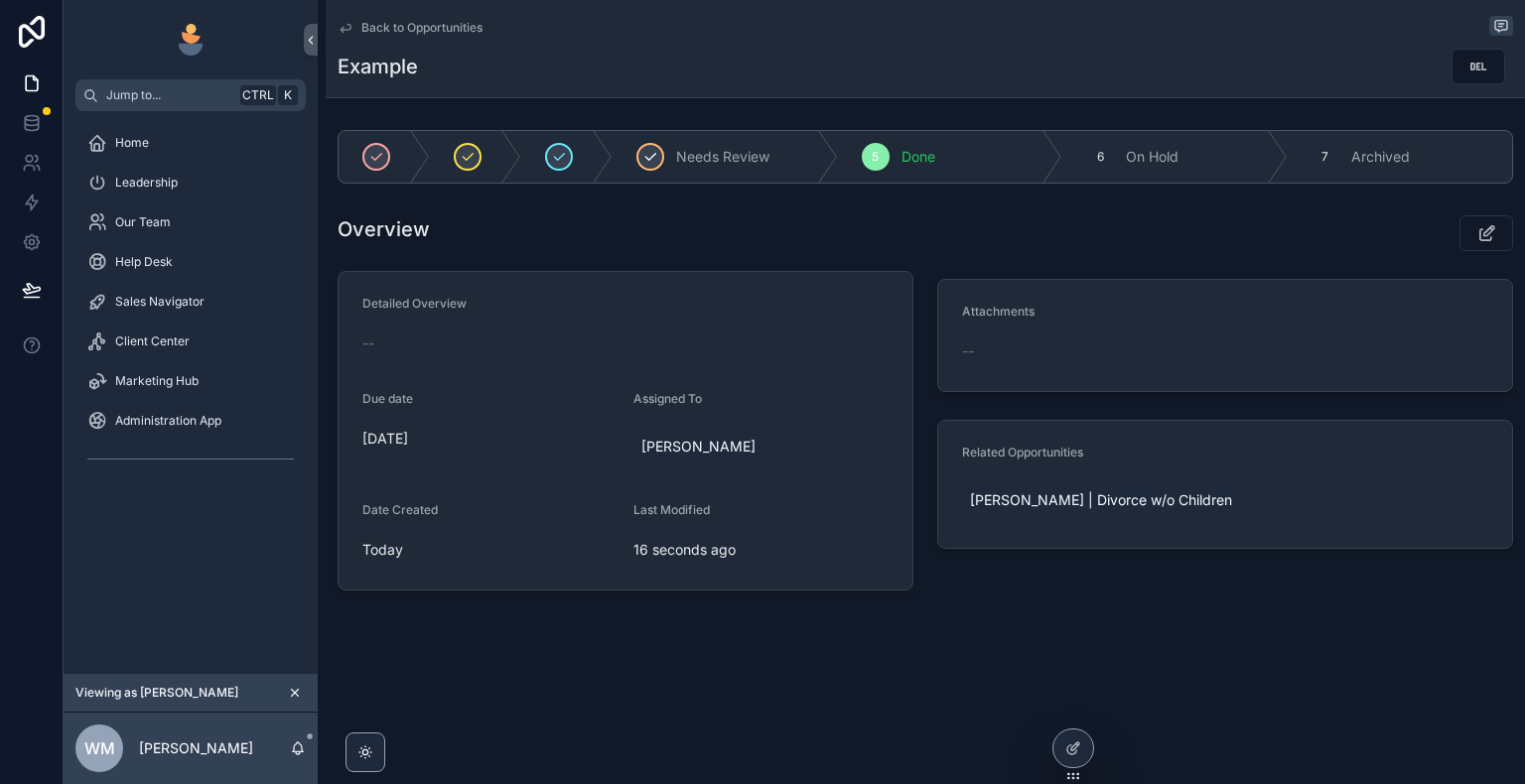
click at [760, 157] on span "Needs Review" at bounding box center [723, 157] width 94 height 20
click at [1478, 236] on icon "scrollable content" at bounding box center [1486, 233] width 21 height 20
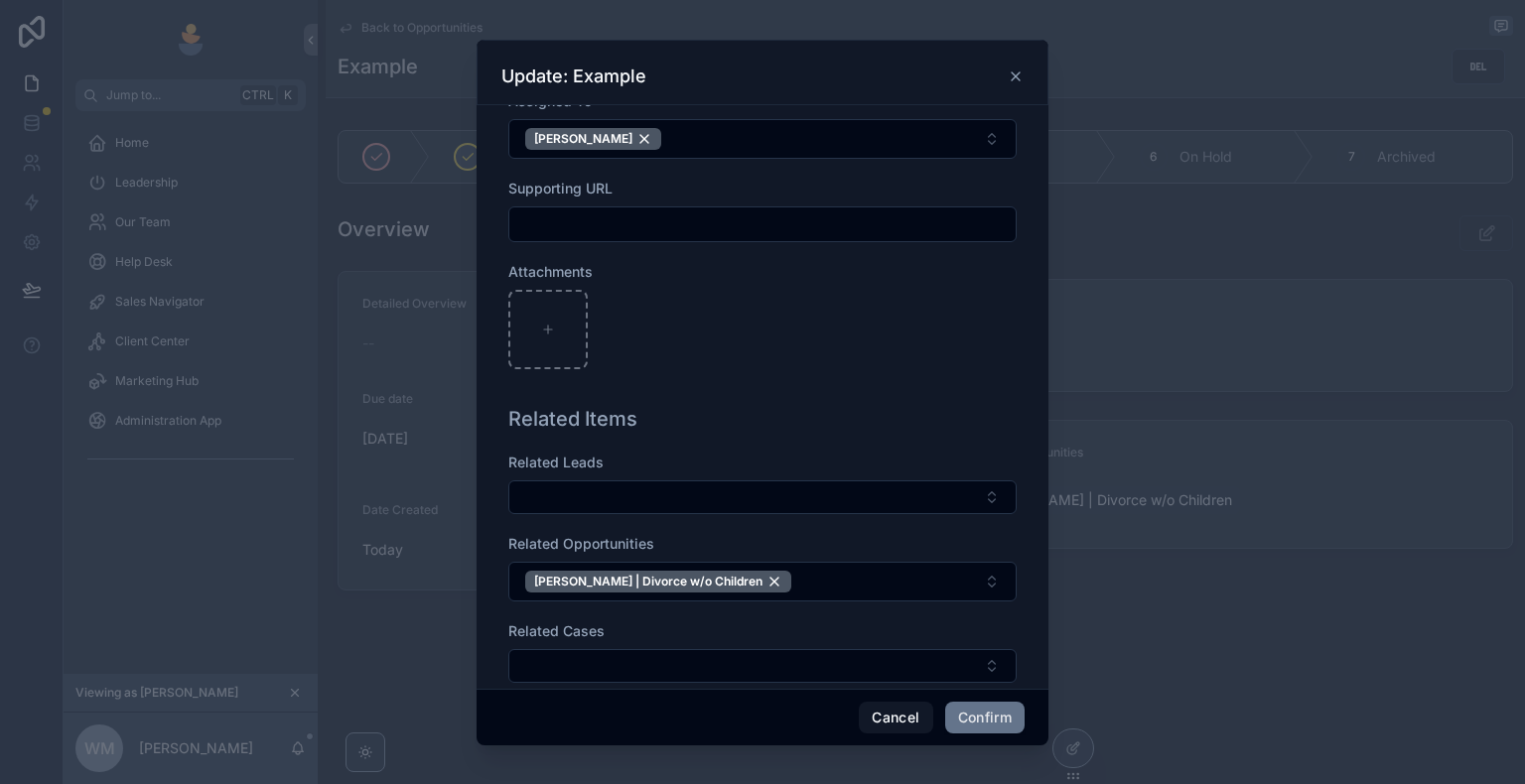
scroll to position [547, 0]
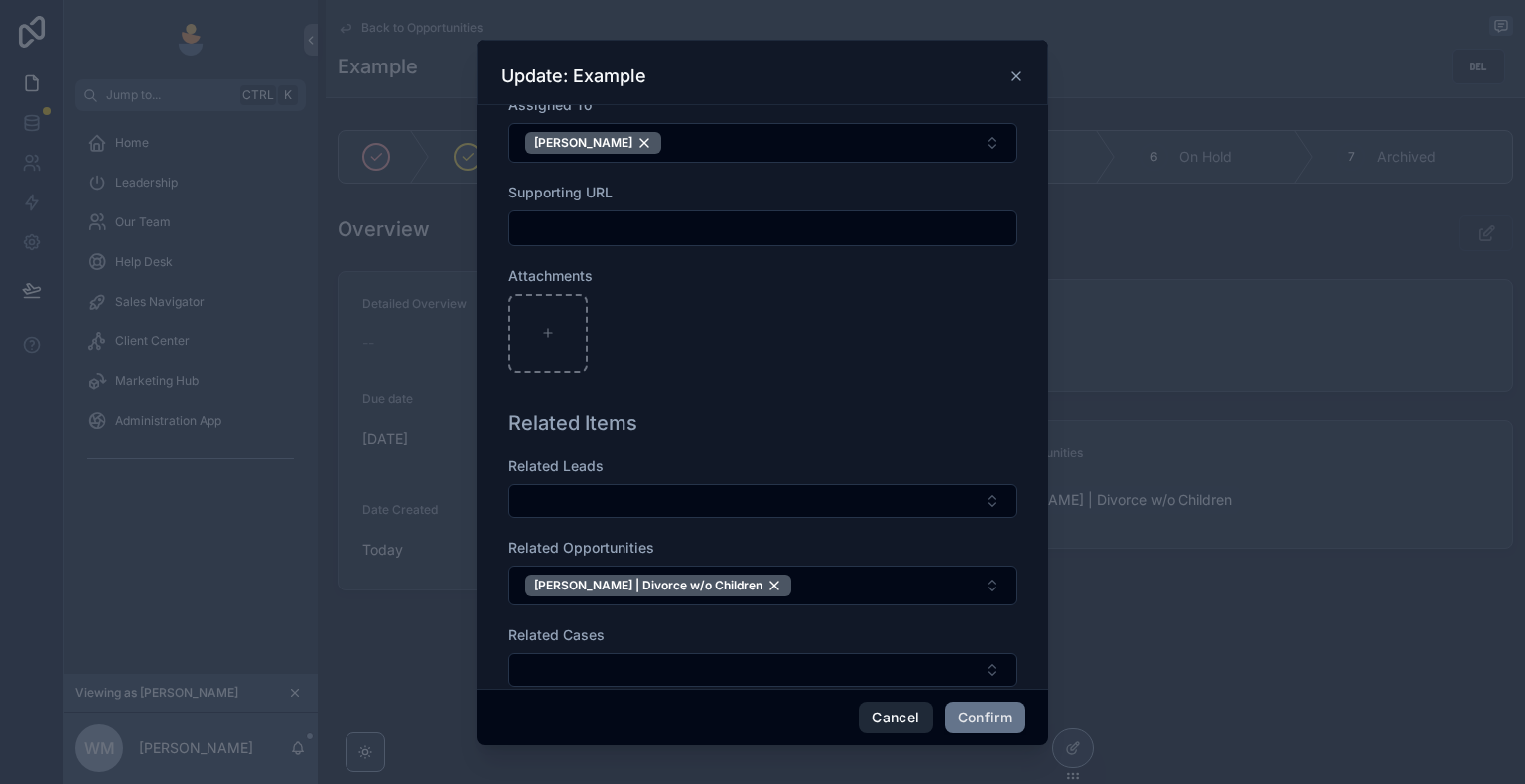
click at [907, 720] on button "Cancel" at bounding box center [896, 717] width 74 height 32
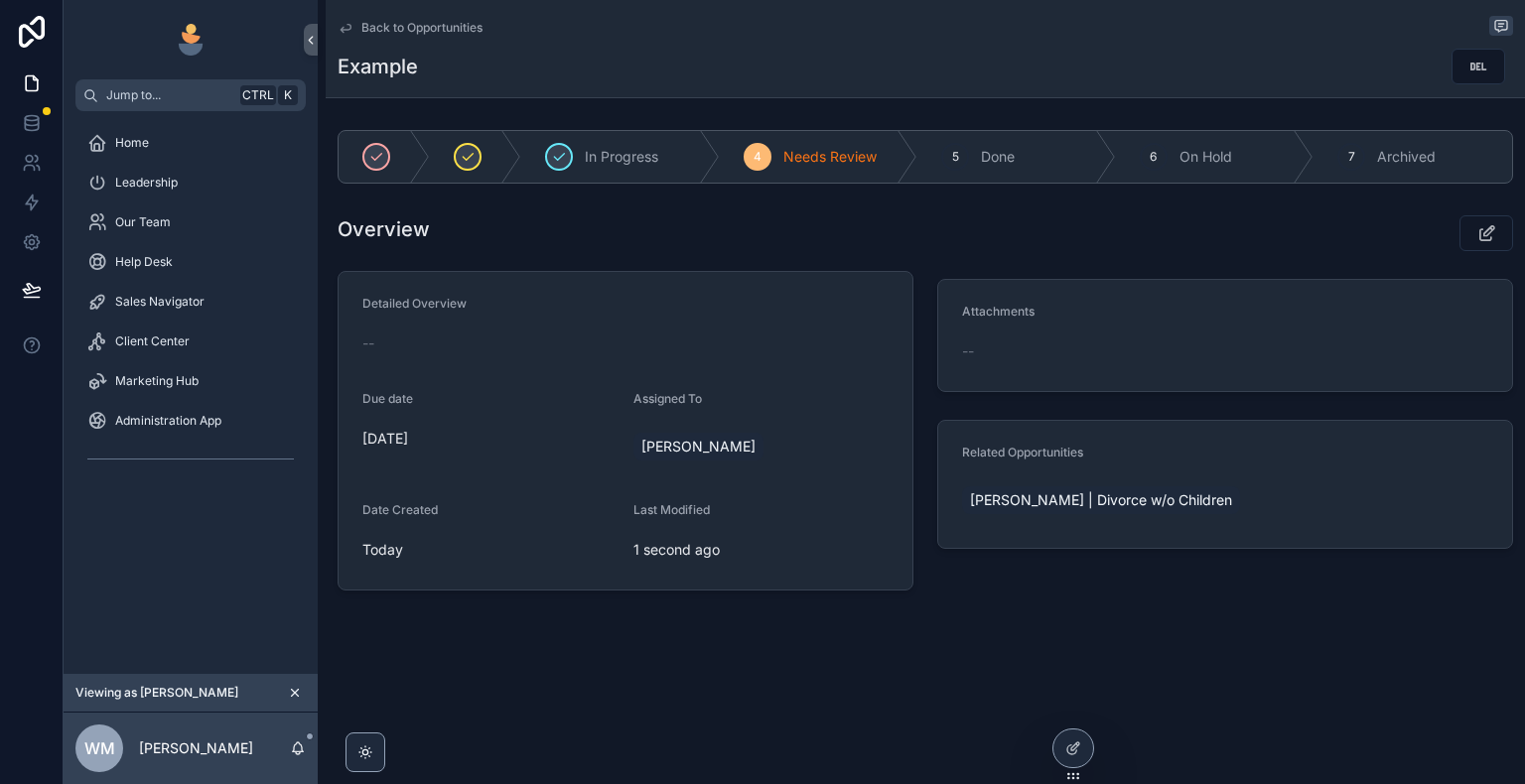
click at [341, 30] on icon "scrollable content" at bounding box center [345, 29] width 10 height 8
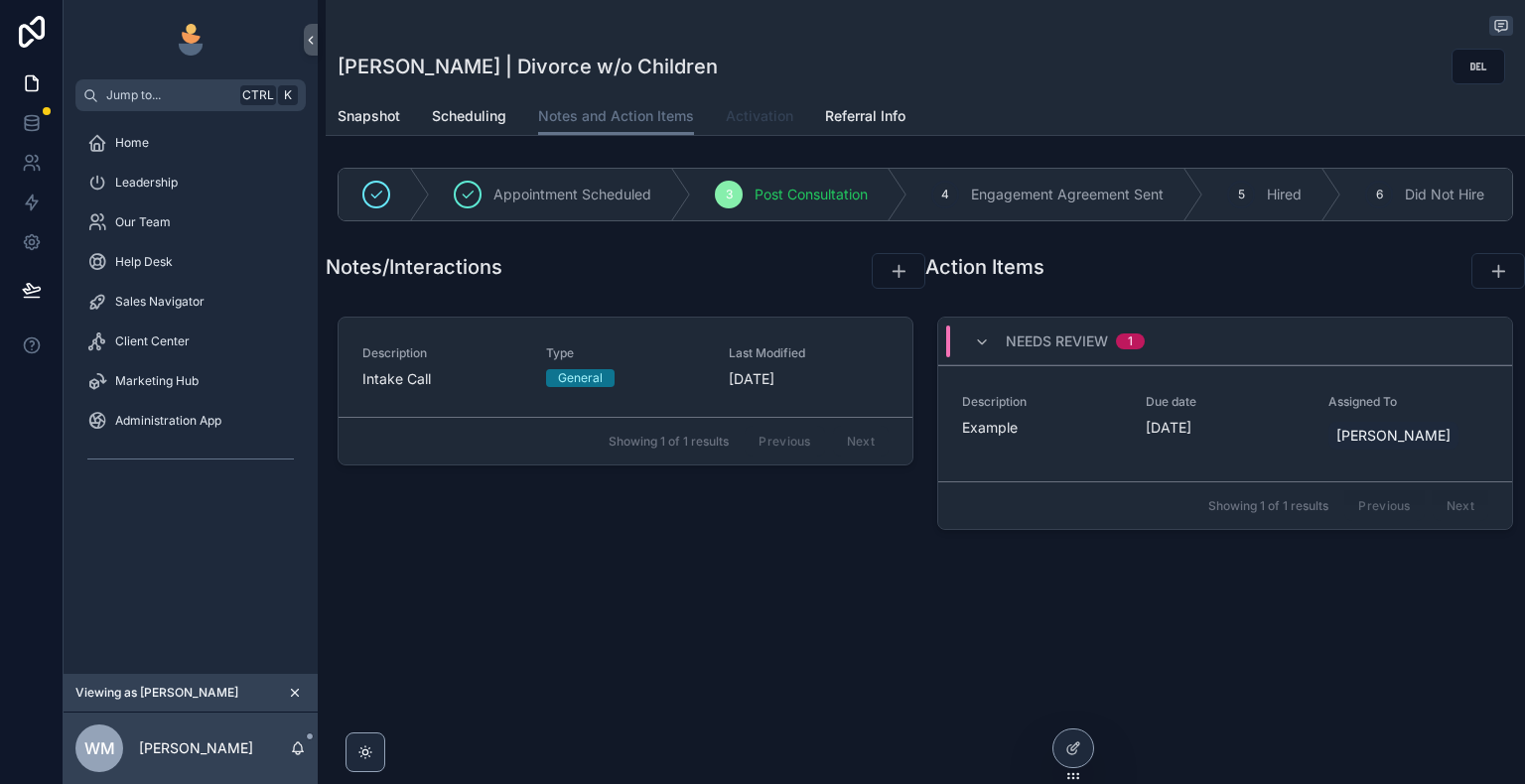
click at [755, 122] on span "Activation" at bounding box center [760, 116] width 68 height 20
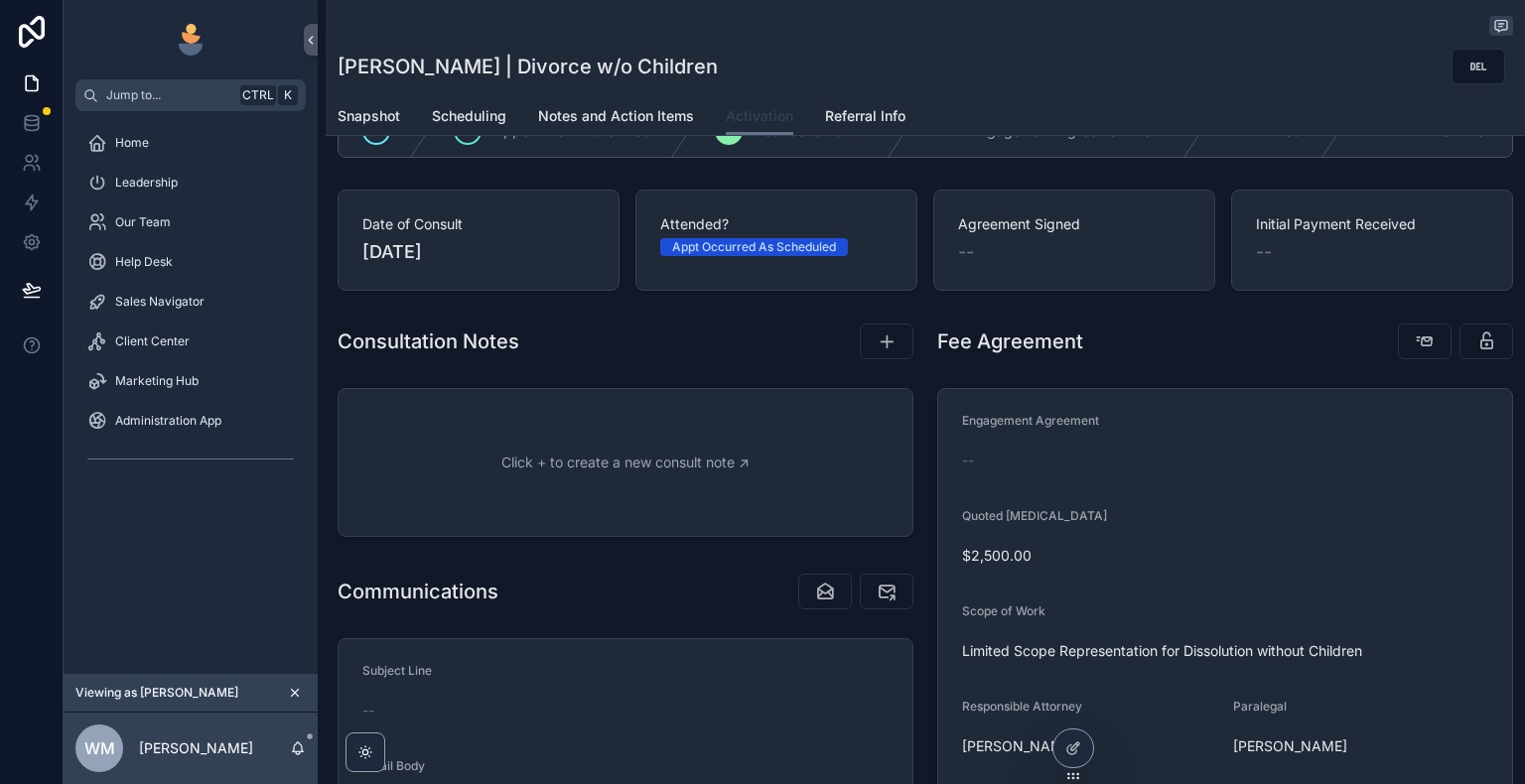
scroll to position [99, 0]
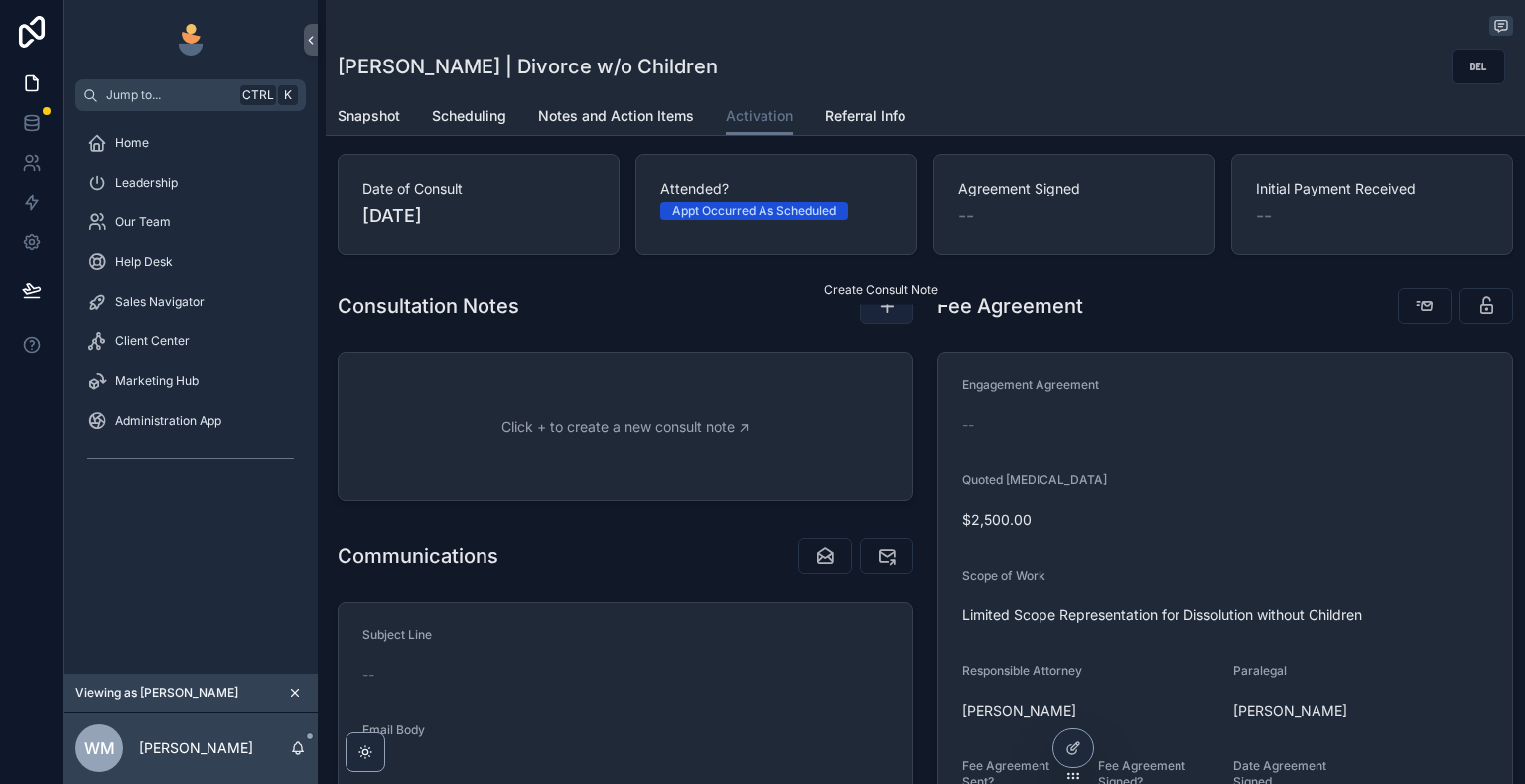
click at [879, 315] on icon "scrollable content" at bounding box center [887, 305] width 20 height 20
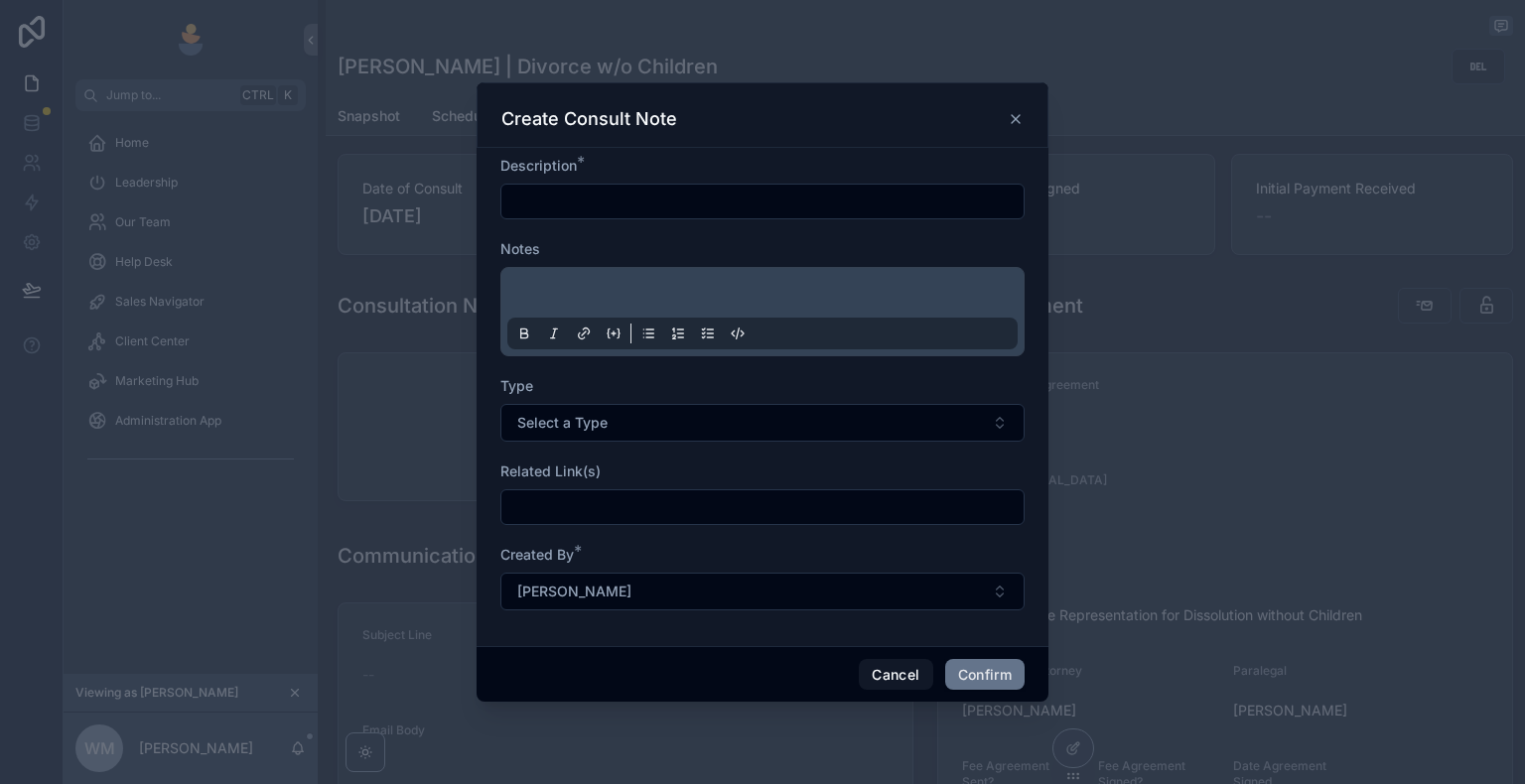
click at [1020, 118] on icon at bounding box center [1015, 119] width 16 height 16
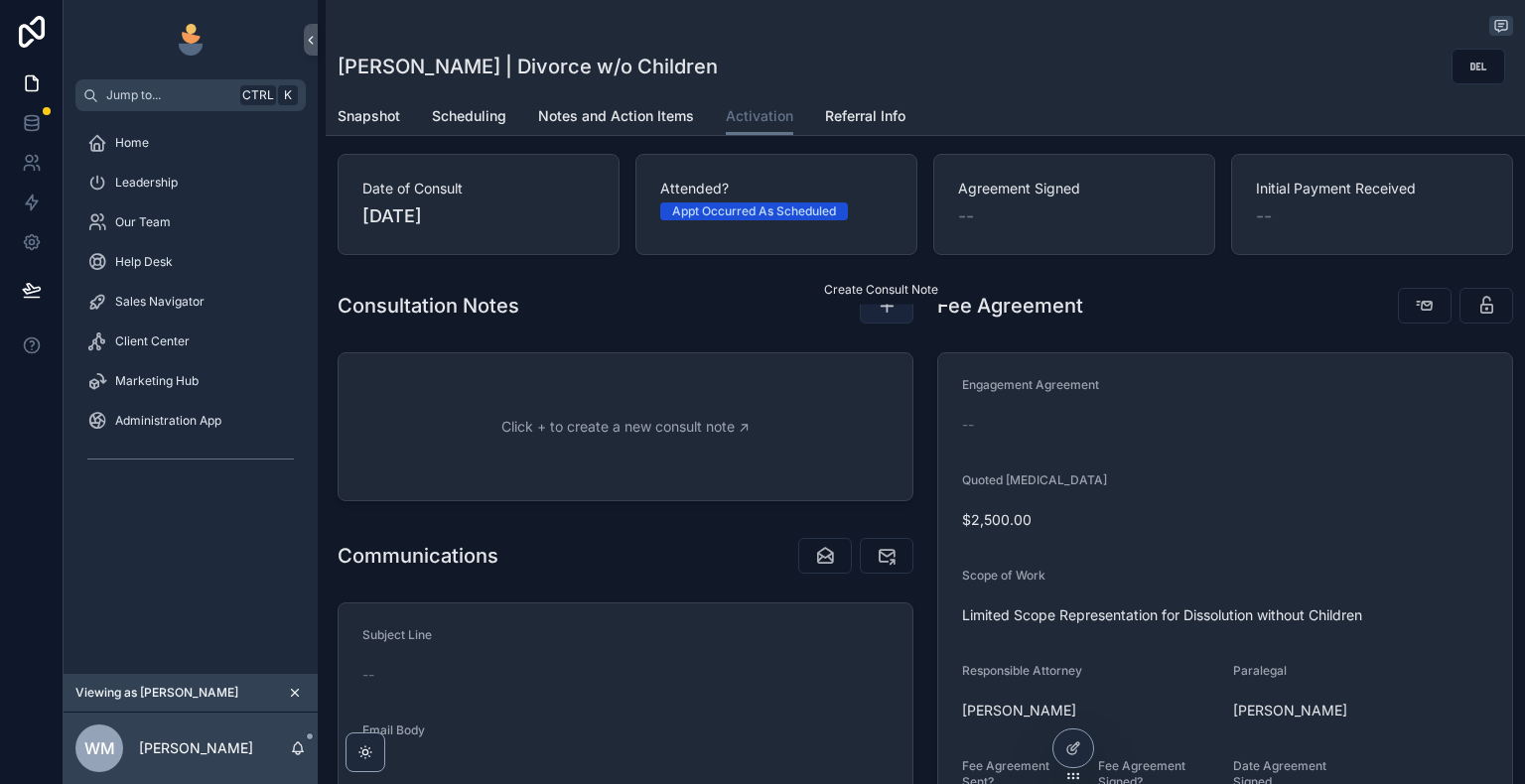
click at [887, 312] on icon "scrollable content" at bounding box center [887, 305] width 20 height 20
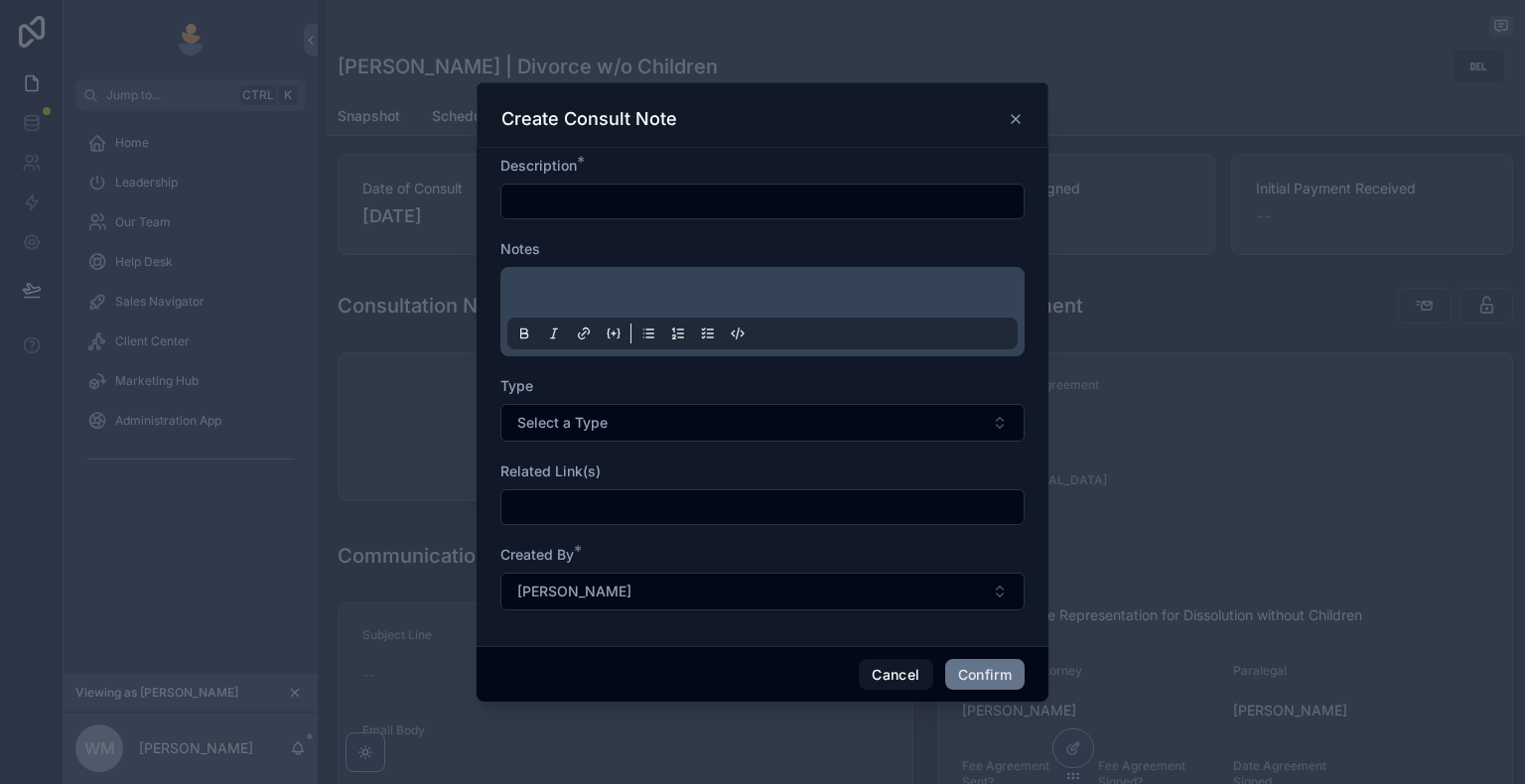
click at [677, 206] on input "text" at bounding box center [762, 201] width 523 height 28
type input "*******"
click at [665, 284] on div at bounding box center [762, 311] width 511 height 76
click at [655, 292] on p at bounding box center [766, 295] width 511 height 20
click at [660, 382] on div "Type" at bounding box center [762, 386] width 525 height 20
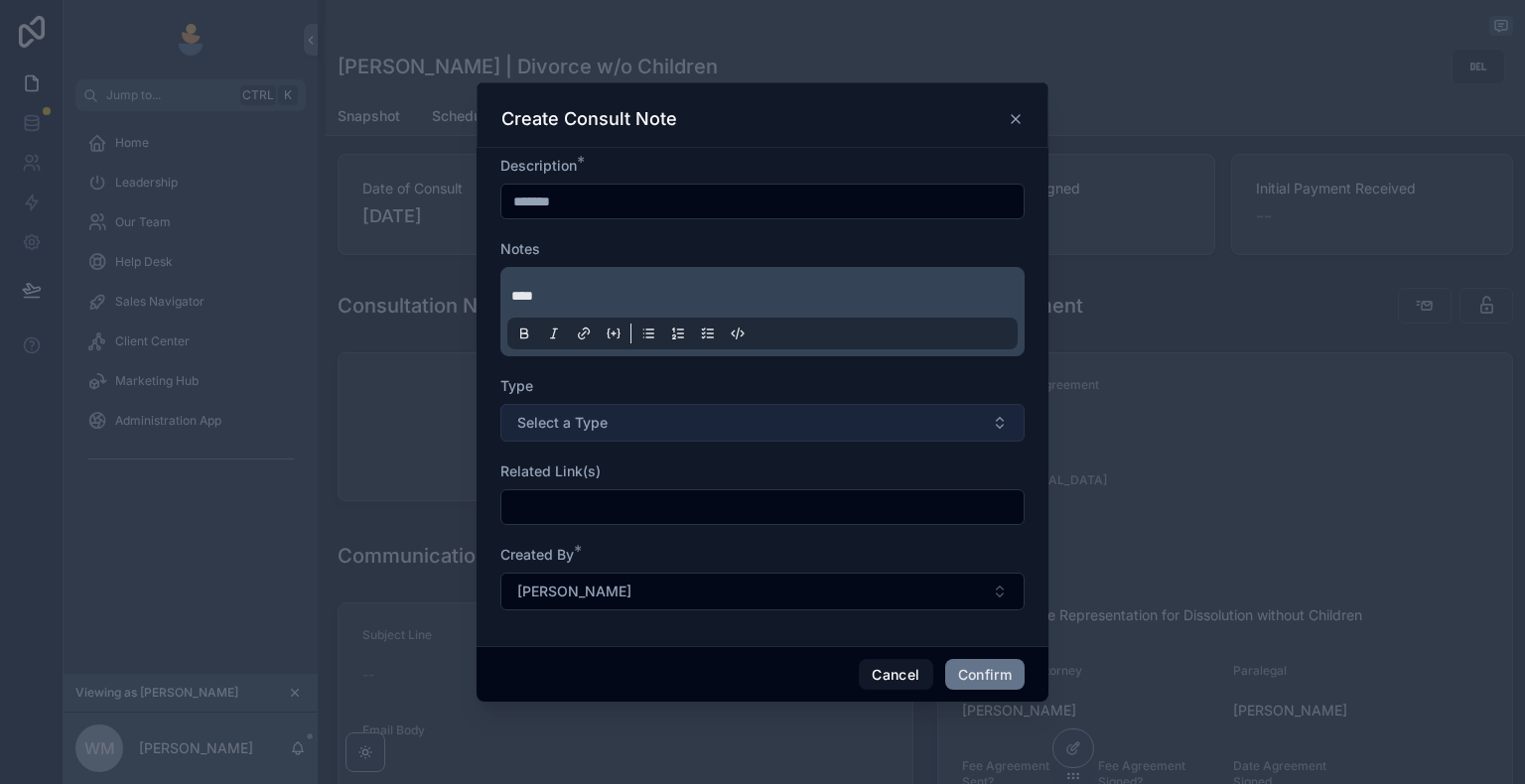
click at [671, 419] on button "Select a Type" at bounding box center [762, 423] width 525 height 38
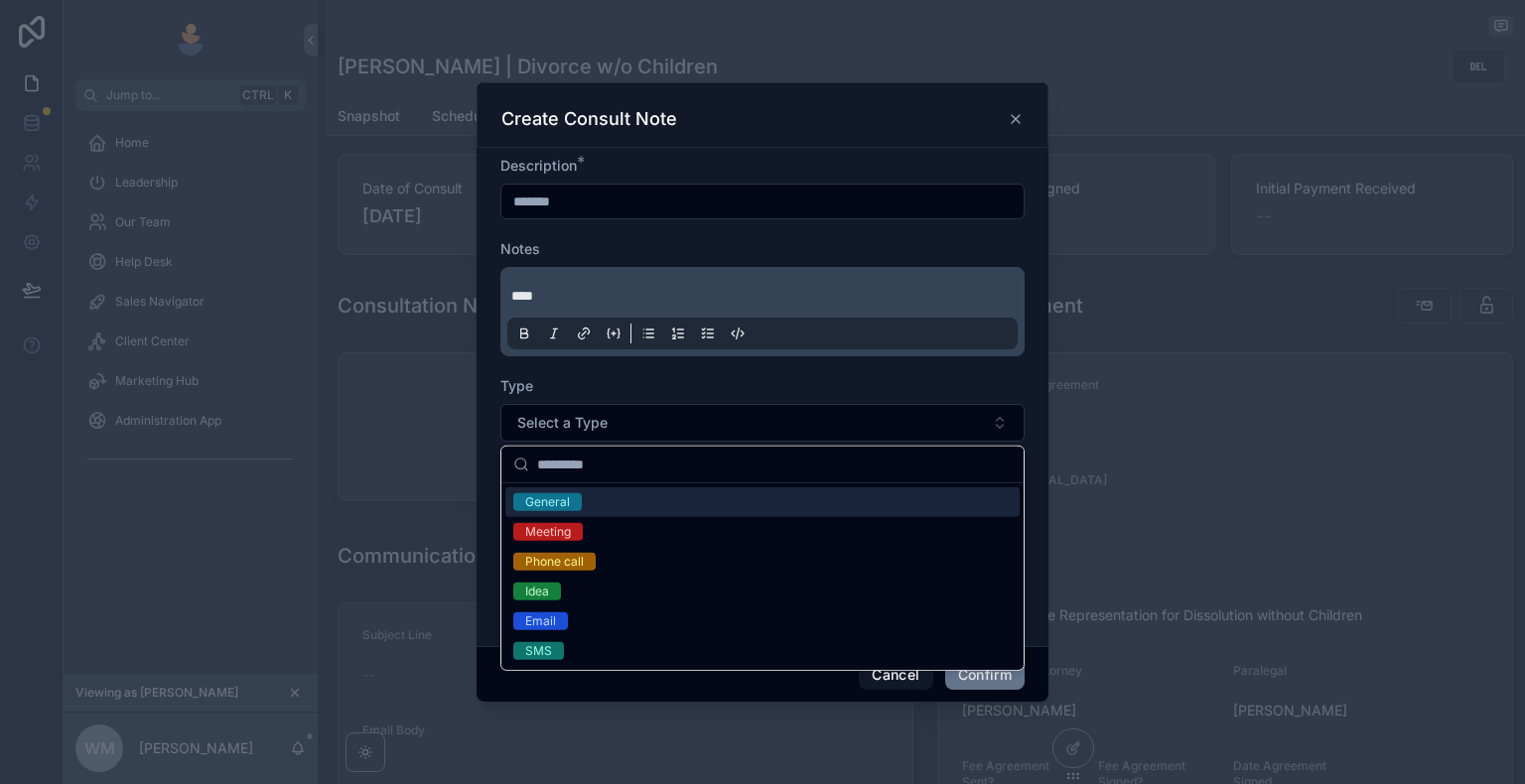
click at [602, 497] on div "General" at bounding box center [762, 502] width 515 height 30
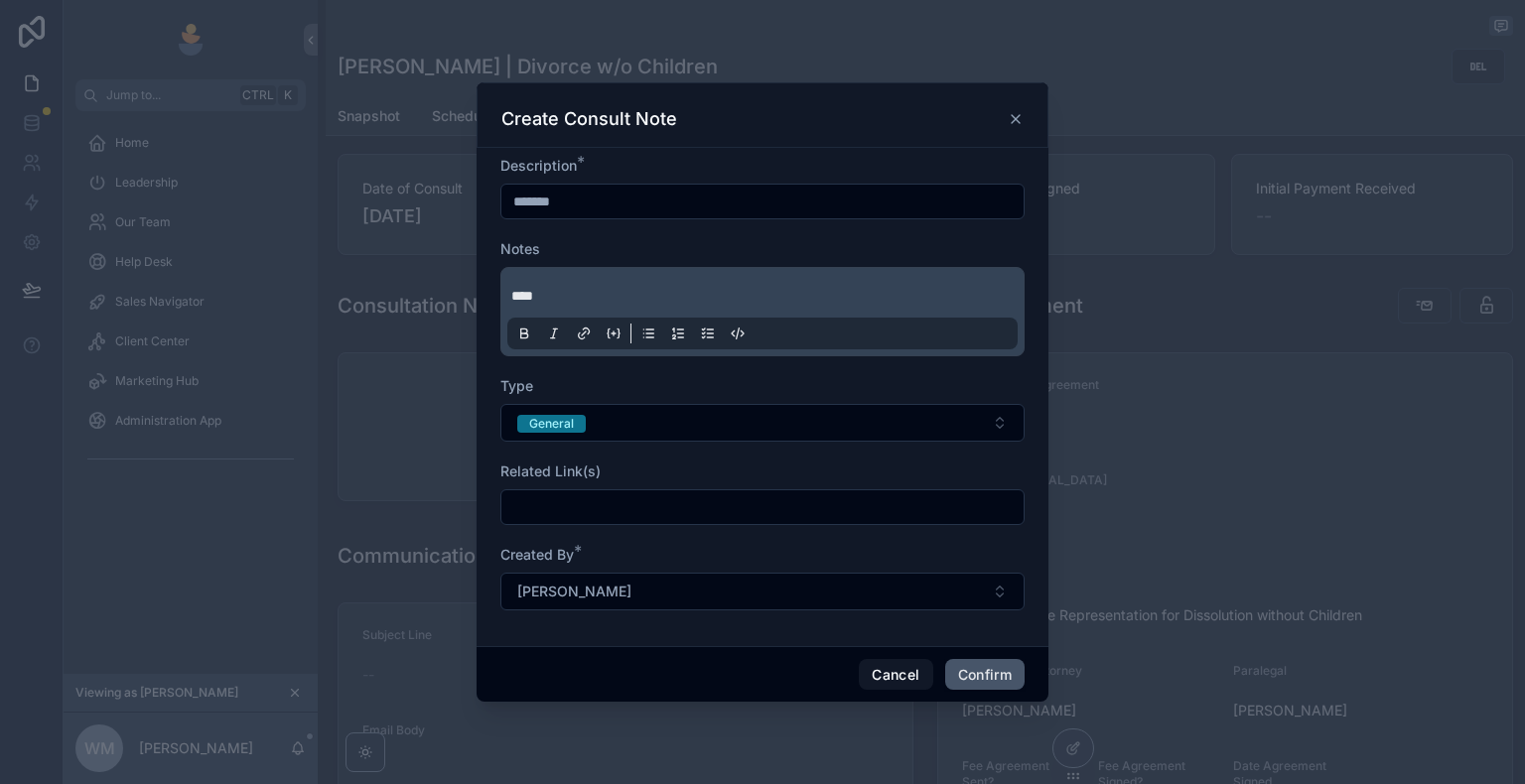
click at [992, 674] on button "Confirm" at bounding box center [984, 675] width 80 height 32
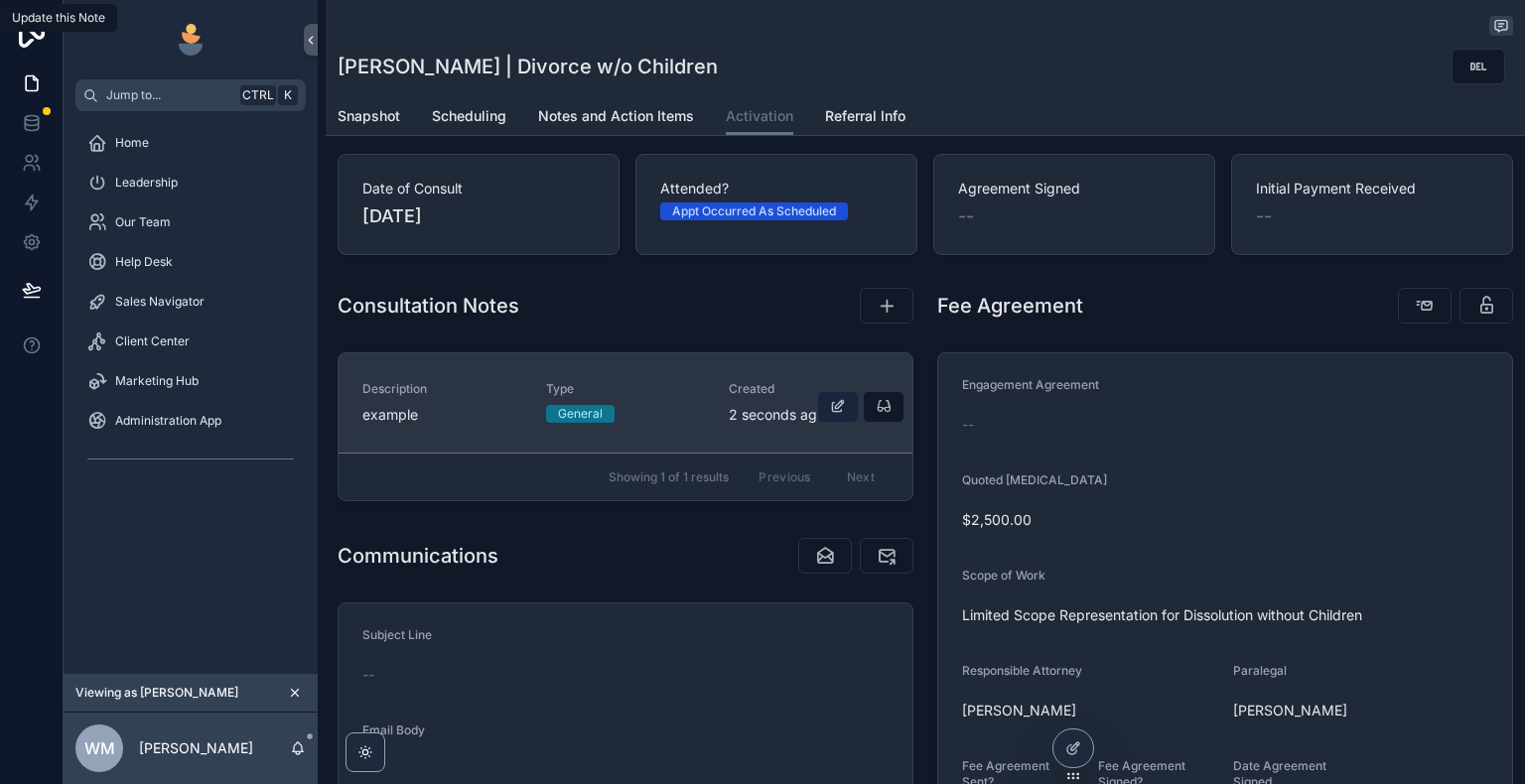
click at [834, 415] on icon "scrollable content" at bounding box center [838, 407] width 16 height 16
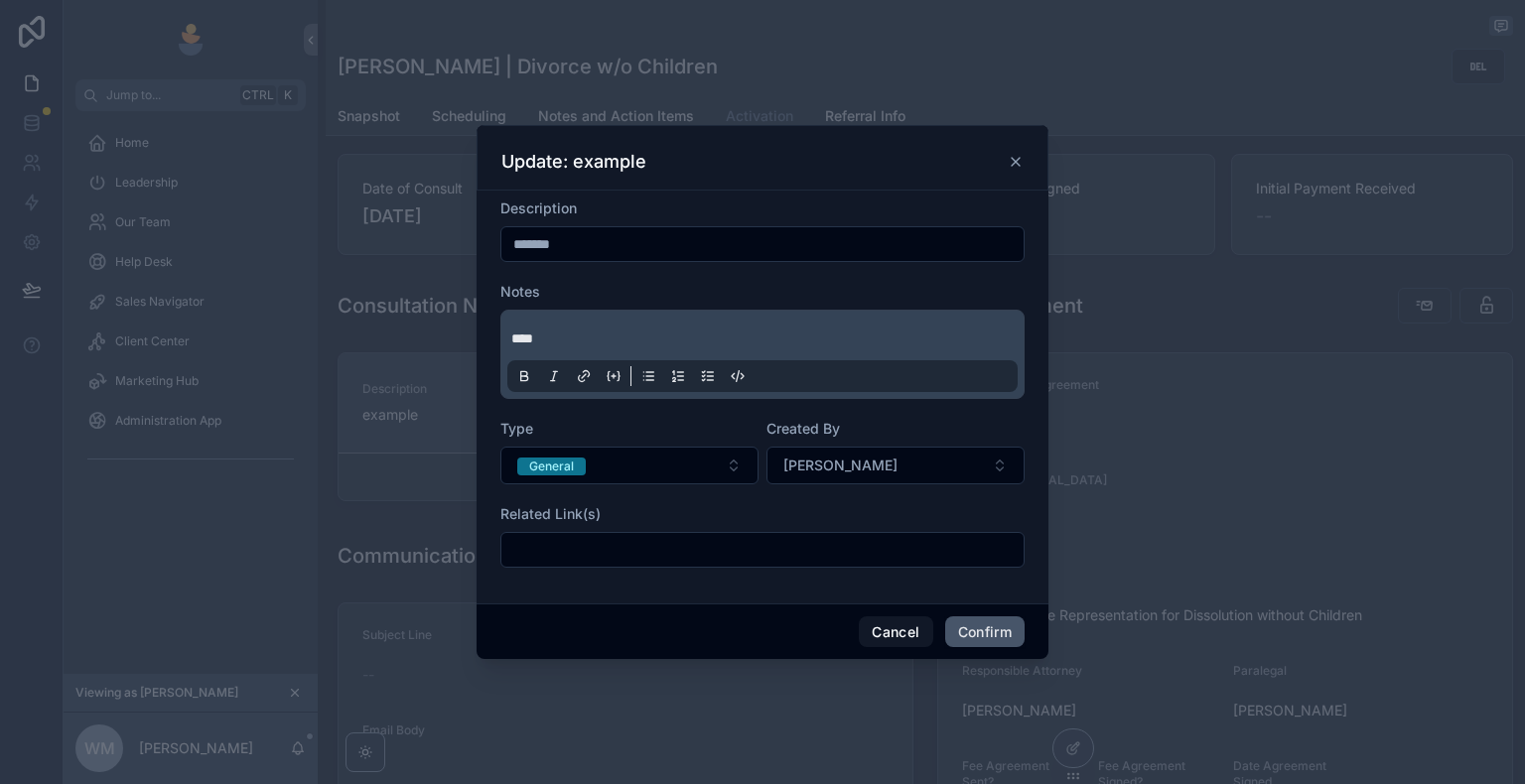
click at [973, 630] on button "Confirm" at bounding box center [984, 632] width 80 height 32
click at [976, 631] on button "Confirm" at bounding box center [984, 632] width 80 height 32
click at [913, 629] on button "Cancel" at bounding box center [896, 632] width 74 height 32
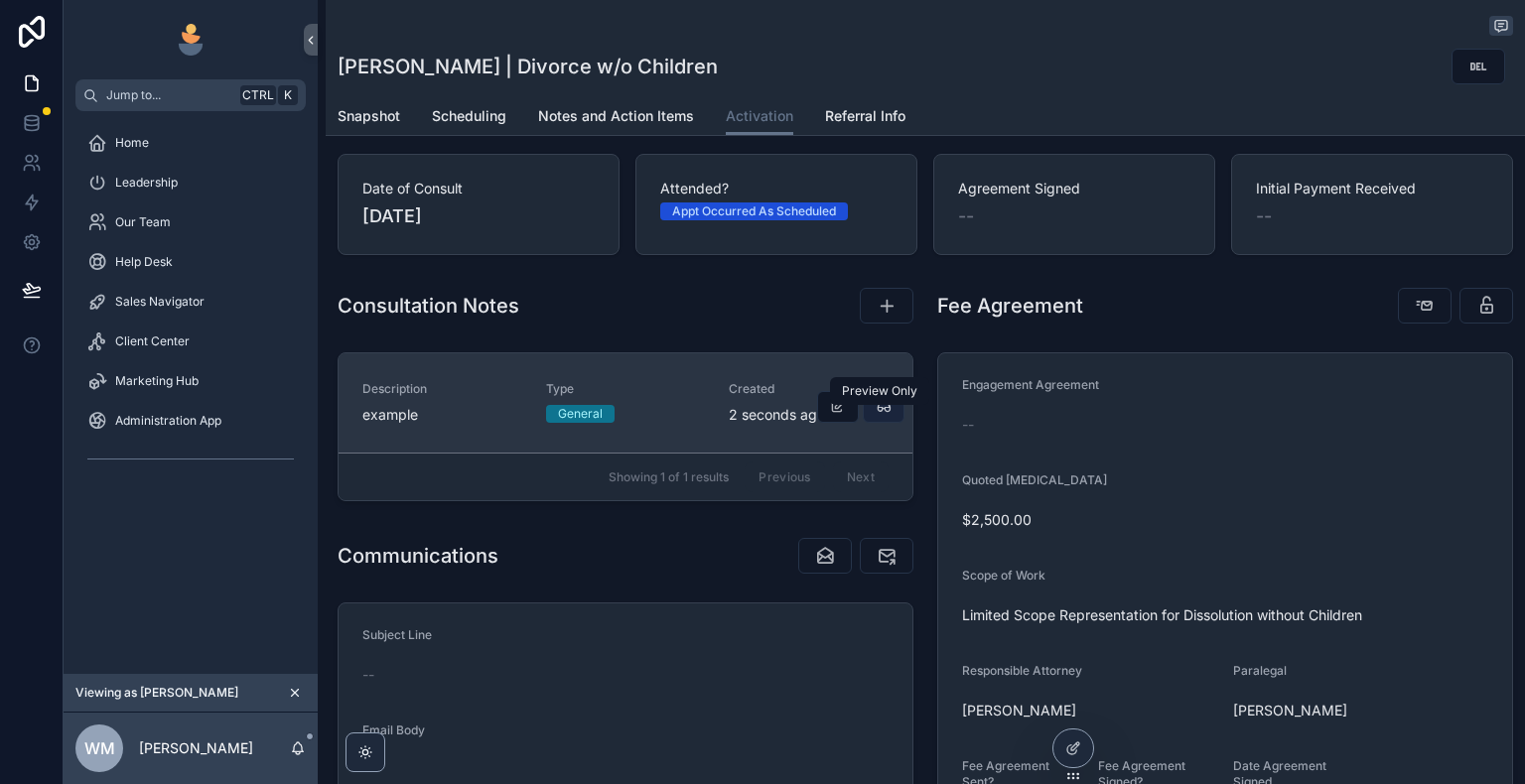
click at [884, 415] on icon "scrollable content" at bounding box center [884, 407] width 16 height 16
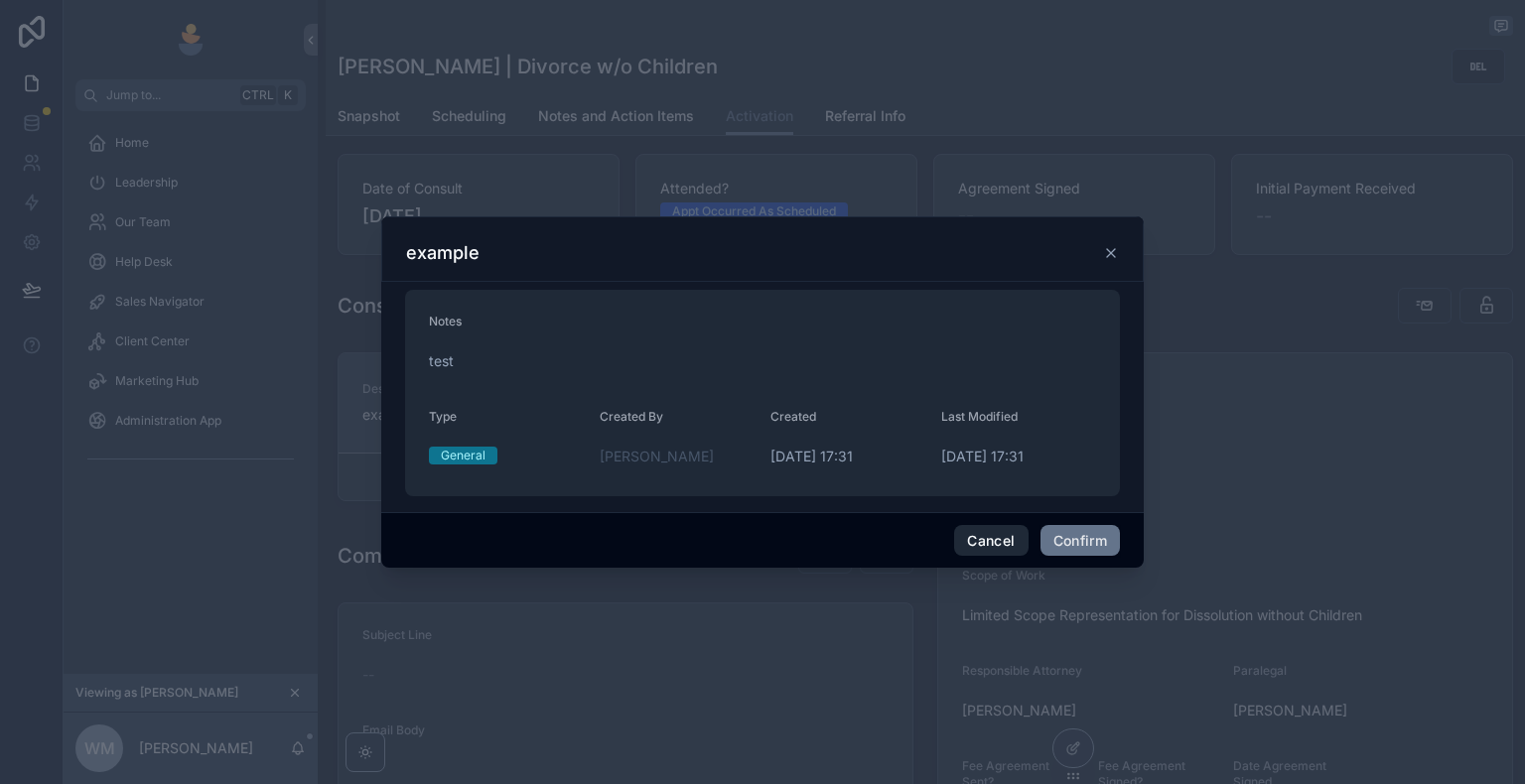
click at [995, 532] on button "Cancel" at bounding box center [990, 541] width 74 height 32
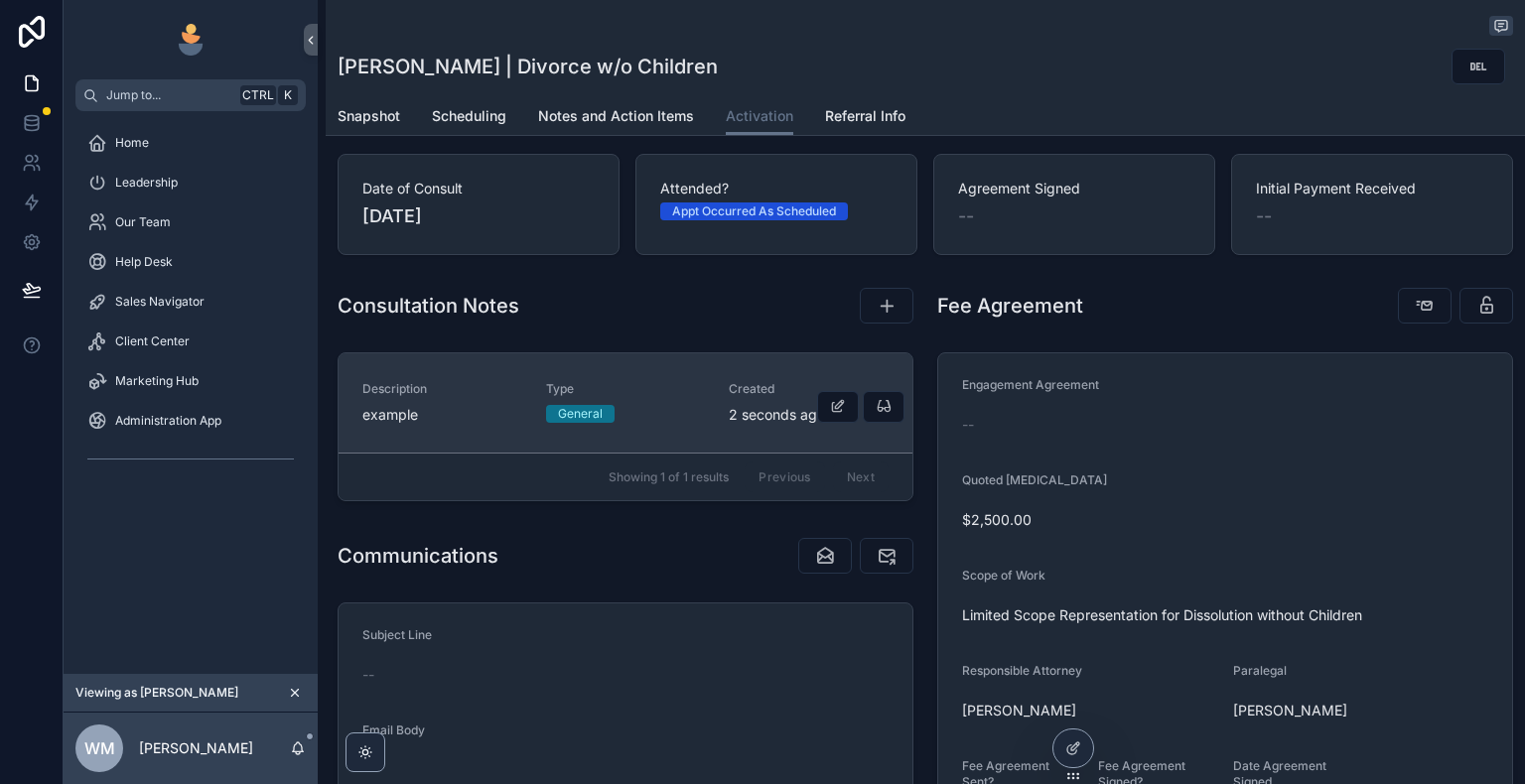
click at [679, 410] on div "Type General" at bounding box center [625, 402] width 160 height 42
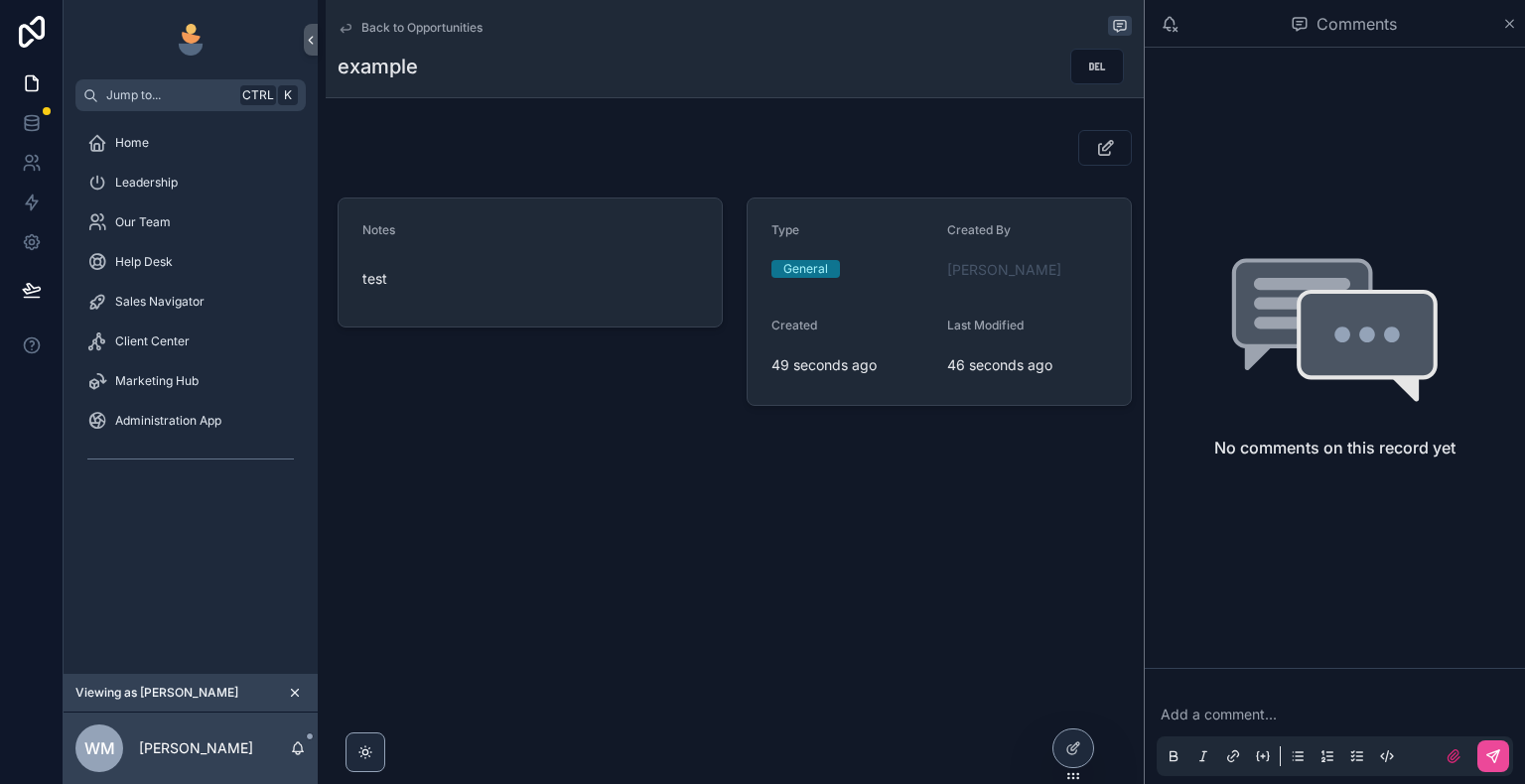
click at [347, 26] on icon "scrollable content" at bounding box center [345, 28] width 16 height 16
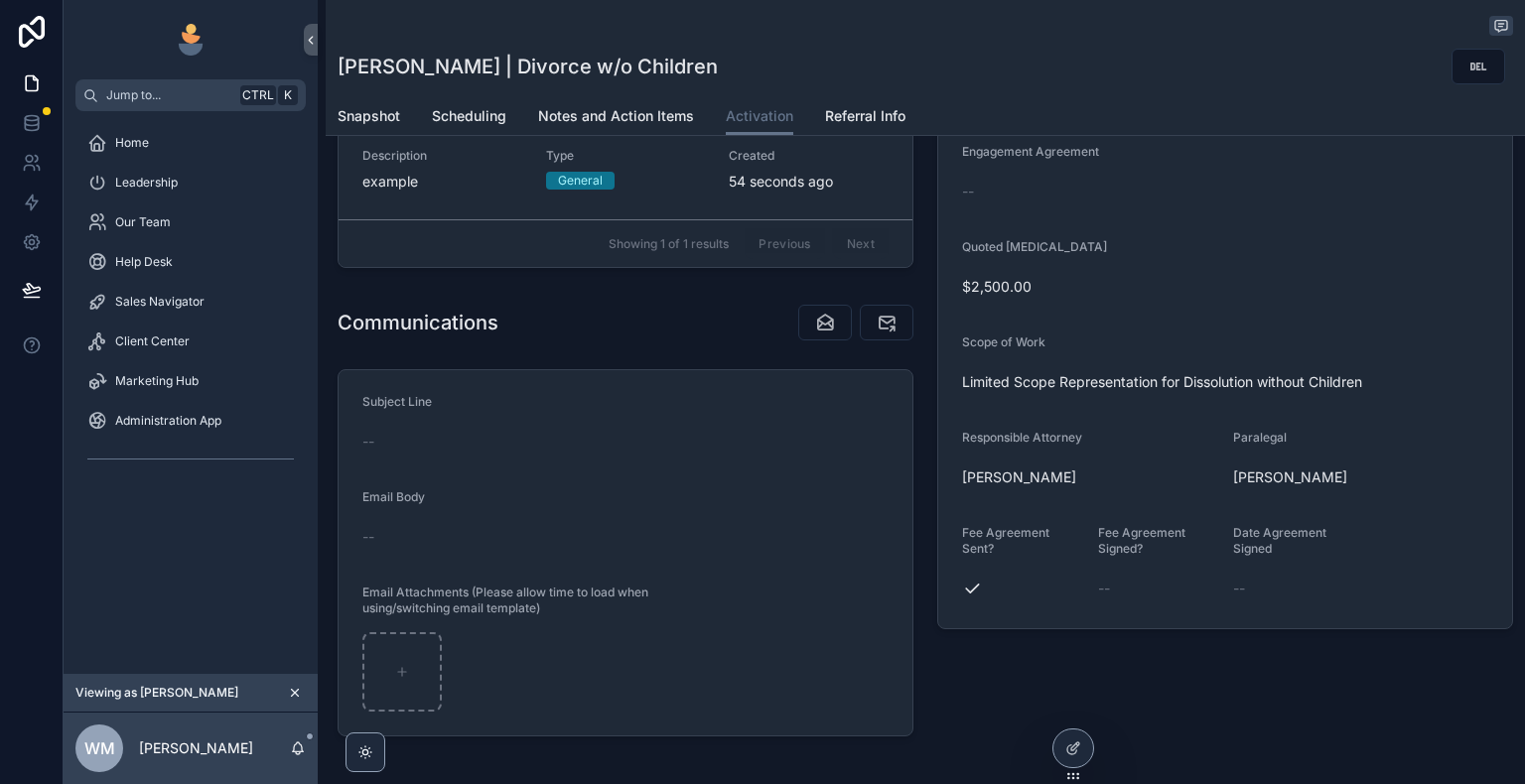
scroll to position [297, 0]
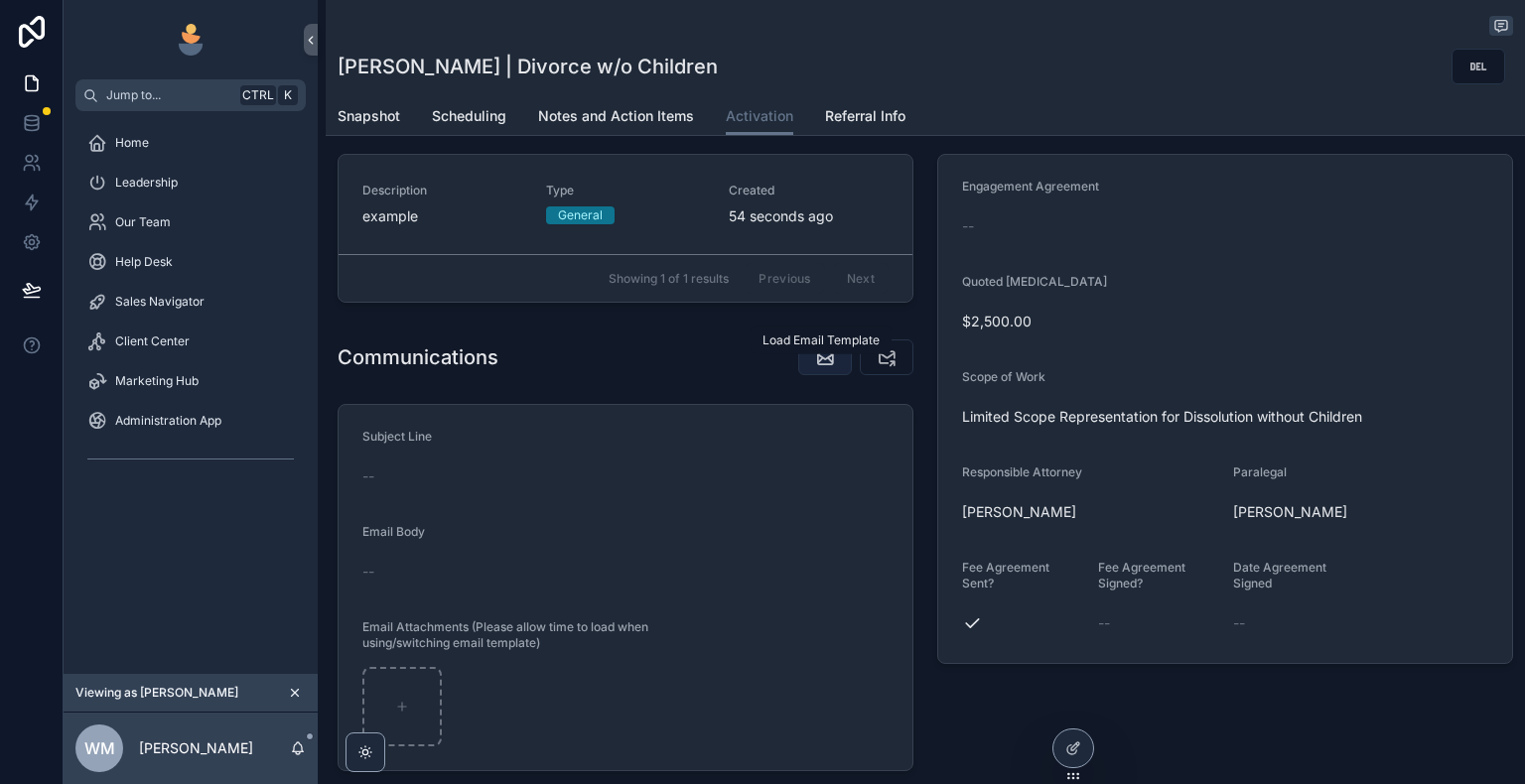
click at [818, 363] on icon "scrollable content" at bounding box center [825, 357] width 20 height 20
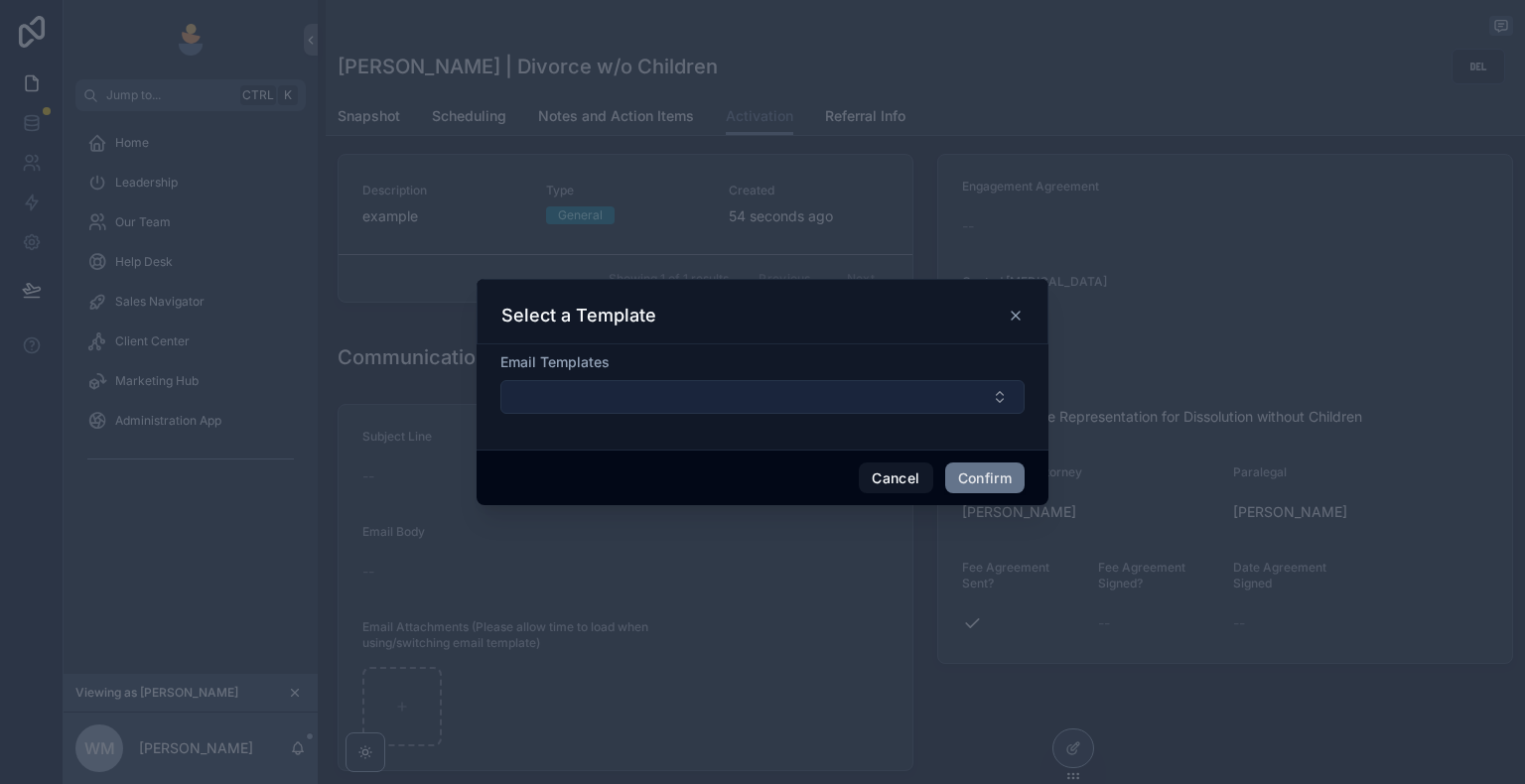
click at [776, 397] on button "Select Button" at bounding box center [762, 397] width 525 height 34
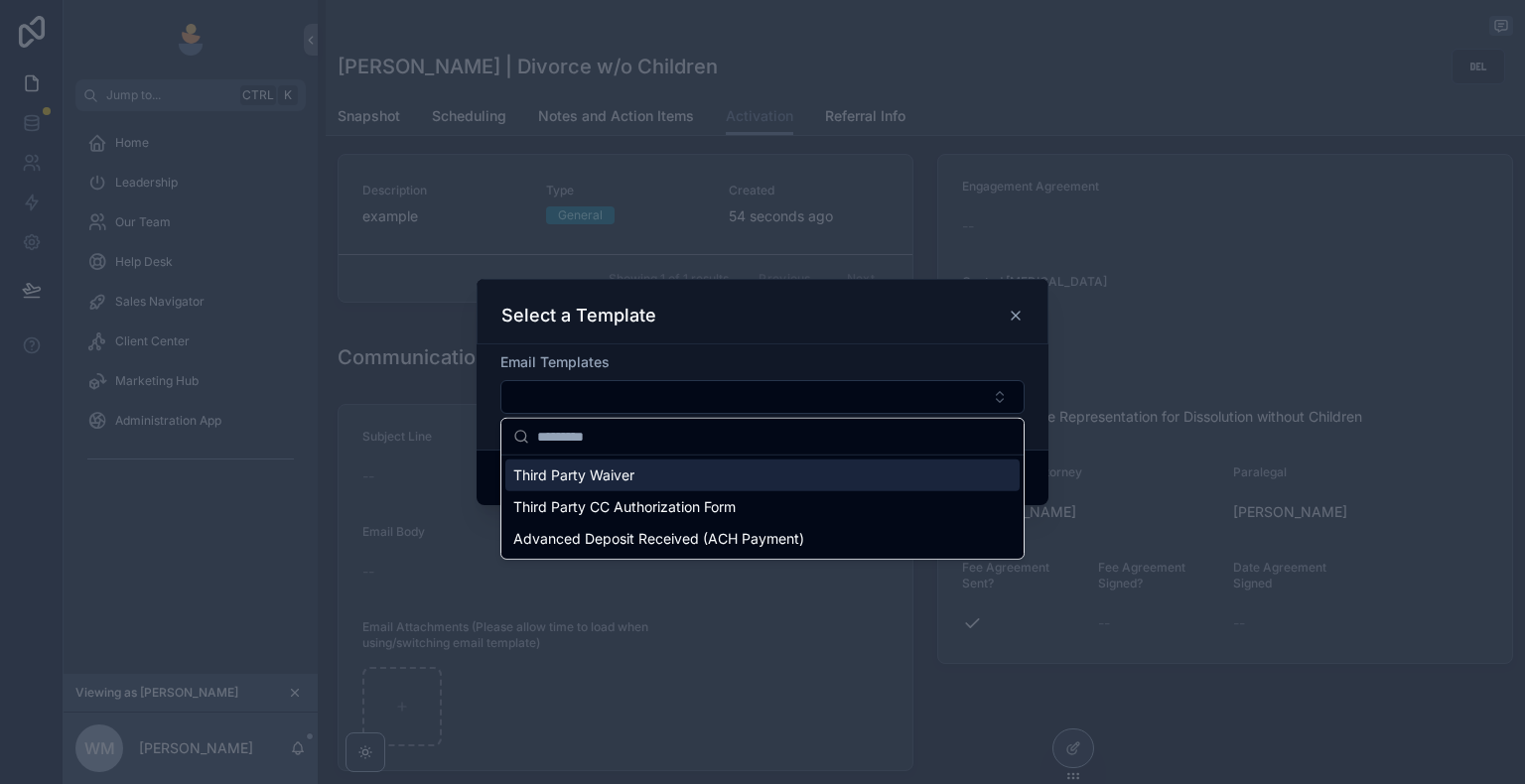
click at [751, 369] on div "Email Templates" at bounding box center [762, 362] width 525 height 20
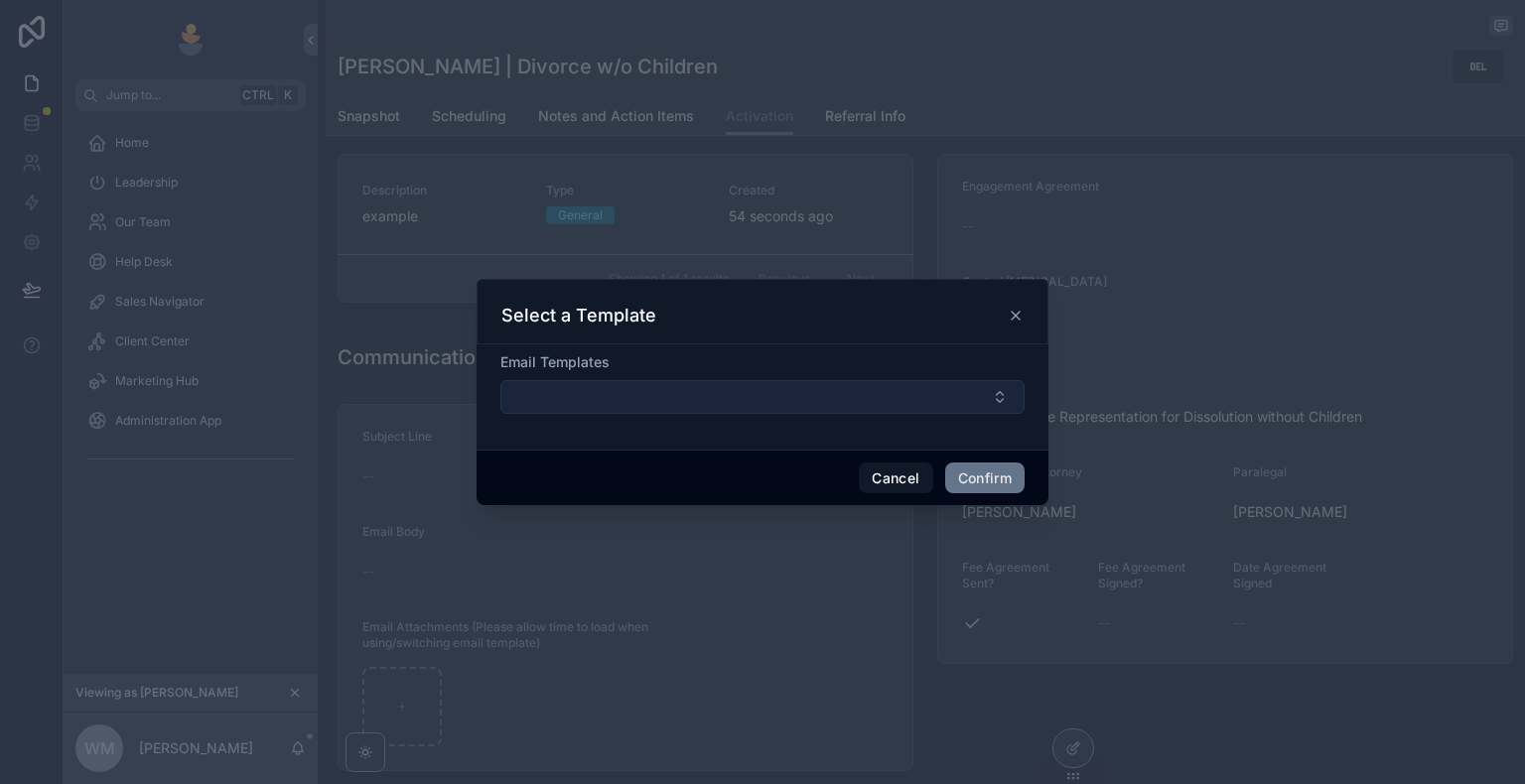
click at [743, 404] on button "Select Button" at bounding box center [762, 397] width 525 height 34
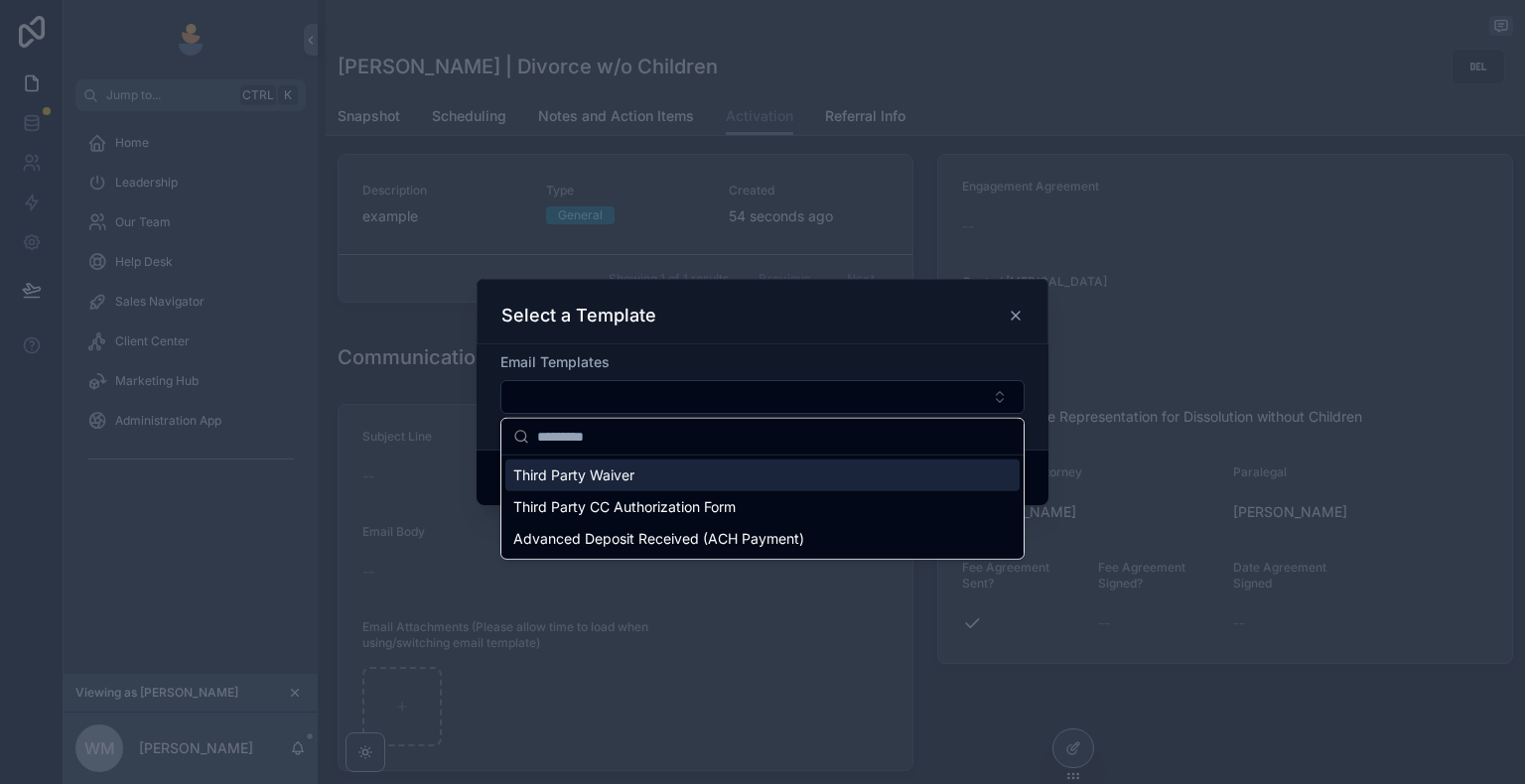
click at [714, 483] on div "Third Party Waiver" at bounding box center [762, 476] width 515 height 32
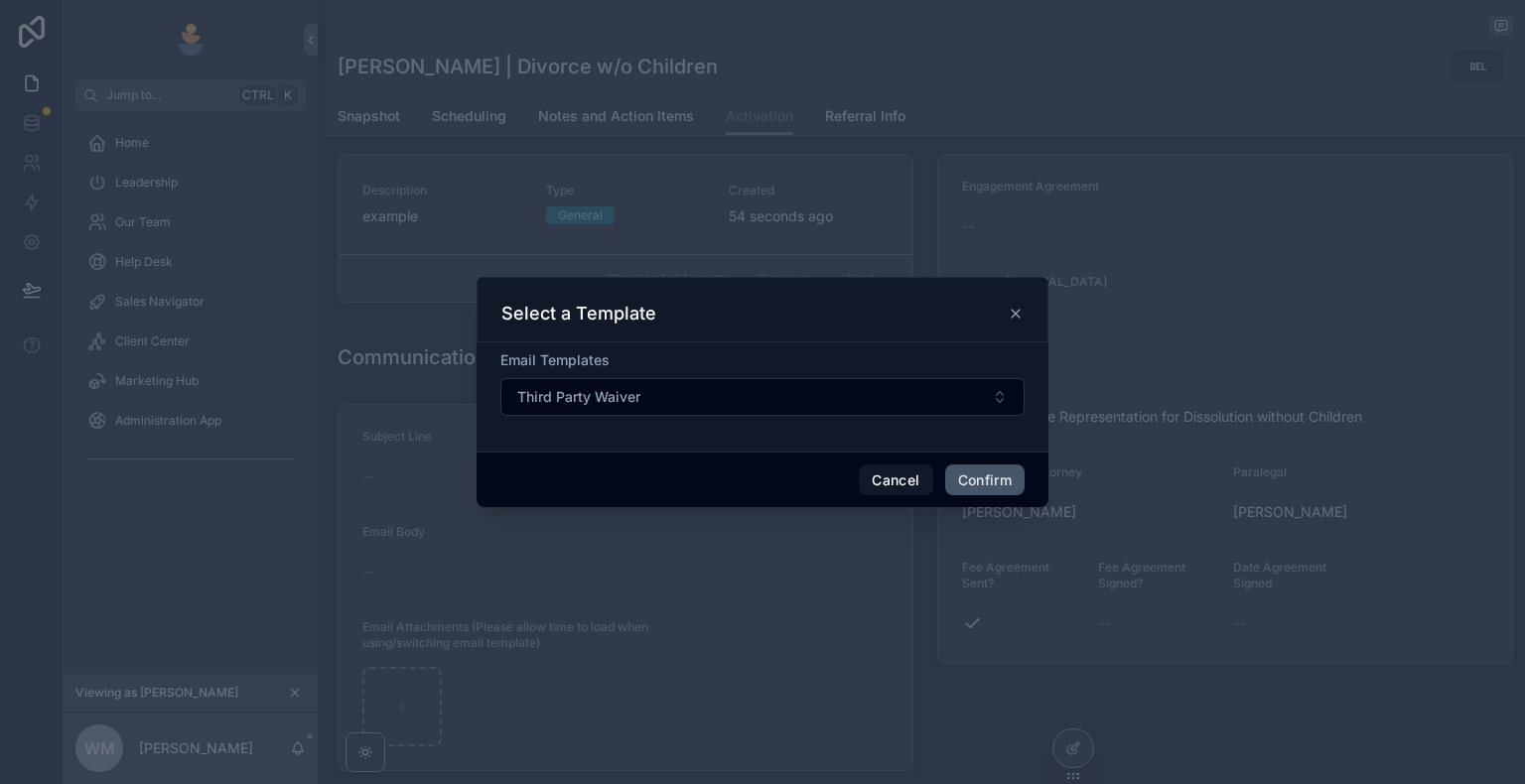
click at [966, 479] on button "Confirm" at bounding box center [984, 481] width 80 height 32
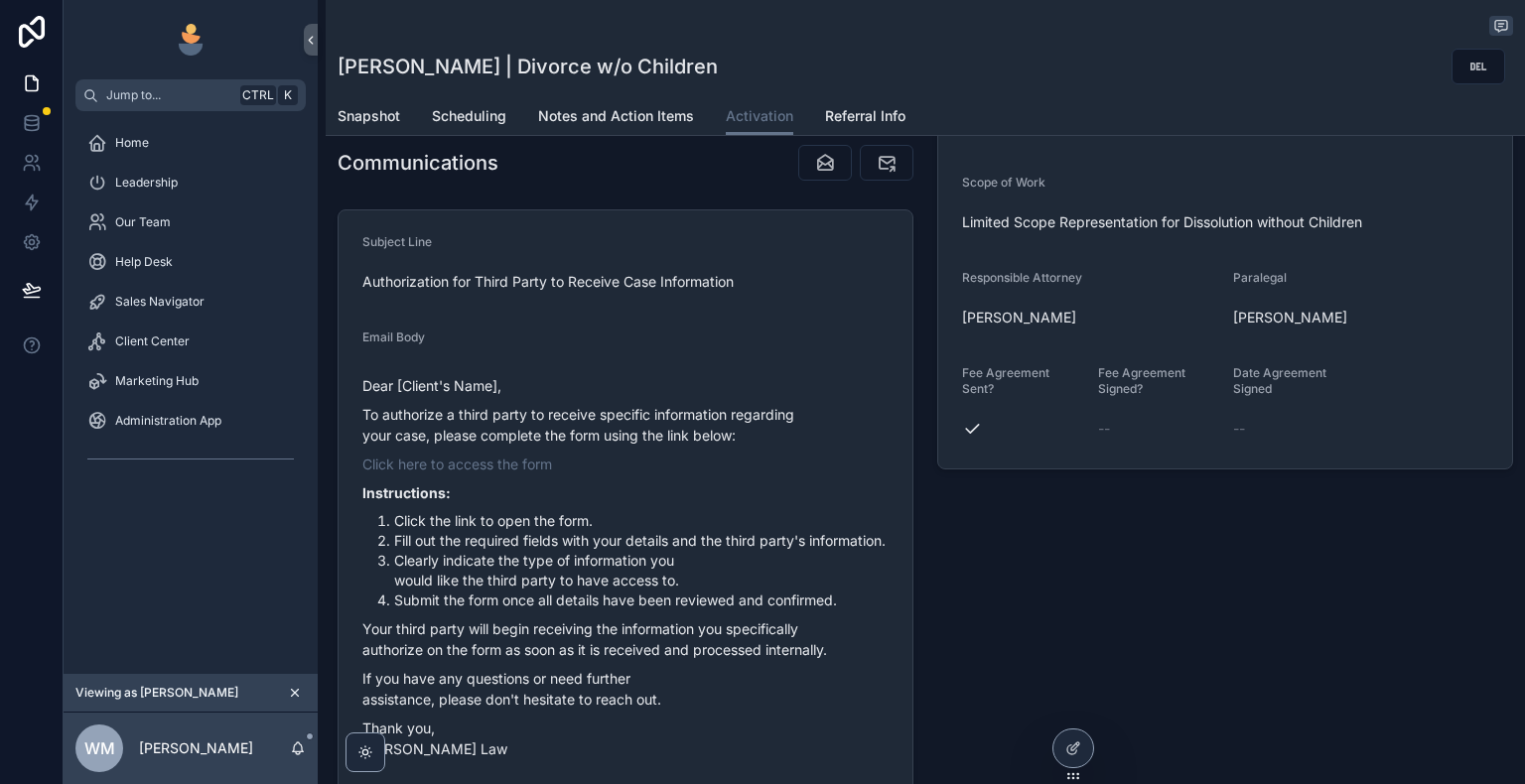
scroll to position [397, 0]
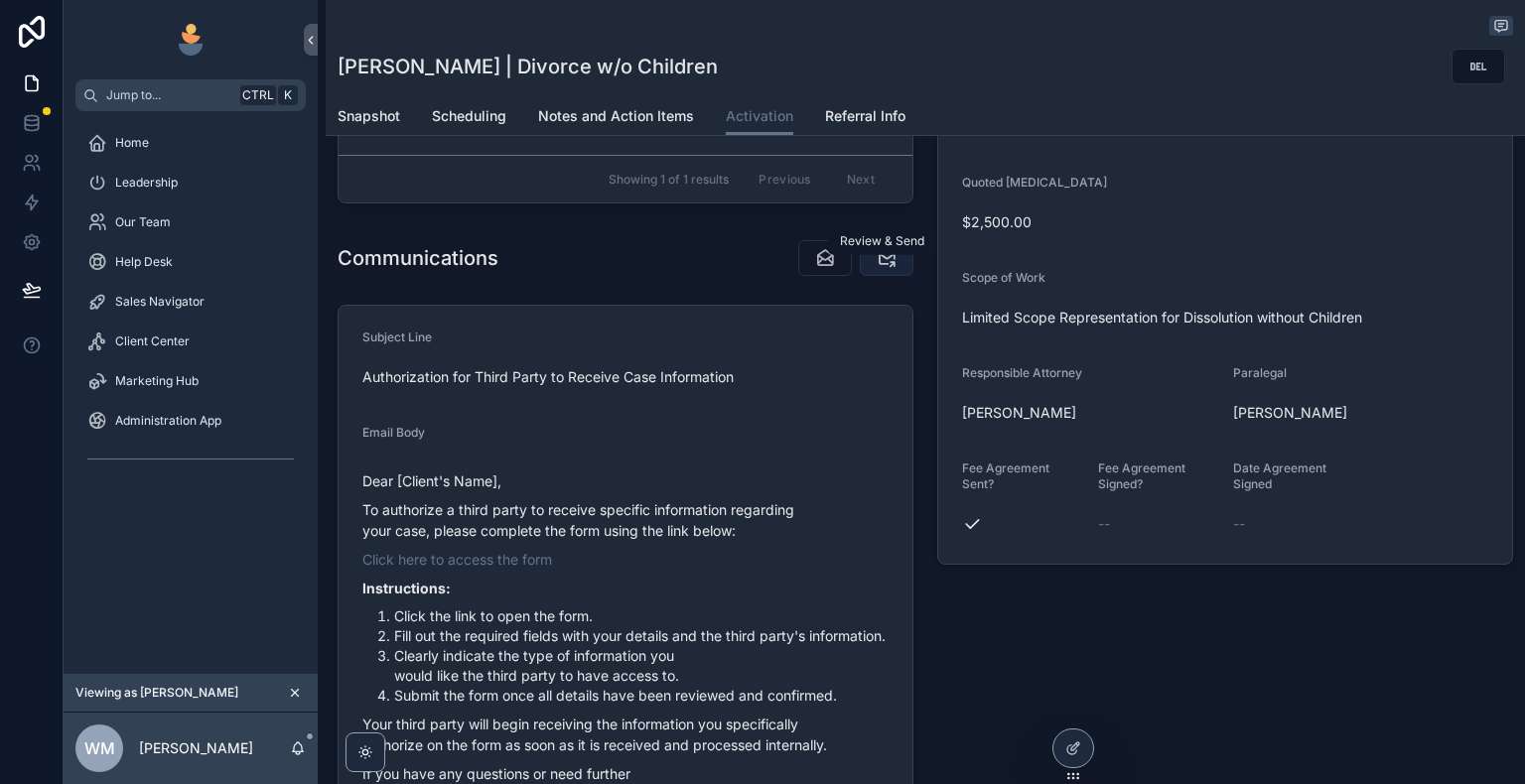
click at [882, 266] on icon "scrollable content" at bounding box center [887, 258] width 20 height 20
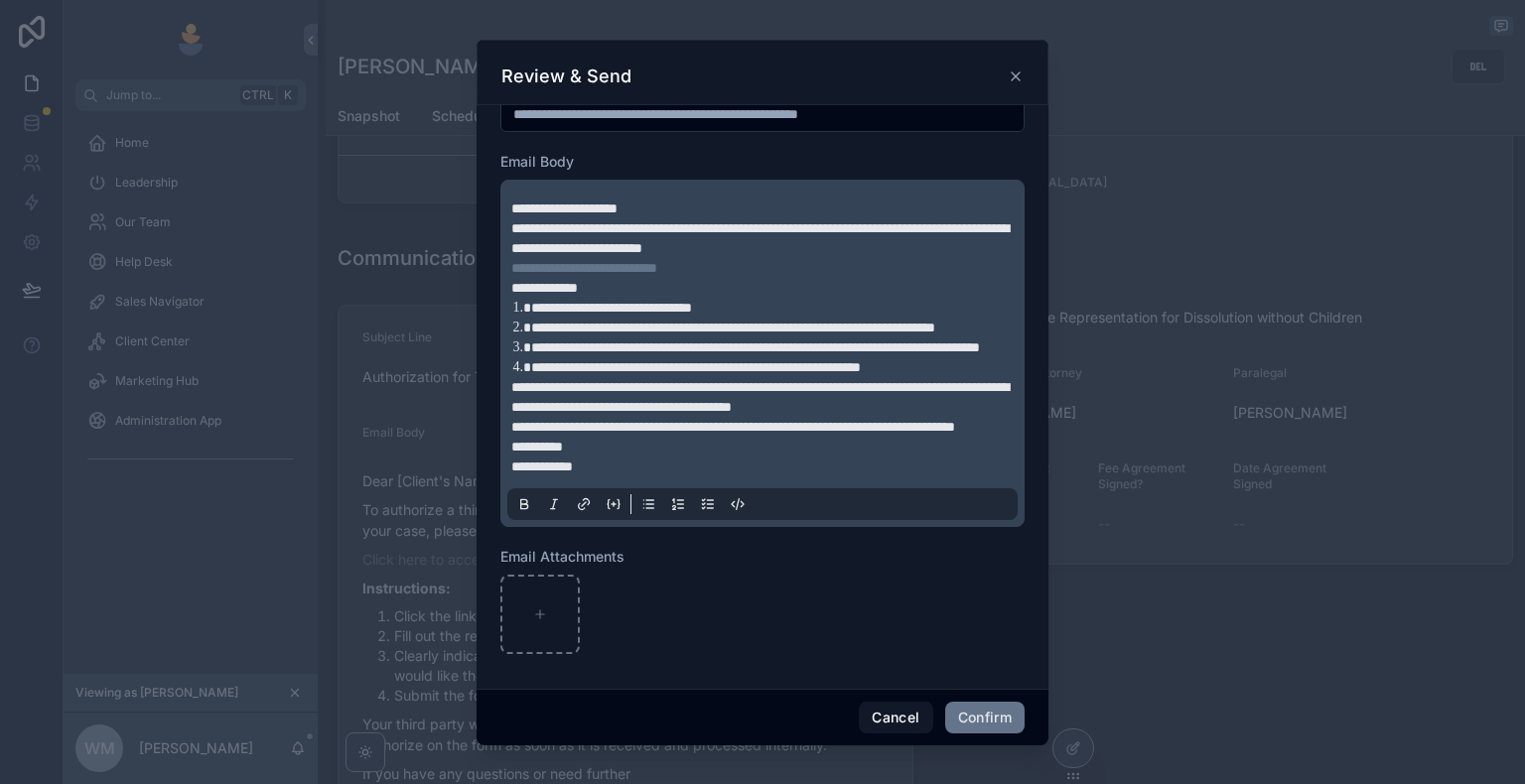
scroll to position [150, 0]
click at [917, 712] on button "Cancel" at bounding box center [896, 717] width 74 height 32
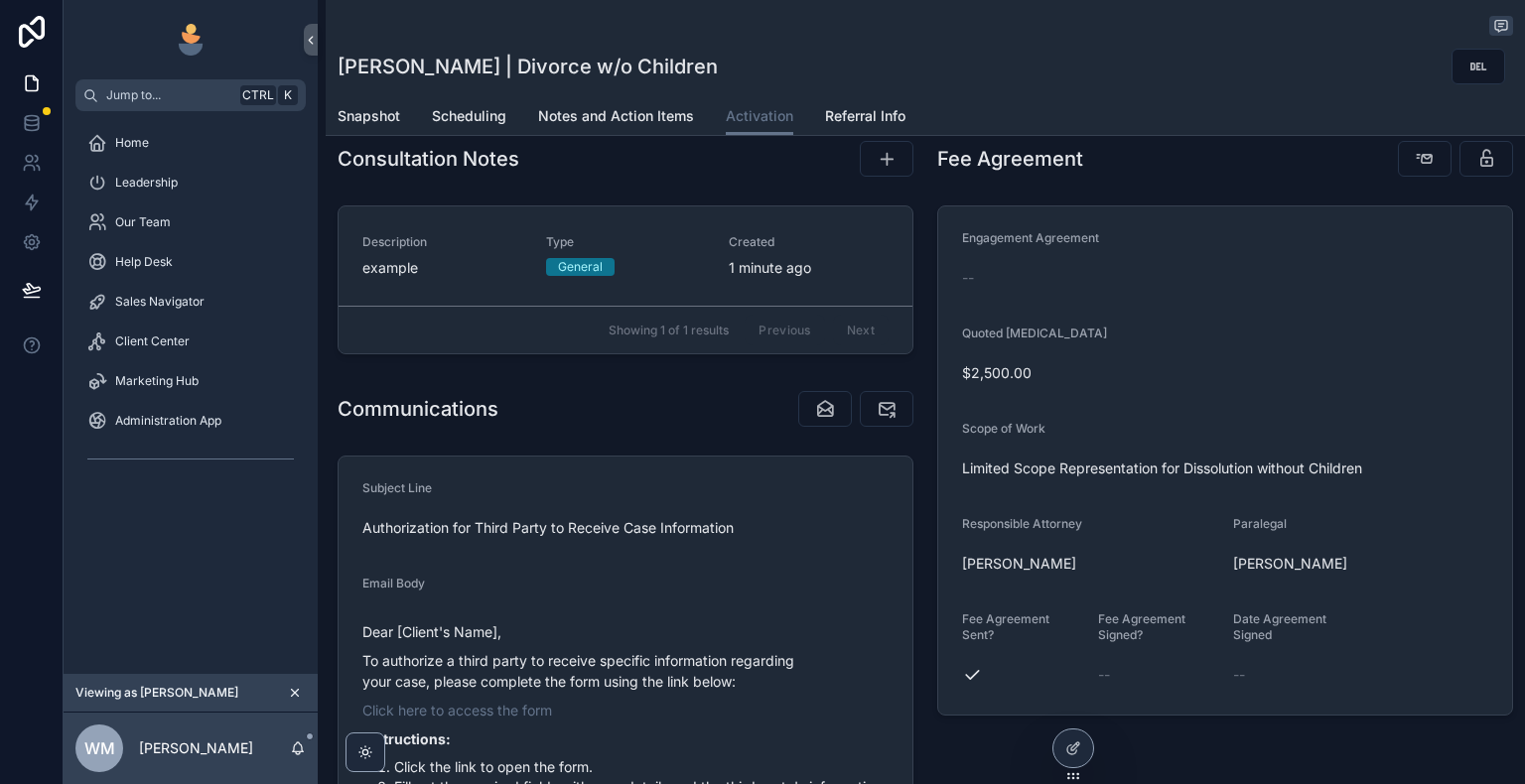
scroll to position [198, 0]
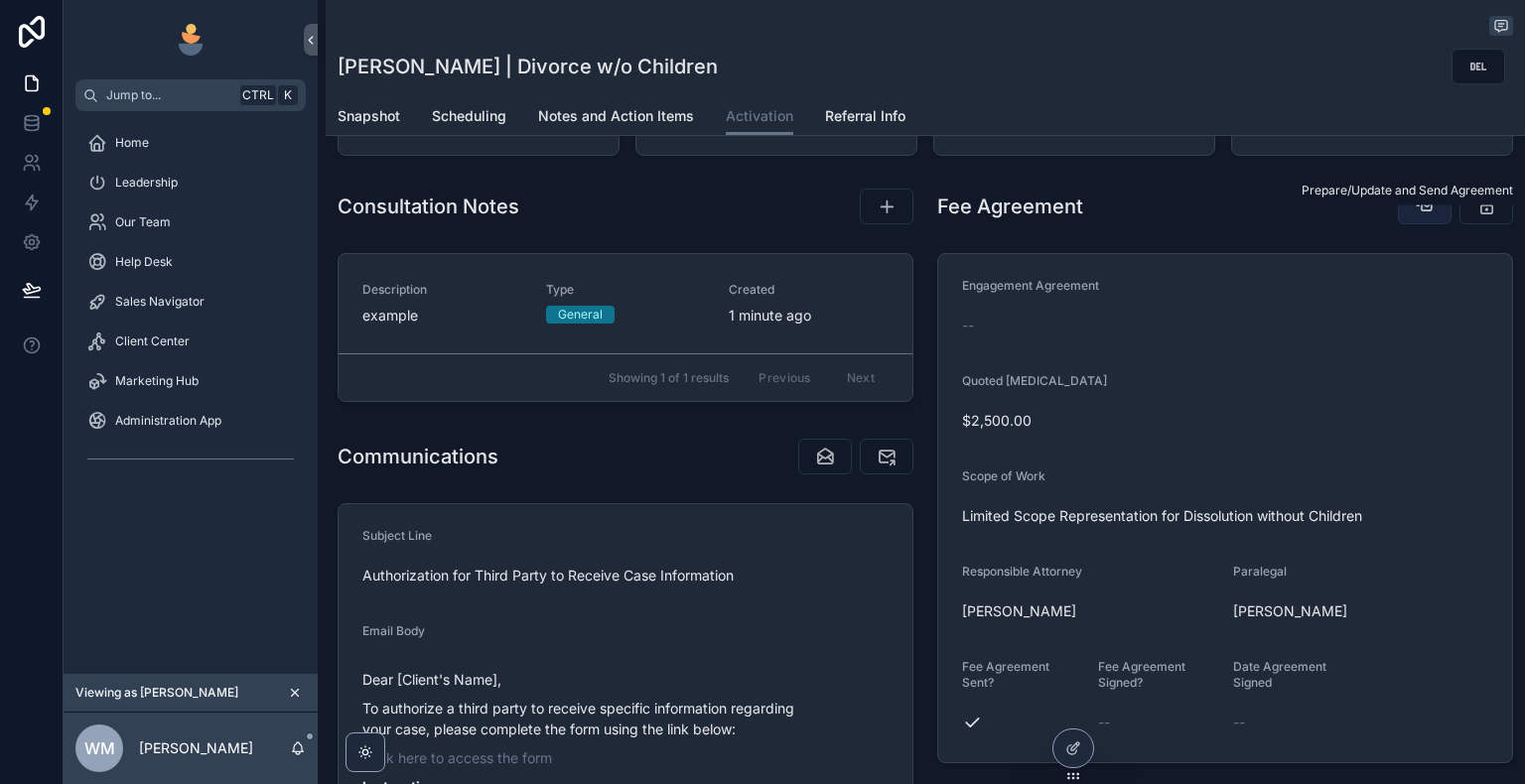
click at [1415, 216] on icon "scrollable content" at bounding box center [1424, 206] width 20 height 20
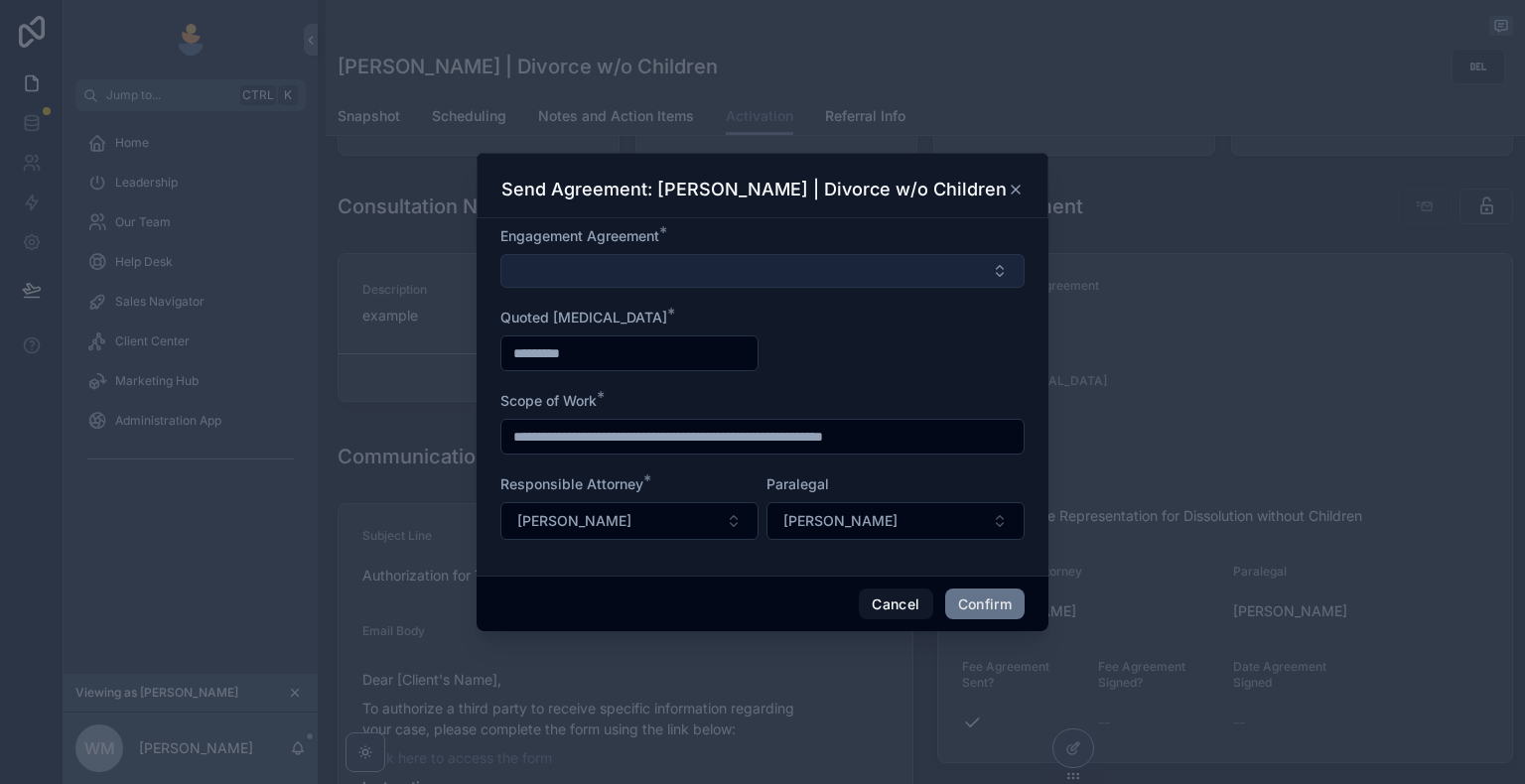
click at [898, 277] on button "Select Button" at bounding box center [762, 271] width 525 height 34
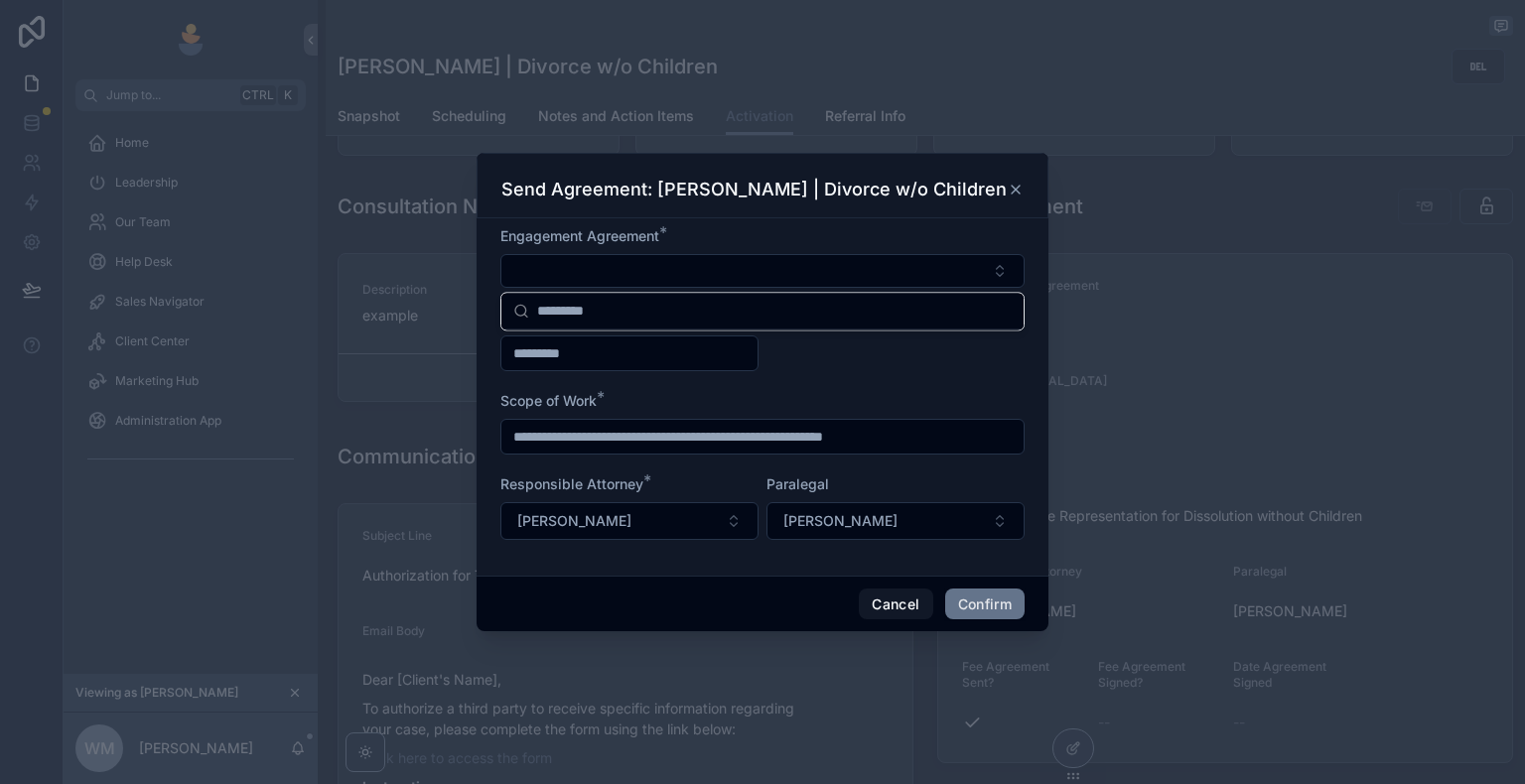
click at [920, 351] on form "**********" at bounding box center [762, 392] width 525 height 333
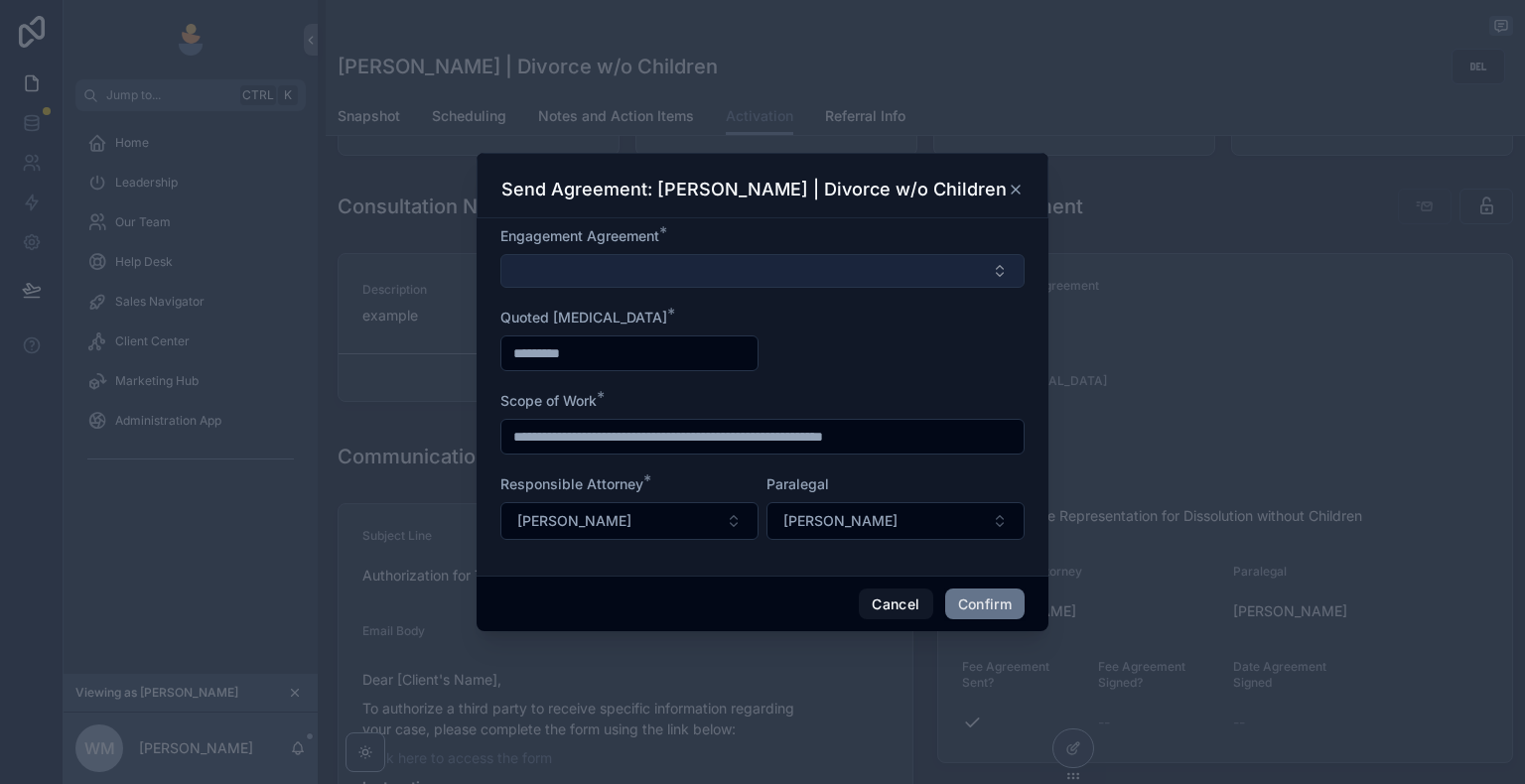
click at [897, 277] on button "Select Button" at bounding box center [762, 271] width 525 height 34
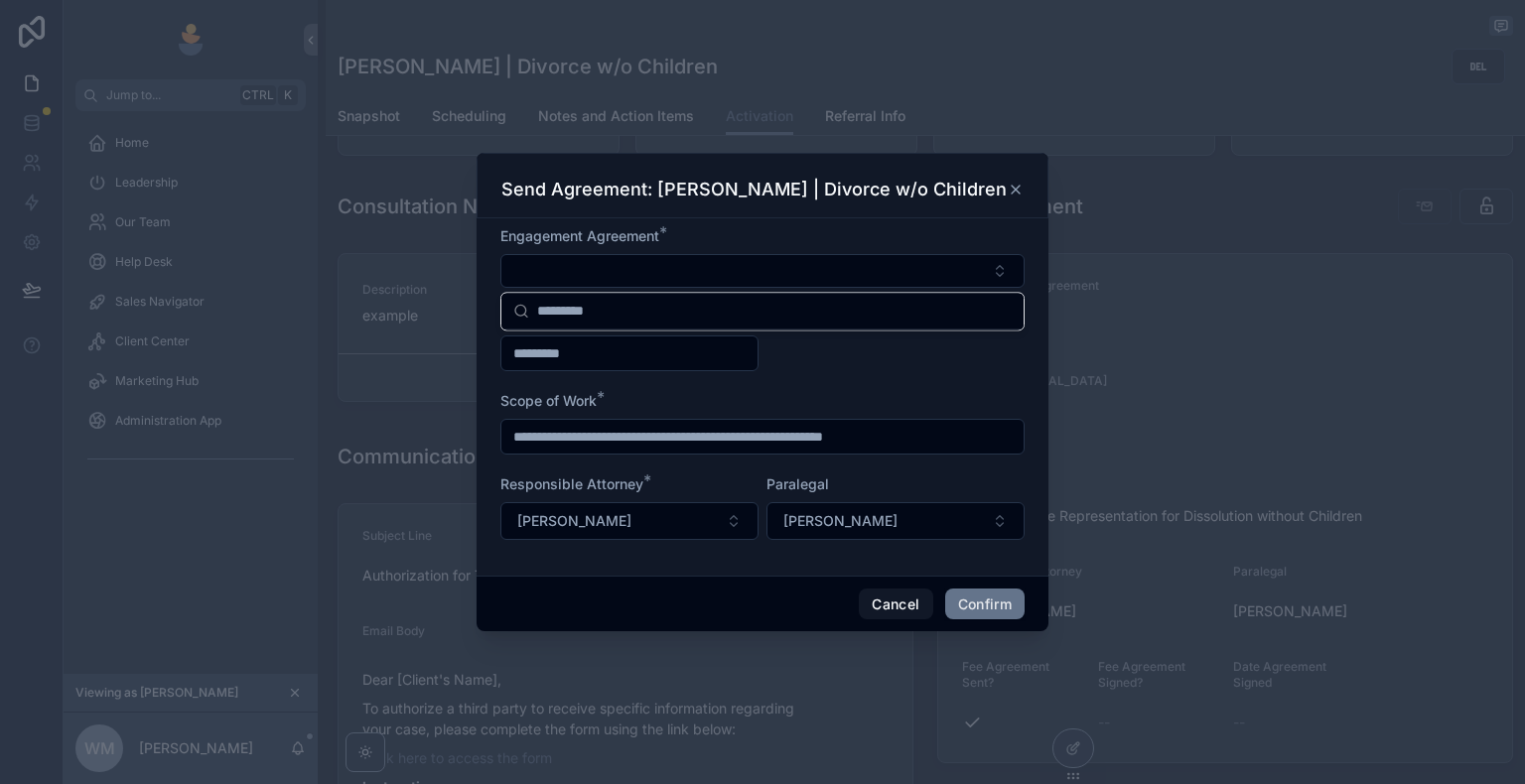
click at [898, 236] on div "Engagement Agreement *" at bounding box center [762, 236] width 525 height 20
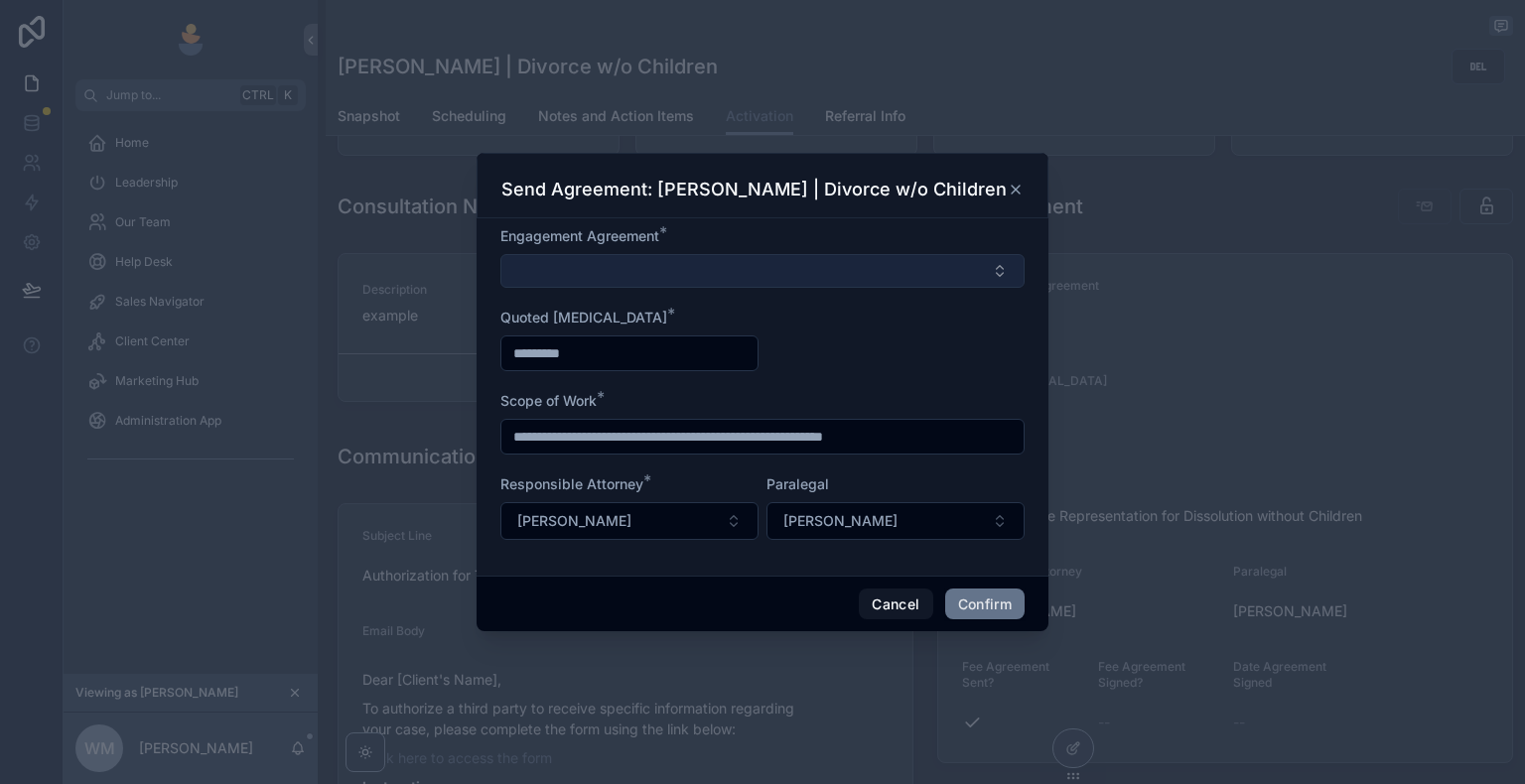
click at [852, 273] on button "Select Button" at bounding box center [762, 271] width 525 height 34
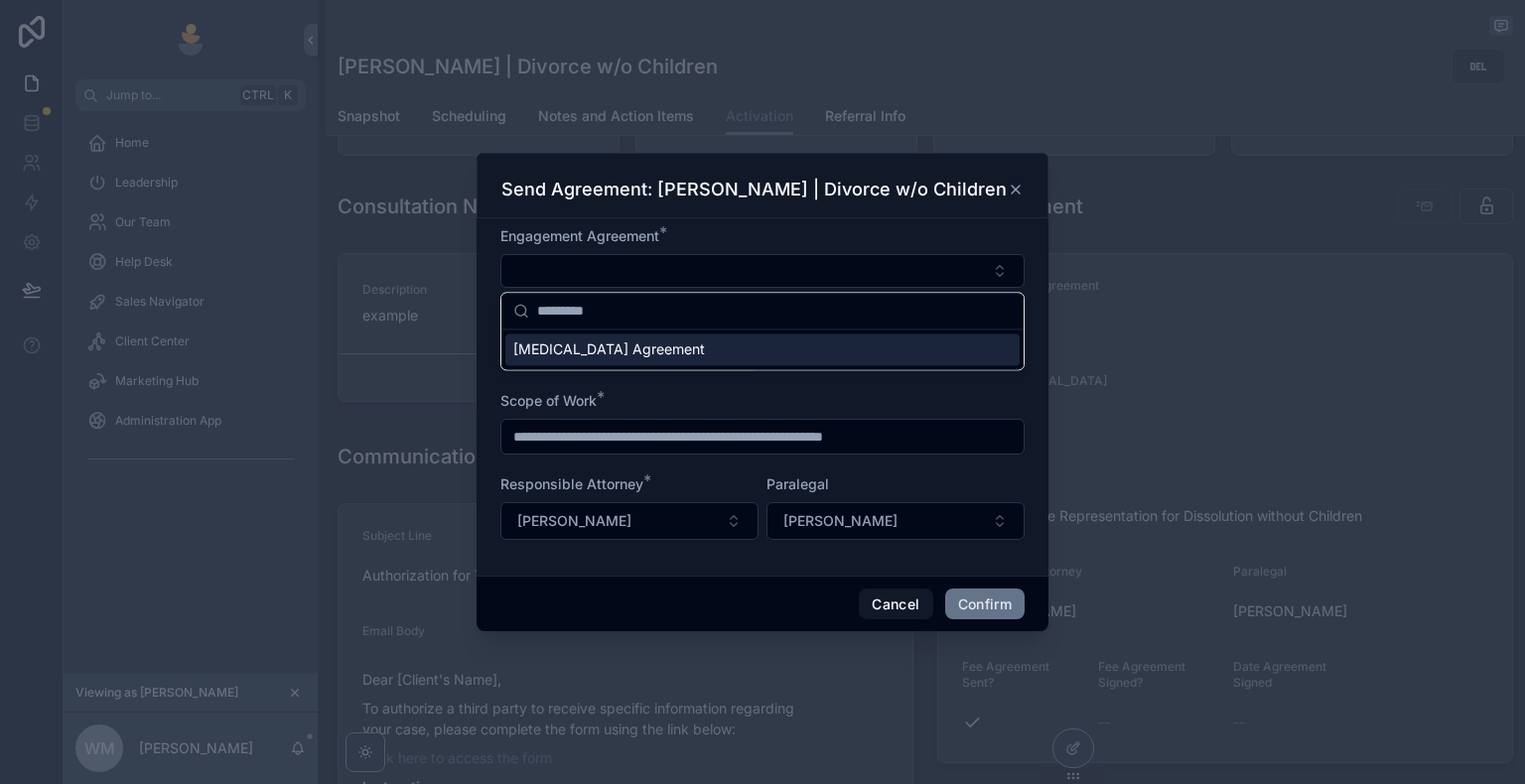
click at [864, 371] on form "**********" at bounding box center [762, 392] width 525 height 333
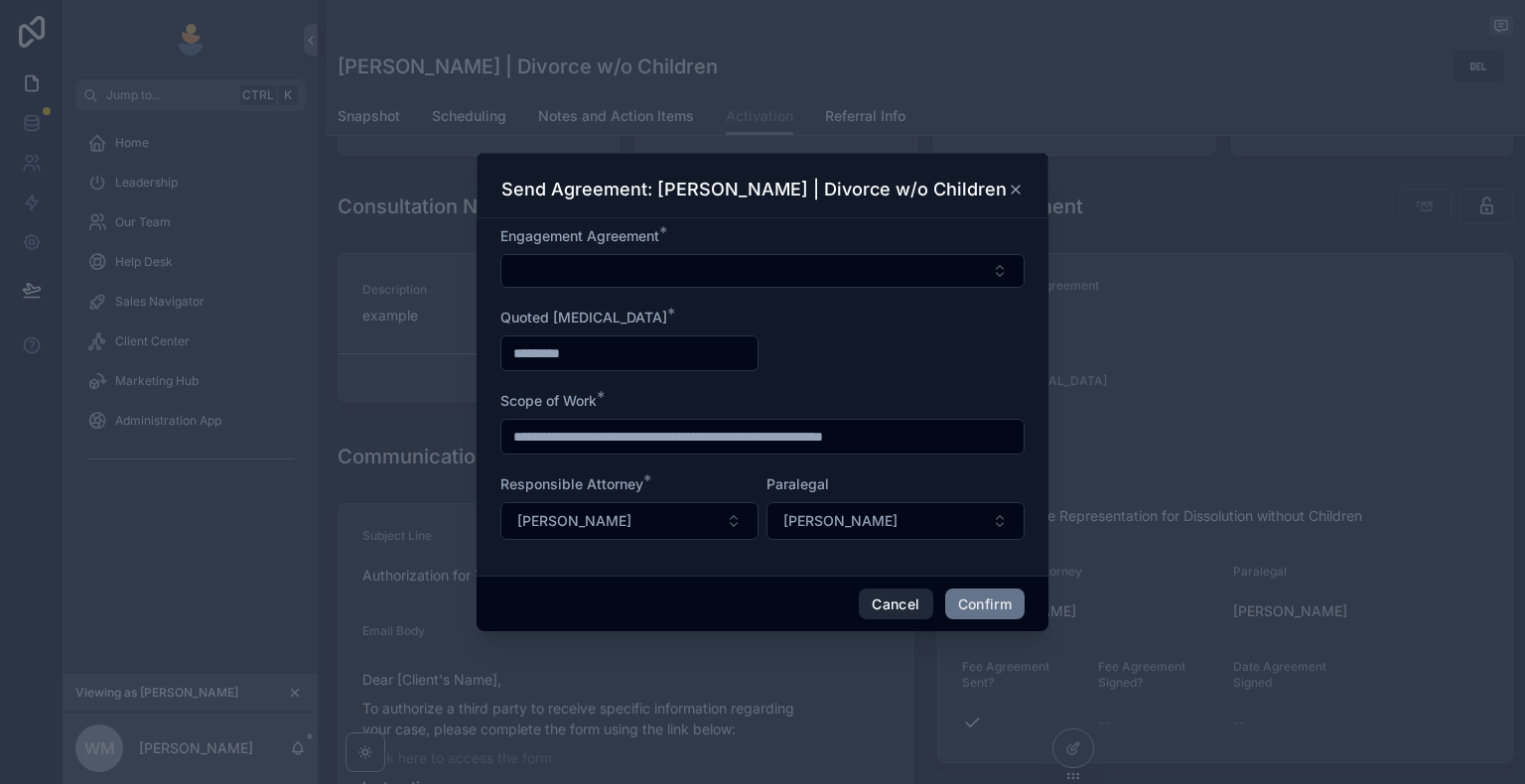
click at [898, 600] on button "Cancel" at bounding box center [896, 604] width 74 height 32
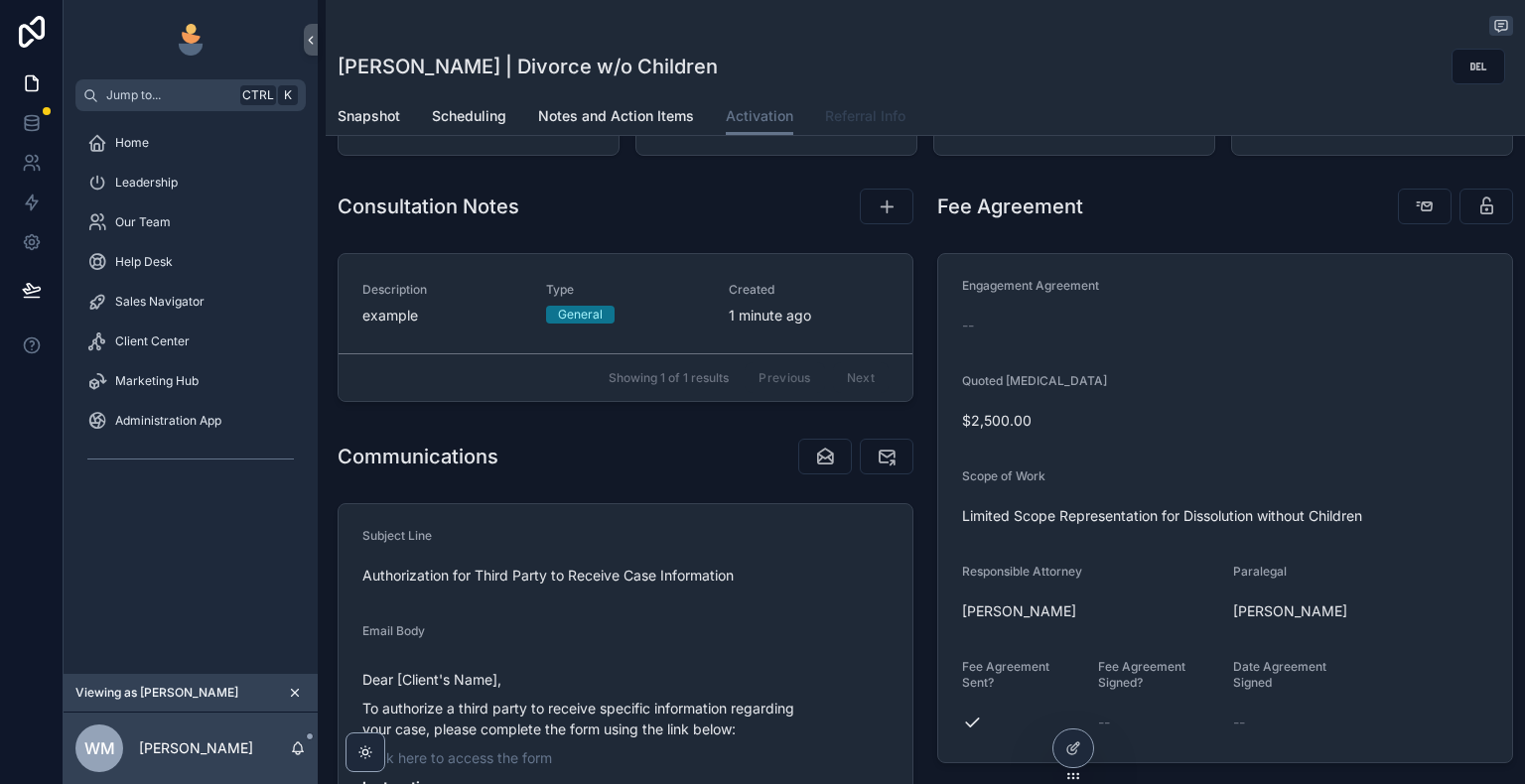
click at [840, 119] on span "Referral Info" at bounding box center [865, 116] width 81 height 20
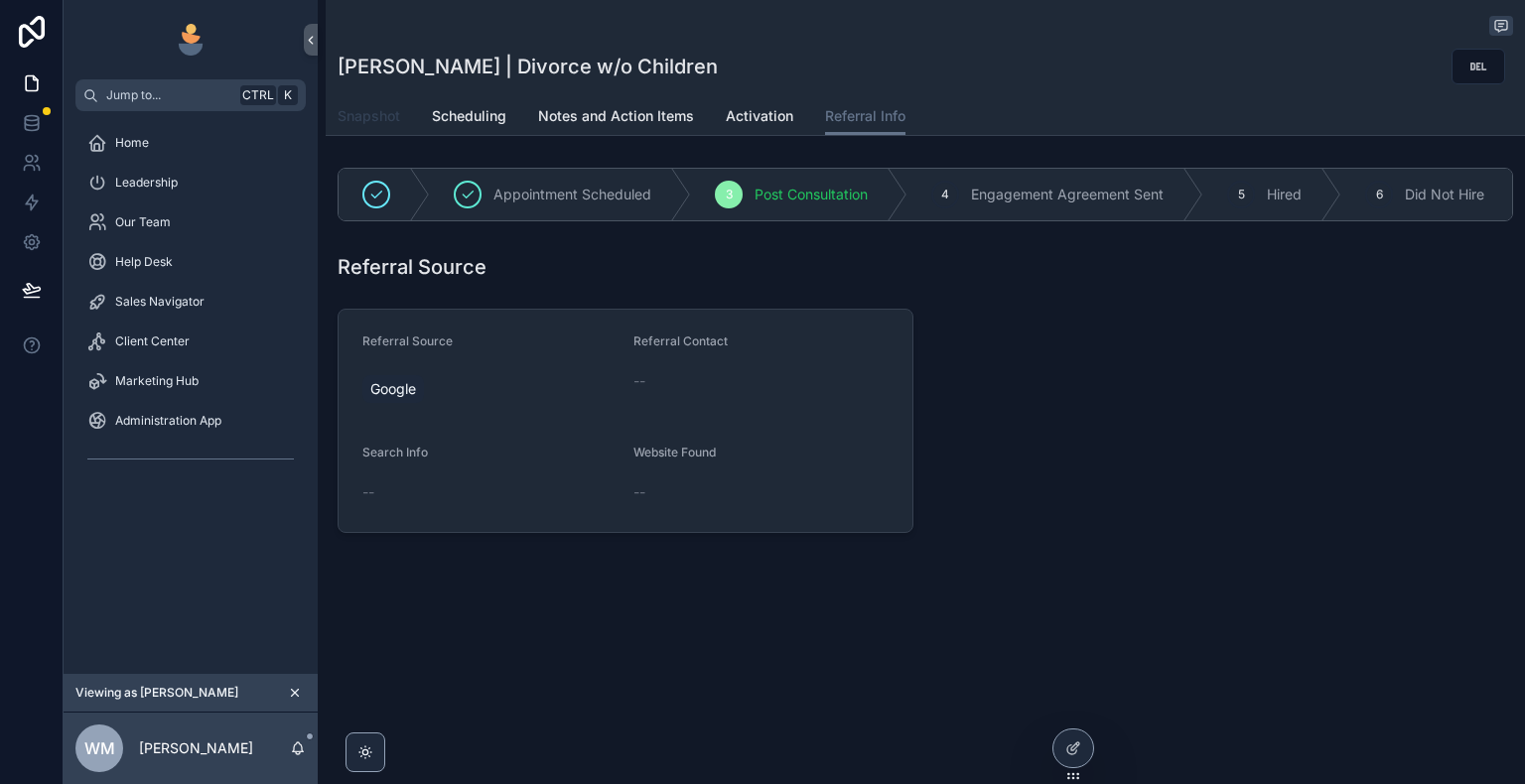
click at [380, 124] on span "Snapshot" at bounding box center [368, 116] width 63 height 20
